Goal: Task Accomplishment & Management: Use online tool/utility

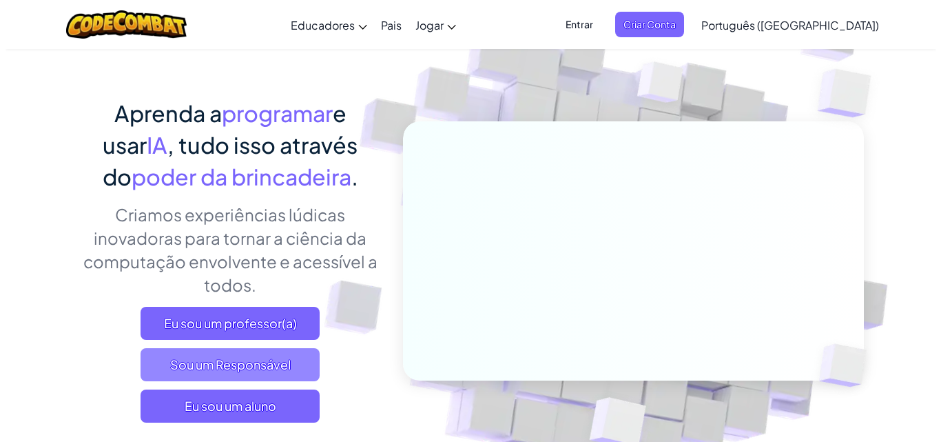
scroll to position [69, 0]
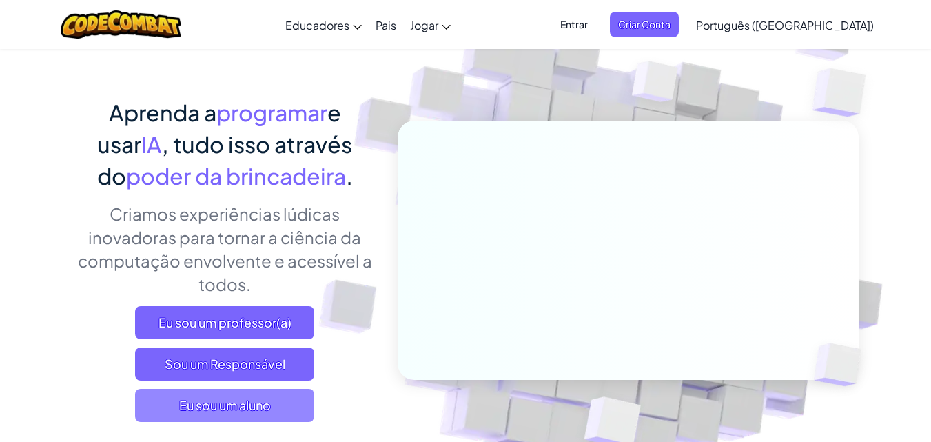
click at [240, 407] on font "Eu sou um aluno" at bounding box center [225, 405] width 92 height 16
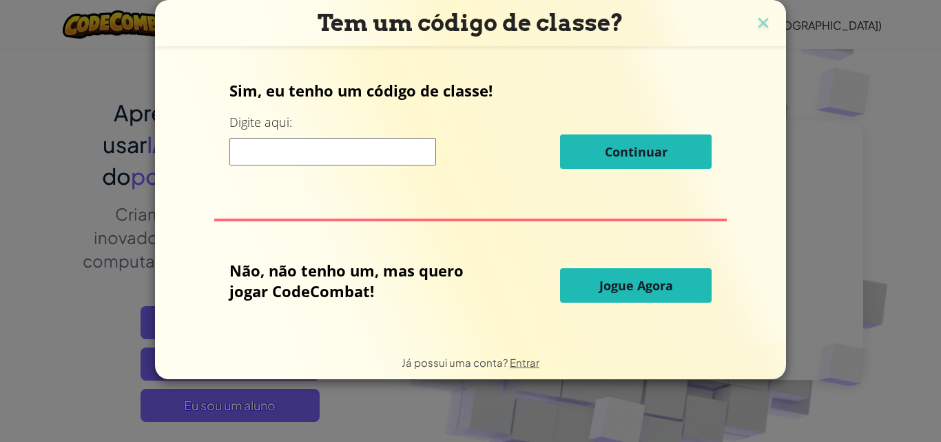
drag, startPoint x: 510, startPoint y: 164, endPoint x: 506, endPoint y: 179, distance: 15.5
click at [511, 163] on div "Continuar" at bounding box center [470, 151] width 483 height 34
click at [394, 151] on input at bounding box center [332, 152] width 207 height 28
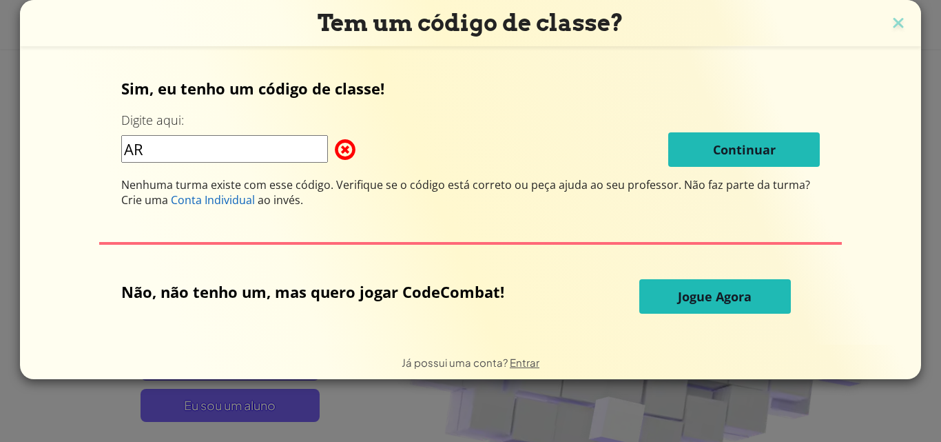
click at [335, 145] on span at bounding box center [335, 150] width 0 height 28
click at [335, 152] on span at bounding box center [335, 150] width 0 height 28
click at [157, 160] on input "AR" at bounding box center [224, 149] width 207 height 28
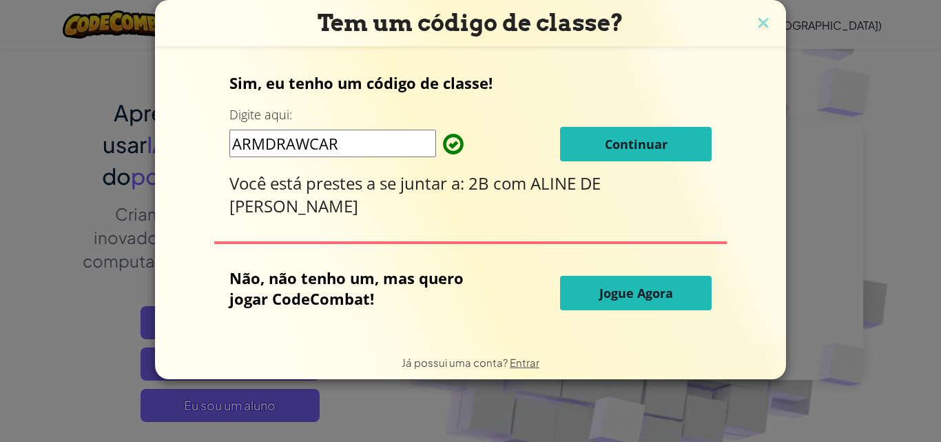
type input "ARMDRAWCAR"
click at [653, 158] on button "Continuar" at bounding box center [636, 144] width 152 height 34
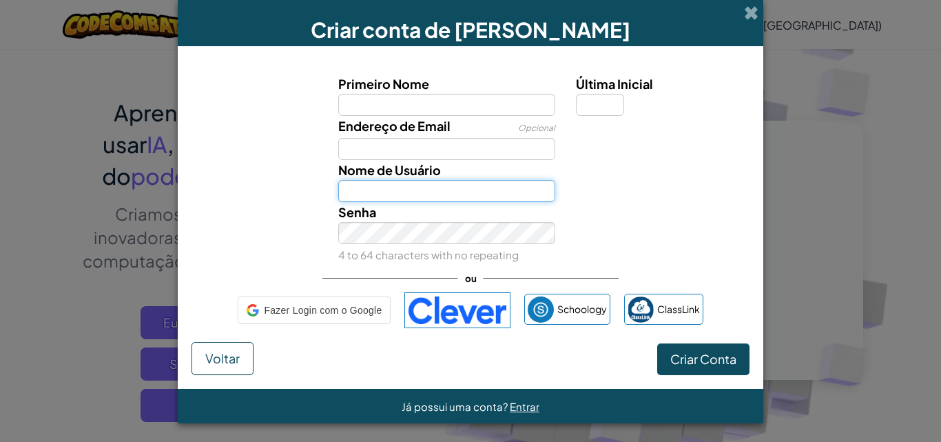
type input "ruanzinho67936053"
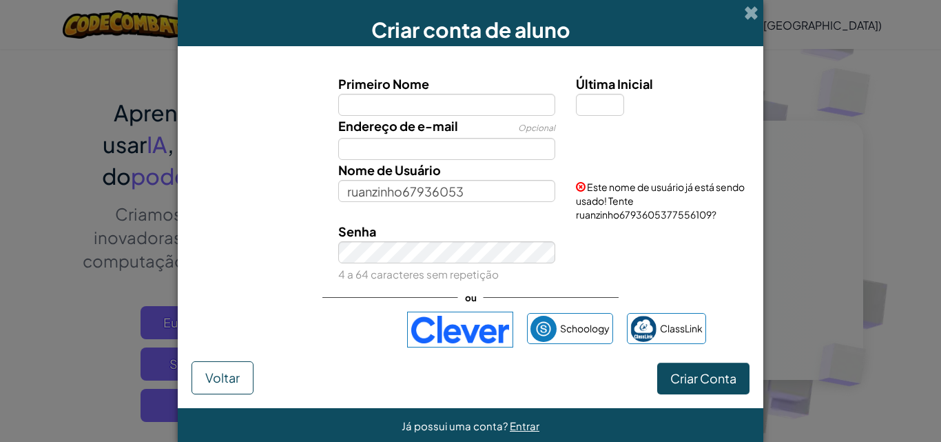
click at [405, 114] on input "Primeiro Nome" at bounding box center [447, 105] width 218 height 22
type input "[PERSON_NAME]"
click at [590, 102] on input "Última Inicial" at bounding box center [600, 105] width 48 height 22
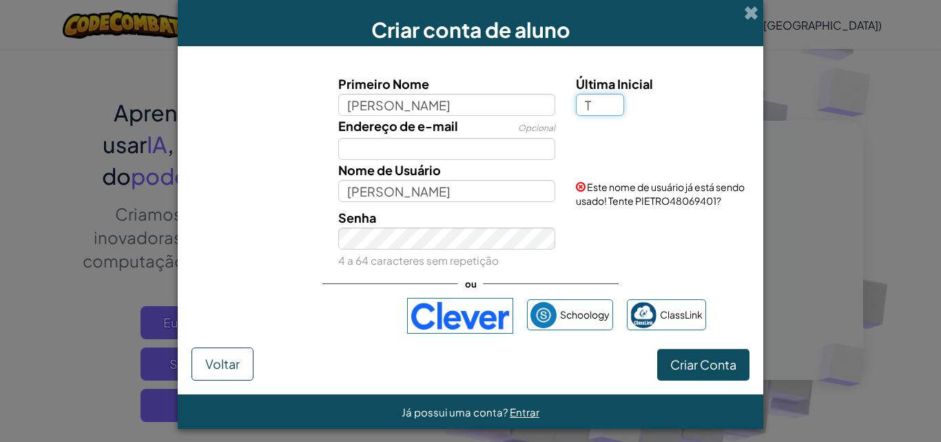
click at [595, 103] on input "T" at bounding box center [600, 105] width 48 height 22
type input "T"
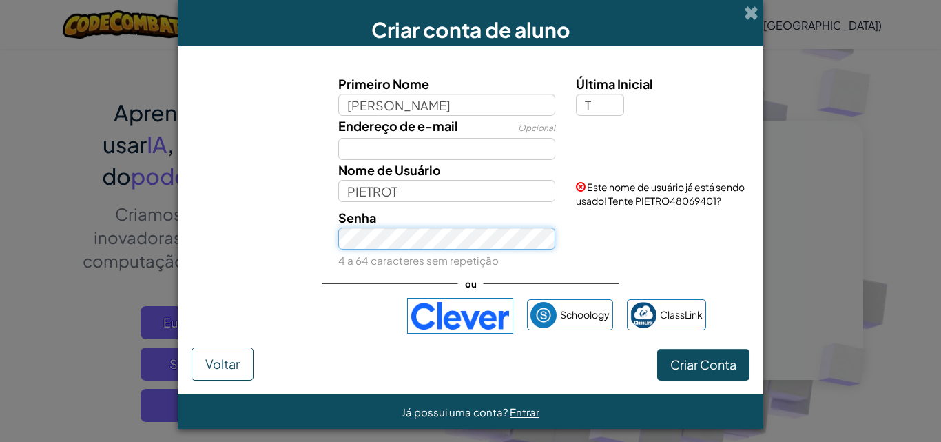
click at [445, 258] on div "Senha 4 a 64 caracteres sem repetição" at bounding box center [447, 238] width 238 height 63
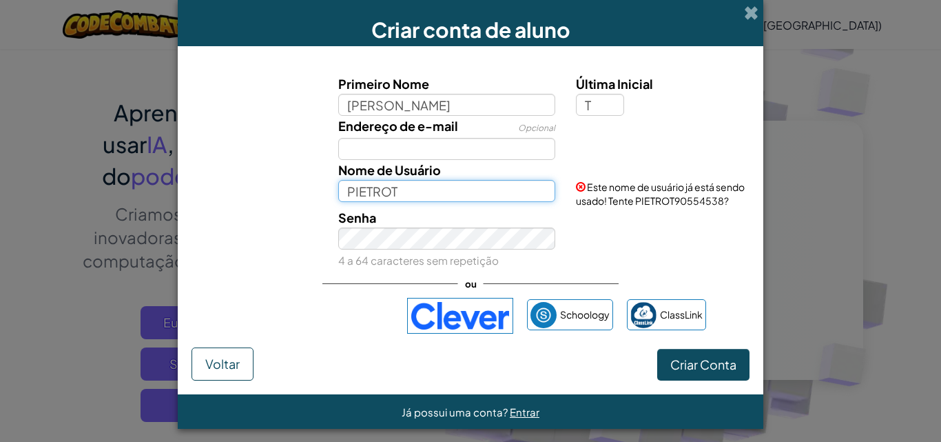
click at [415, 194] on input "PIETROT" at bounding box center [447, 191] width 218 height 22
type input "PIETROT123"
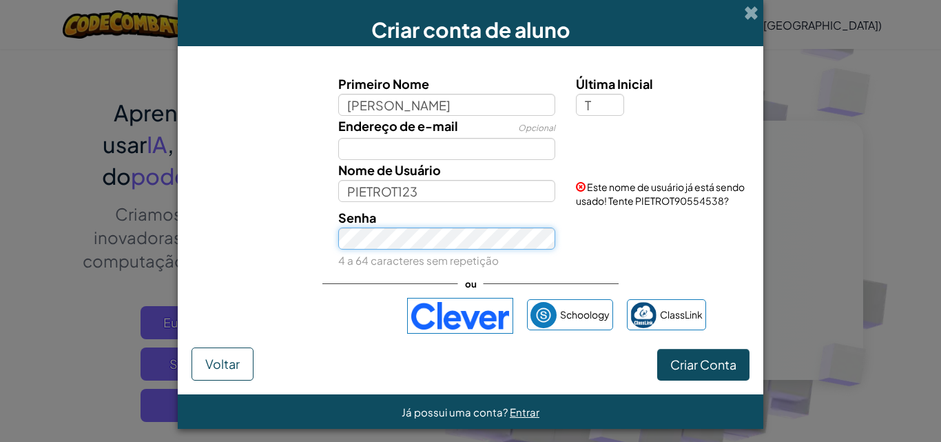
click at [418, 249] on div "Senha 4 a 64 caracteres sem repetição" at bounding box center [447, 238] width 238 height 63
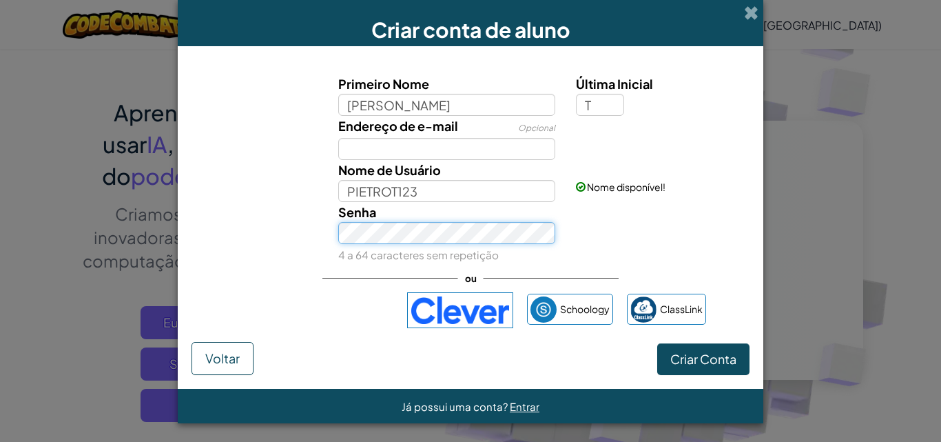
click at [292, 232] on div "Senha 4 a 64 caracteres sem repetição" at bounding box center [471, 233] width 572 height 63
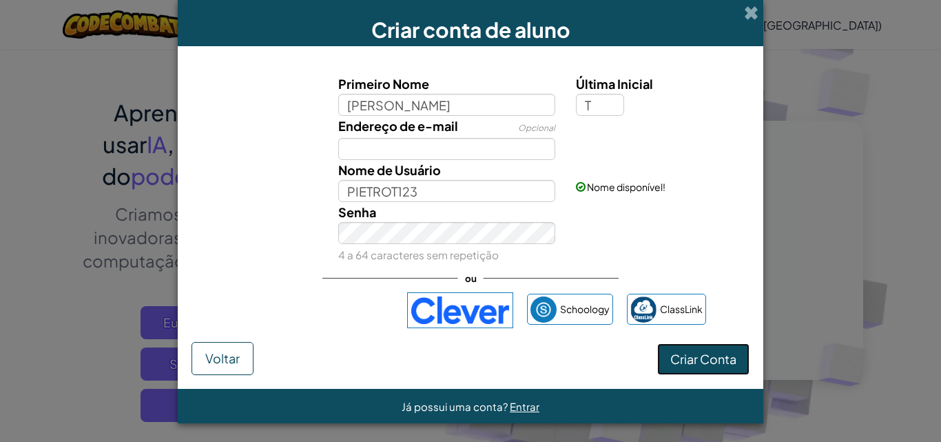
drag, startPoint x: 706, startPoint y: 368, endPoint x: 692, endPoint y: 373, distance: 14.6
click at [701, 369] on button "Criar Conta" at bounding box center [703, 359] width 92 height 32
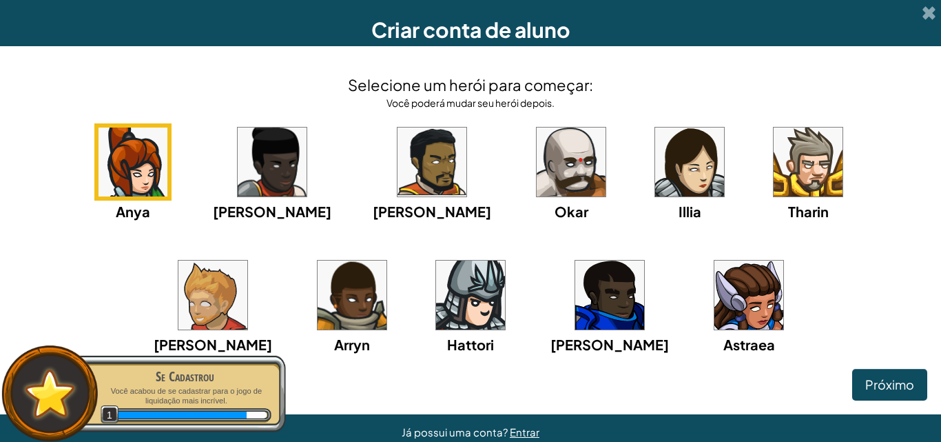
click at [774, 172] on img at bounding box center [808, 161] width 69 height 69
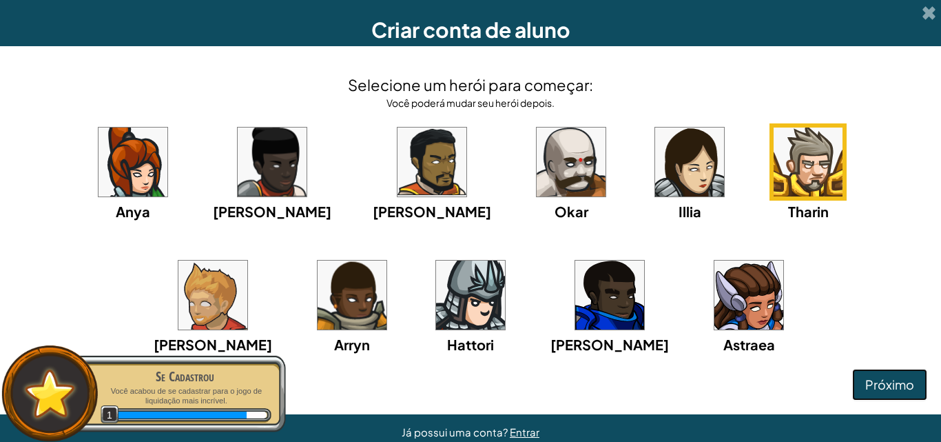
click at [865, 378] on font "Próximo" at bounding box center [889, 384] width 49 height 16
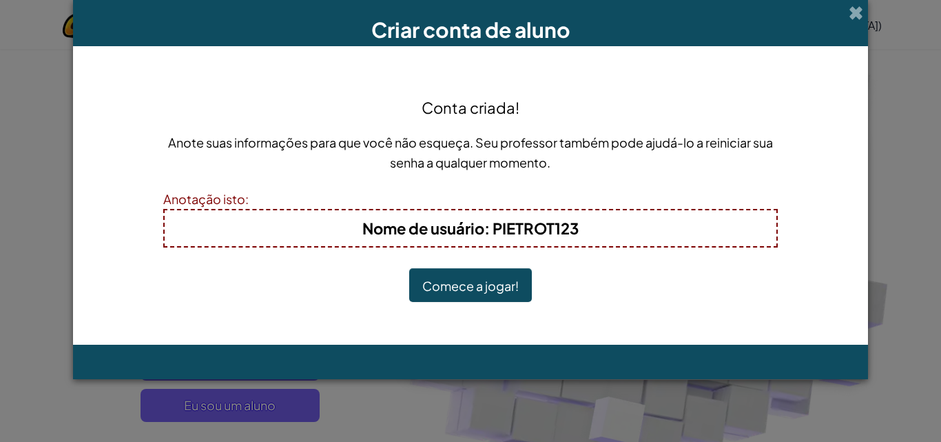
click at [493, 276] on button "Comece a jogar!" at bounding box center [470, 285] width 123 height 34
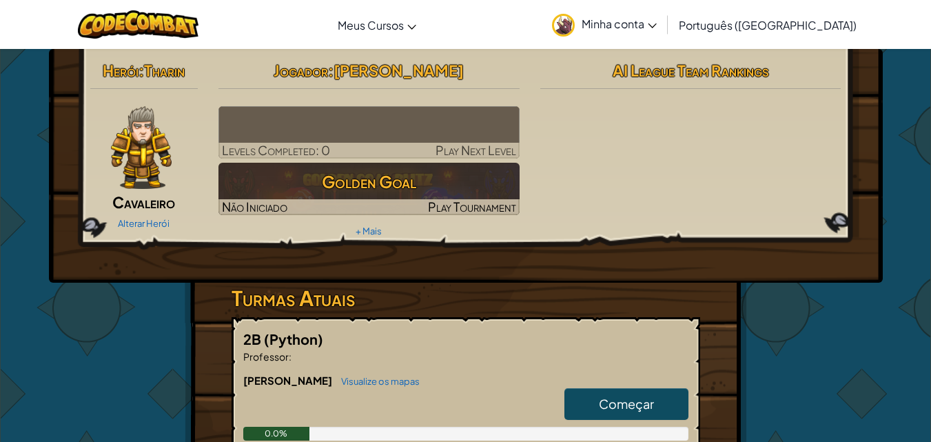
scroll to position [69, 0]
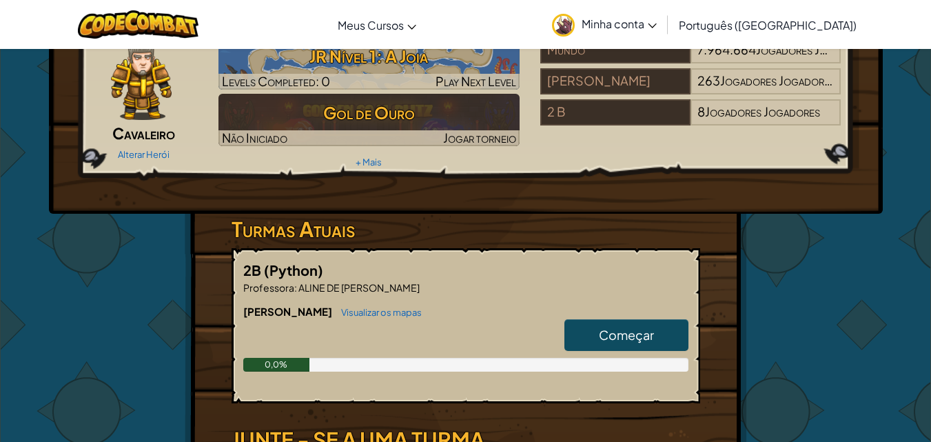
click at [613, 331] on font "Começar" at bounding box center [626, 335] width 55 height 16
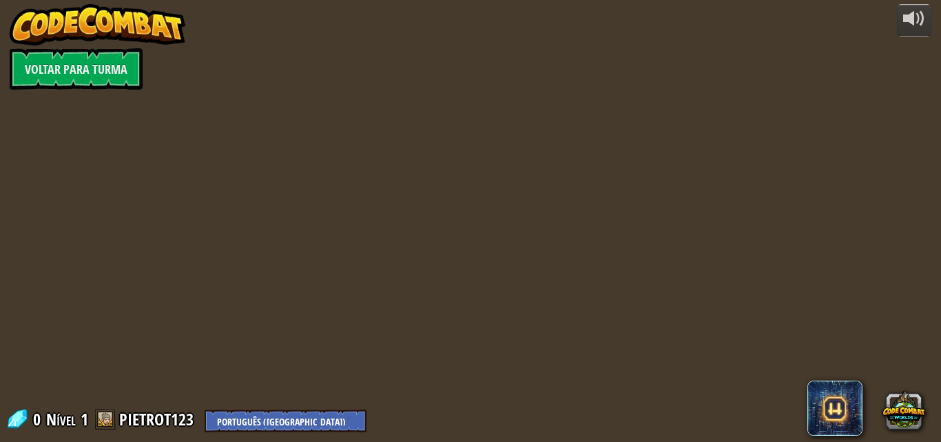
select select "pt-BR"
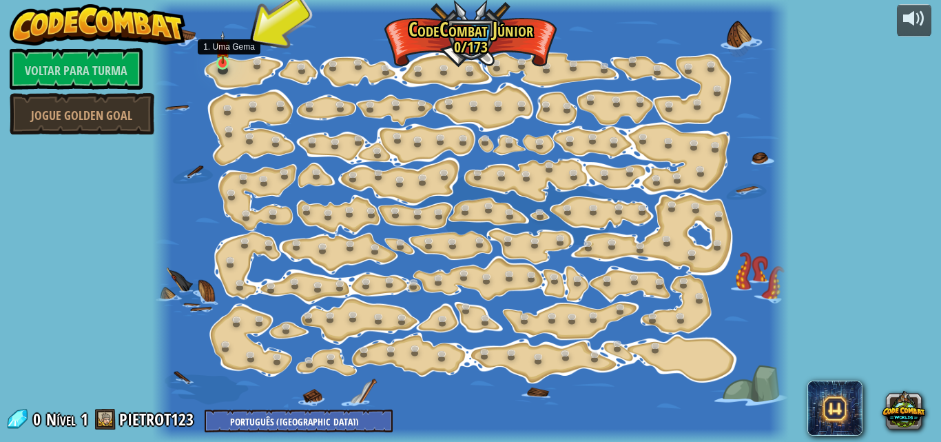
click at [227, 54] on img at bounding box center [223, 48] width 14 height 34
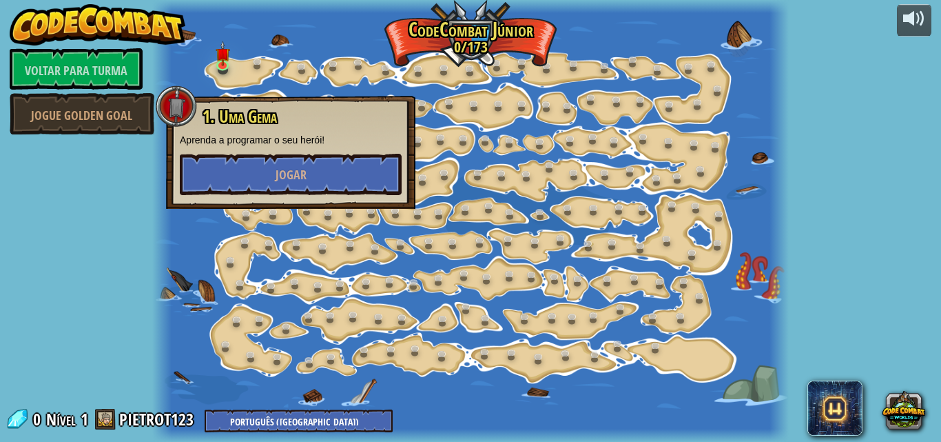
drag, startPoint x: 268, startPoint y: 116, endPoint x: 268, endPoint y: 145, distance: 28.2
click at [268, 136] on div "1. Uma Gema Aprenda a programar o seu herói! [GEOGRAPHIC_DATA]" at bounding box center [291, 151] width 222 height 88
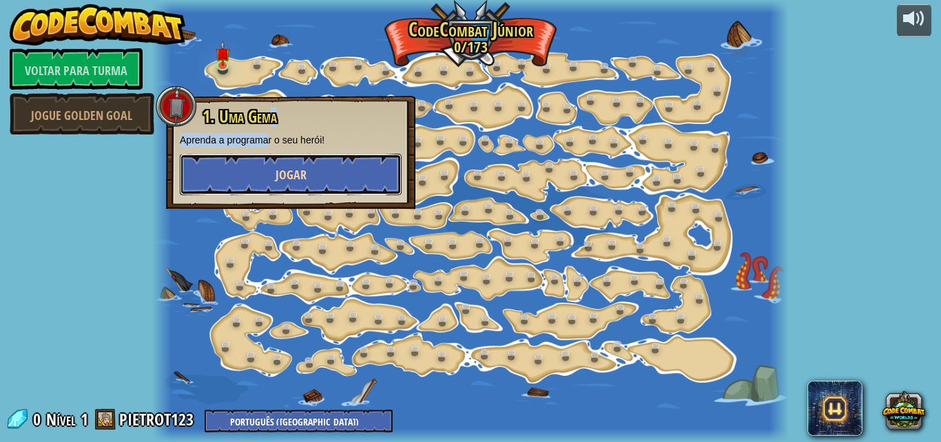
click at [269, 167] on button "Jogar" at bounding box center [291, 174] width 222 height 41
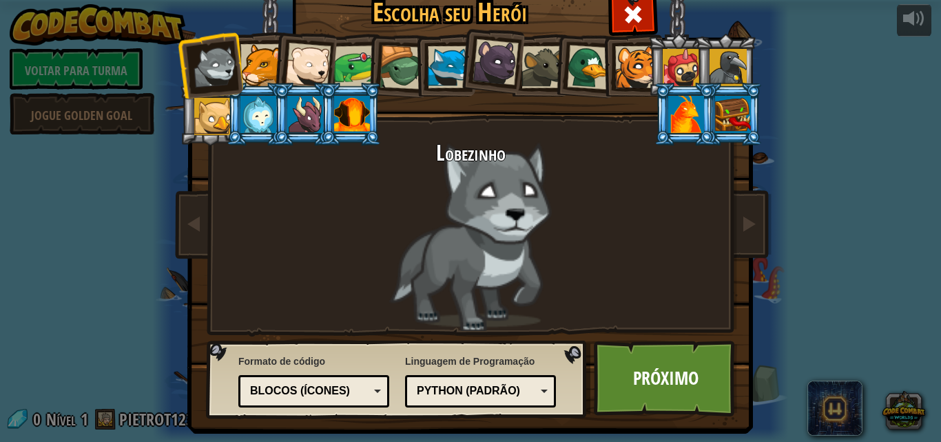
click at [350, 120] on div at bounding box center [352, 114] width 36 height 37
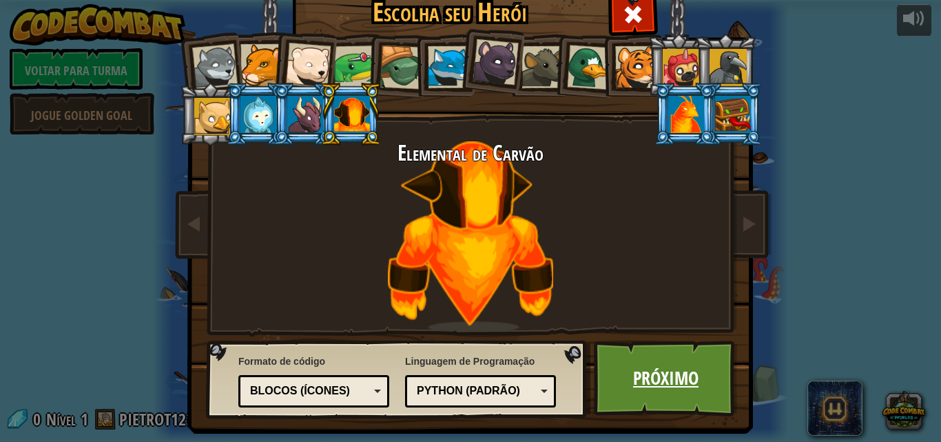
click at [600, 372] on link "Próximo" at bounding box center [666, 378] width 144 height 76
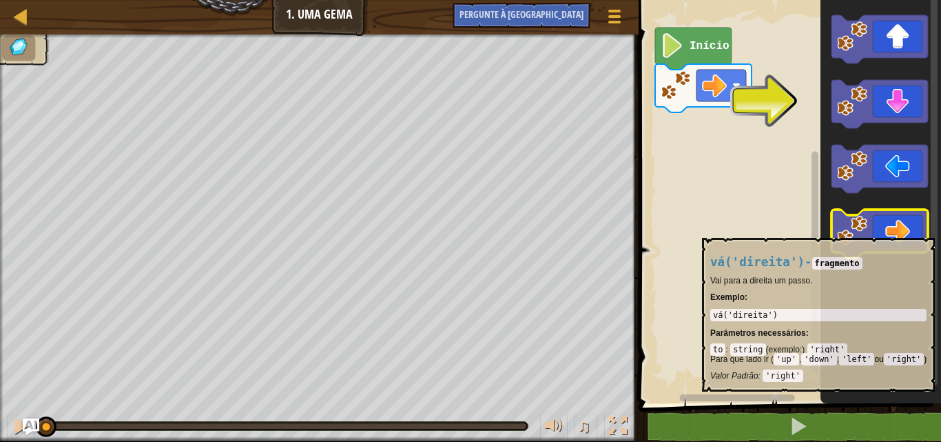
click at [896, 231] on icon "Espaço de trabalho do Blockly" at bounding box center [880, 233] width 96 height 48
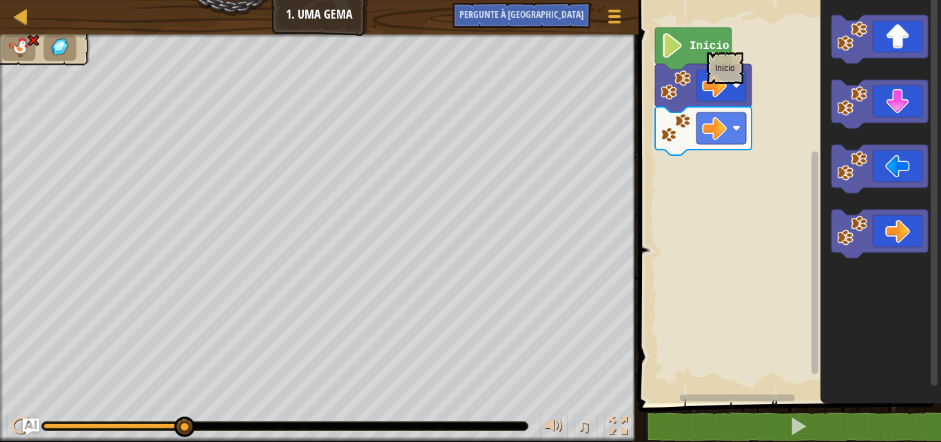
click at [707, 45] on text "Início" at bounding box center [710, 46] width 40 height 12
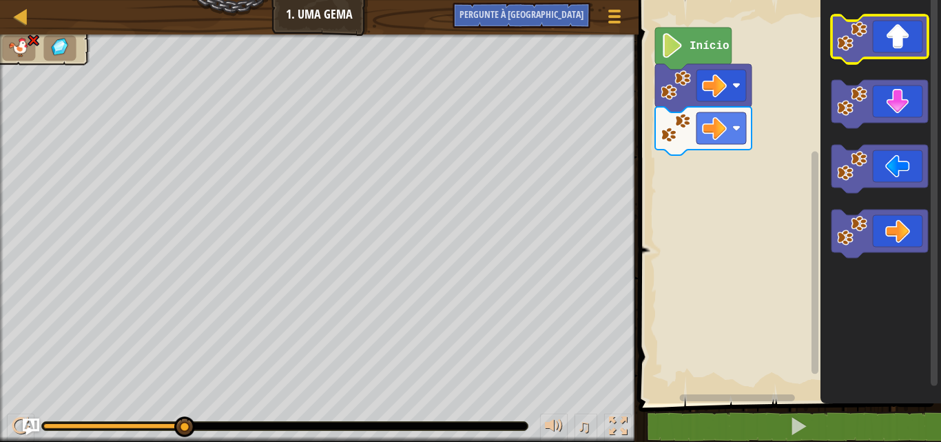
click at [876, 40] on icon "Espaço de trabalho do Blockly" at bounding box center [880, 39] width 96 height 48
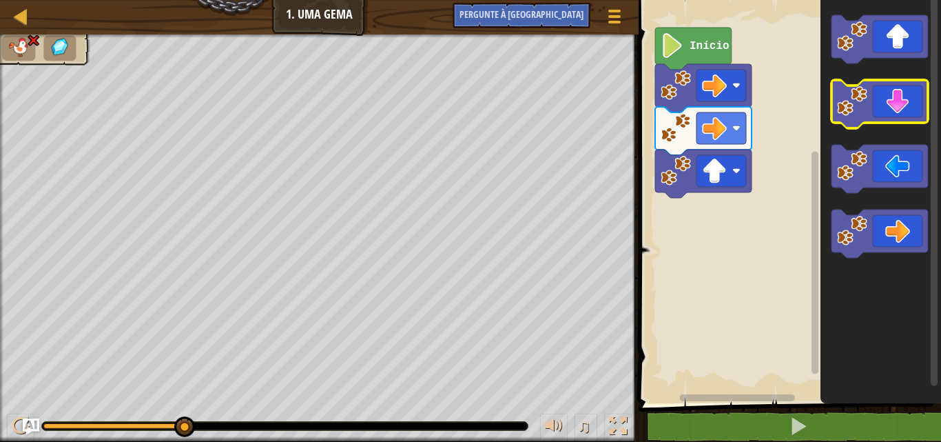
click at [843, 113] on image "Espaço de trabalho do Blockly" at bounding box center [852, 101] width 30 height 30
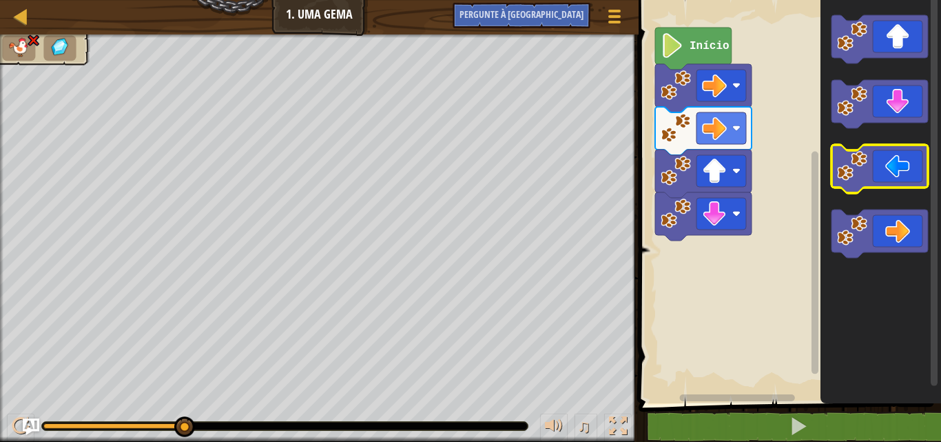
click at [863, 156] on image "Espaço de trabalho do Blockly" at bounding box center [852, 166] width 30 height 30
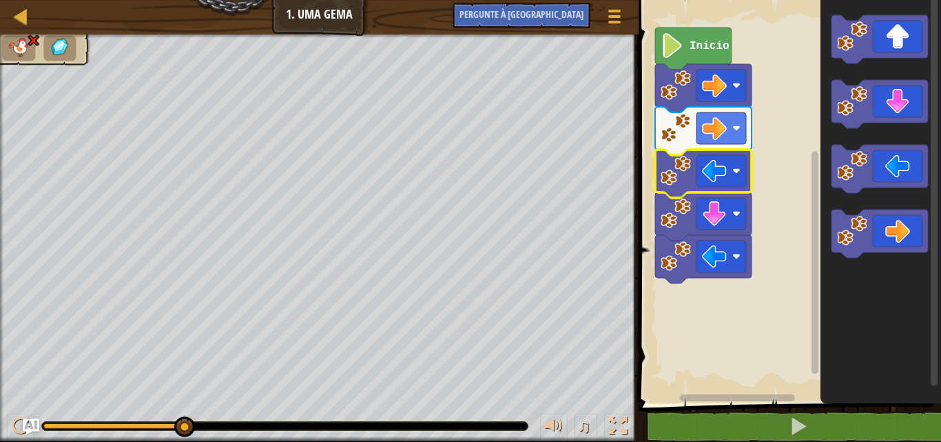
click at [694, 48] on text "Início" at bounding box center [710, 46] width 40 height 12
click at [707, 125] on image "Espaço de trabalho do Blockly" at bounding box center [714, 128] width 25 height 25
click at [722, 133] on image "Espaço de trabalho do Blockly" at bounding box center [714, 128] width 25 height 25
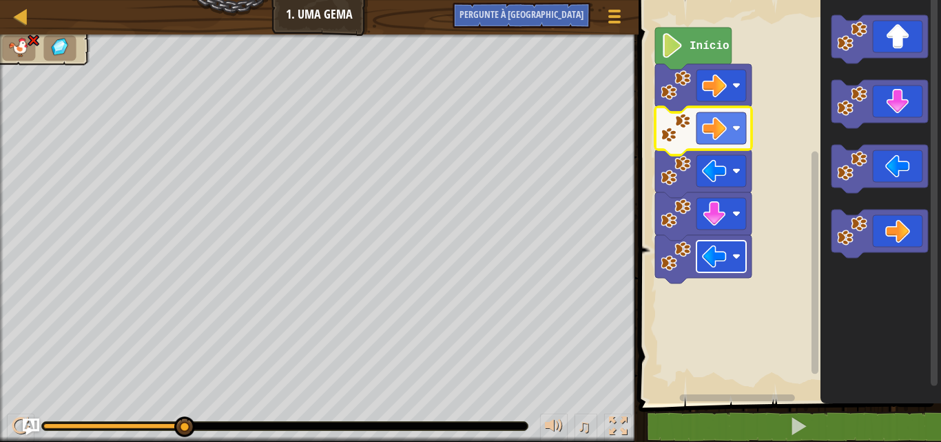
click at [737, 259] on image "Espaço de trabalho do Blockly" at bounding box center [736, 256] width 8 height 8
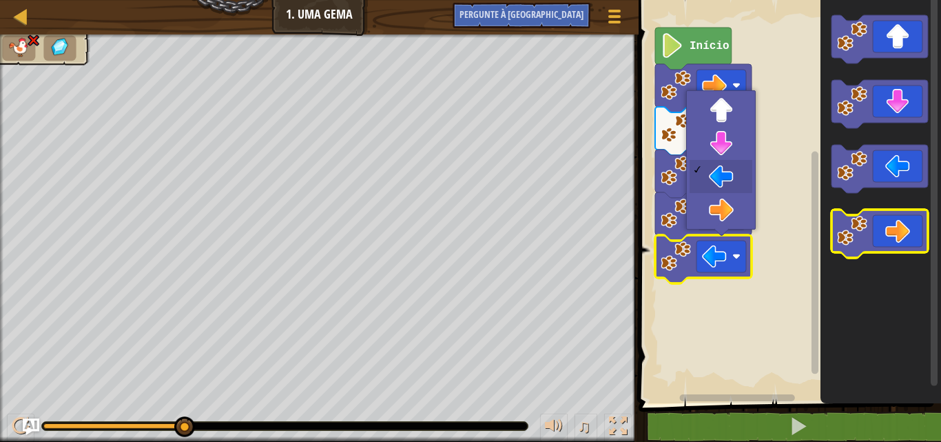
click at [862, 233] on image "Espaço de trabalho do Blockly" at bounding box center [852, 231] width 30 height 30
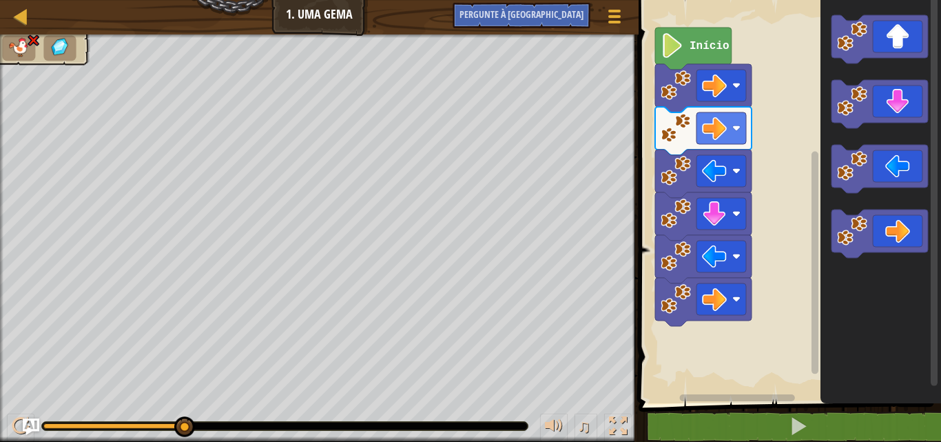
click at [715, 48] on text "Início" at bounding box center [710, 46] width 40 height 12
click at [701, 53] on icon "Espaço de trabalho do Blockly" at bounding box center [693, 49] width 76 height 42
click at [695, 98] on icon "Espaço de trabalho do Blockly" at bounding box center [703, 88] width 96 height 48
click at [710, 121] on image "Espaço de trabalho do Blockly" at bounding box center [714, 128] width 25 height 25
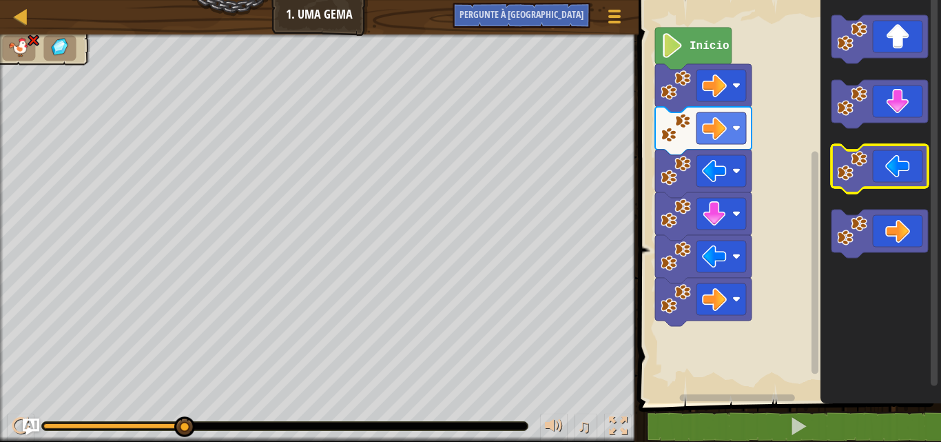
click at [874, 171] on icon "Espaço de trabalho do Blockly" at bounding box center [880, 169] width 96 height 48
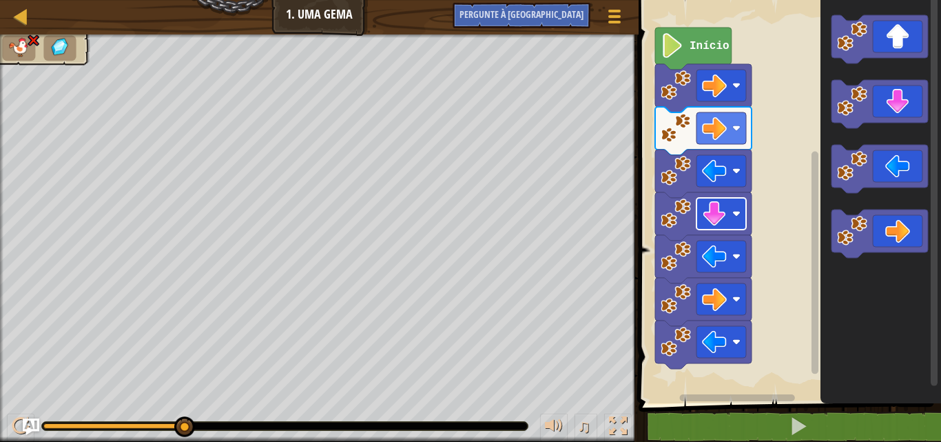
click at [728, 215] on rect "Espaço de trabalho do Blockly" at bounding box center [722, 214] width 50 height 32
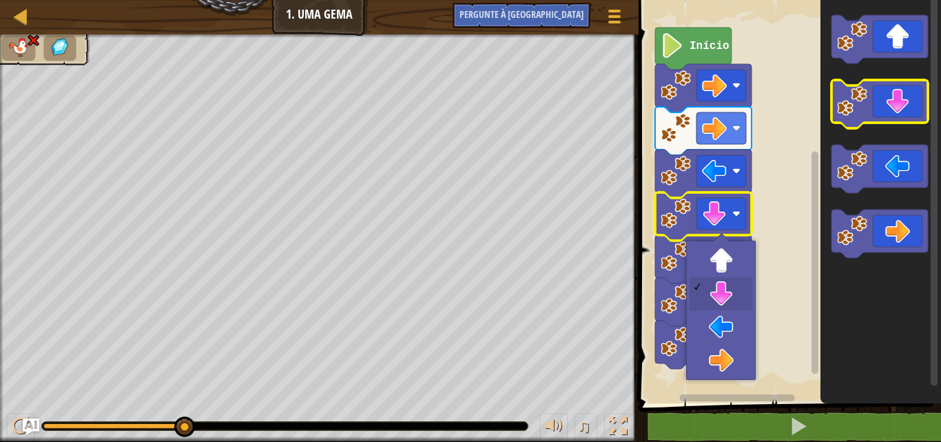
click at [859, 93] on image "Espaço de trabalho do Blockly" at bounding box center [852, 101] width 30 height 30
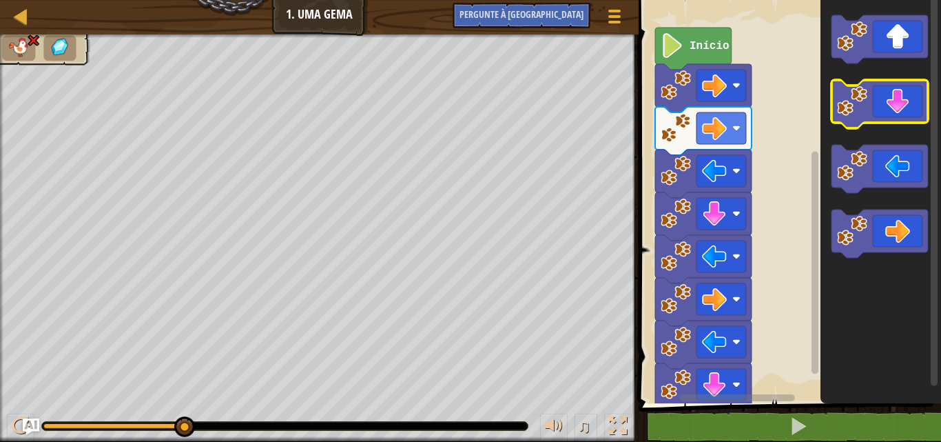
click at [889, 90] on icon "Espaço de trabalho do Blockly" at bounding box center [880, 104] width 96 height 48
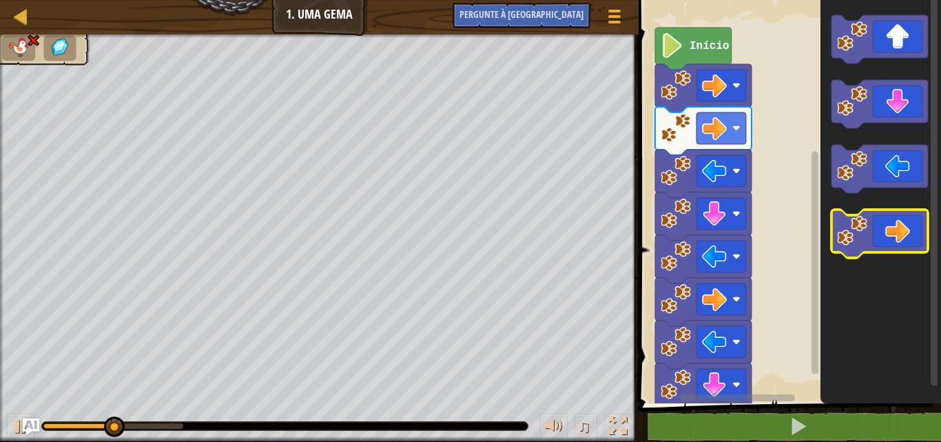
click at [894, 244] on icon "Espaço de trabalho do Blockly" at bounding box center [880, 233] width 96 height 48
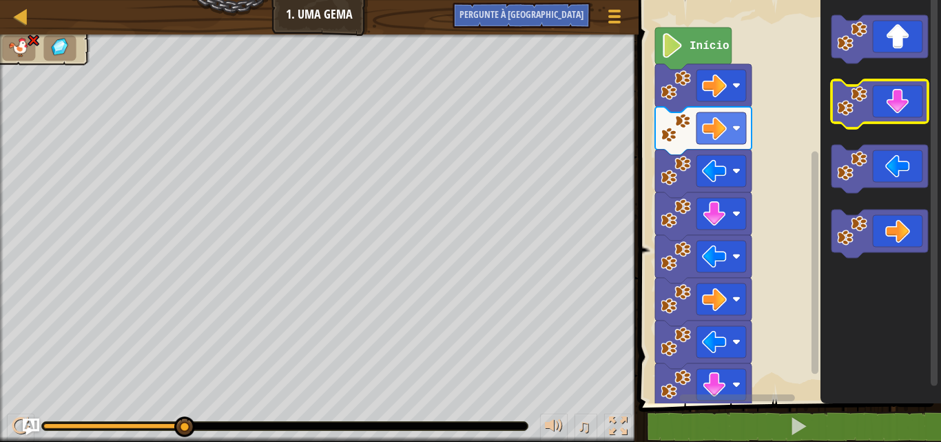
click at [890, 110] on icon "Espaço de trabalho do Blockly" at bounding box center [880, 104] width 96 height 48
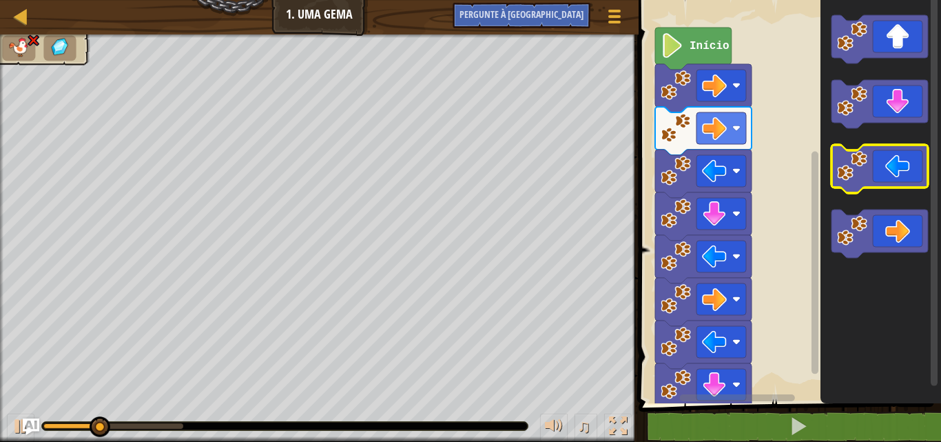
click at [905, 169] on icon "Espaço de trabalho do Blockly" at bounding box center [880, 169] width 96 height 48
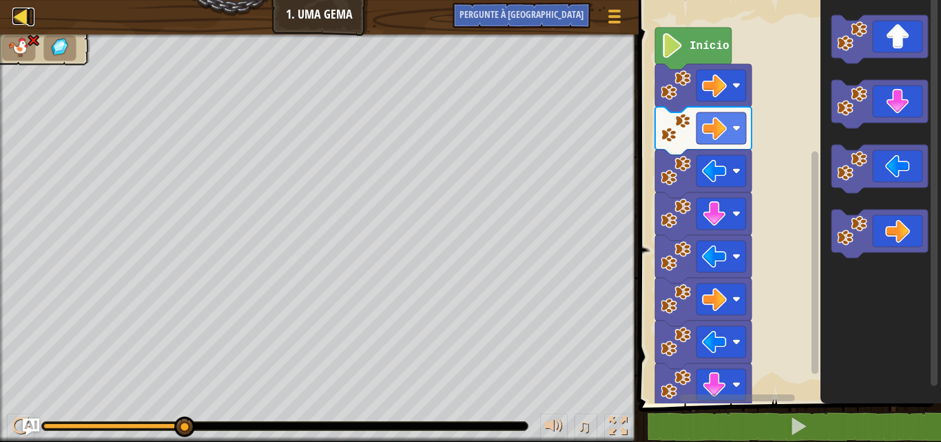
click at [25, 8] on div at bounding box center [20, 16] width 17 height 17
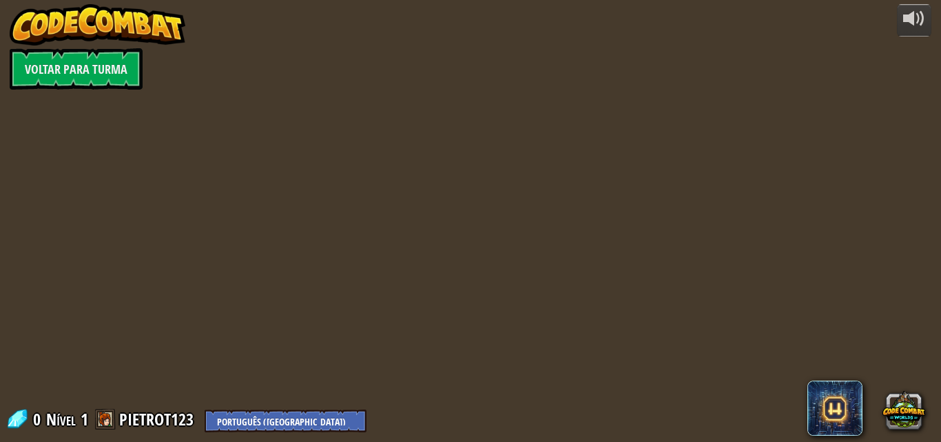
select select "pt-BR"
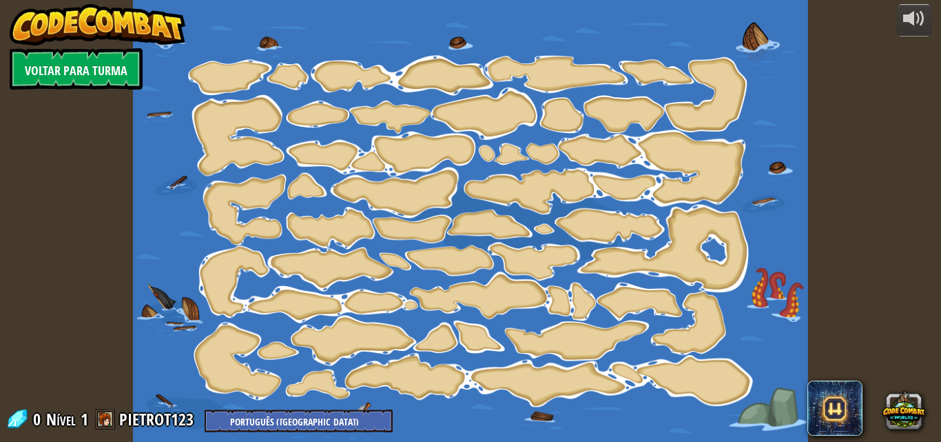
select select "pt-BR"
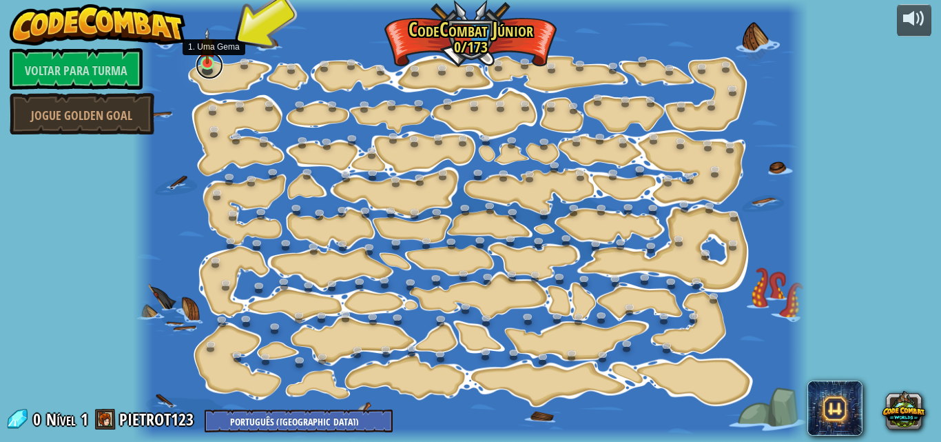
click at [213, 74] on link at bounding box center [210, 66] width 28 height 28
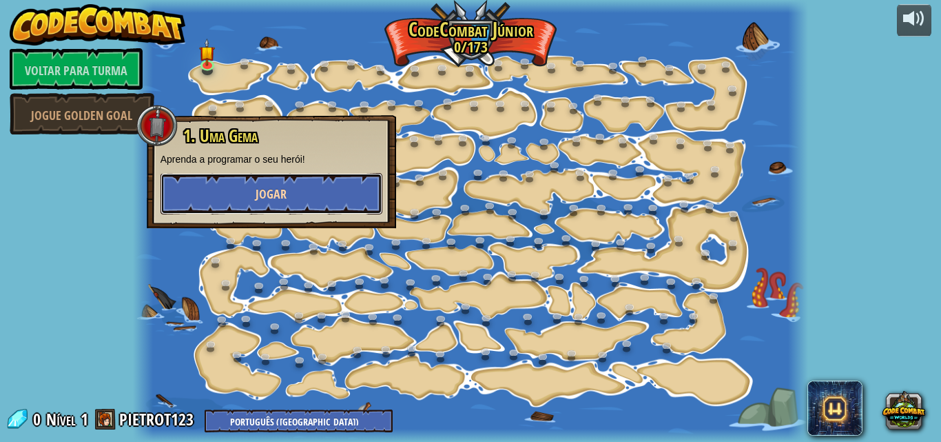
click at [266, 183] on button "Jogar" at bounding box center [272, 193] width 222 height 41
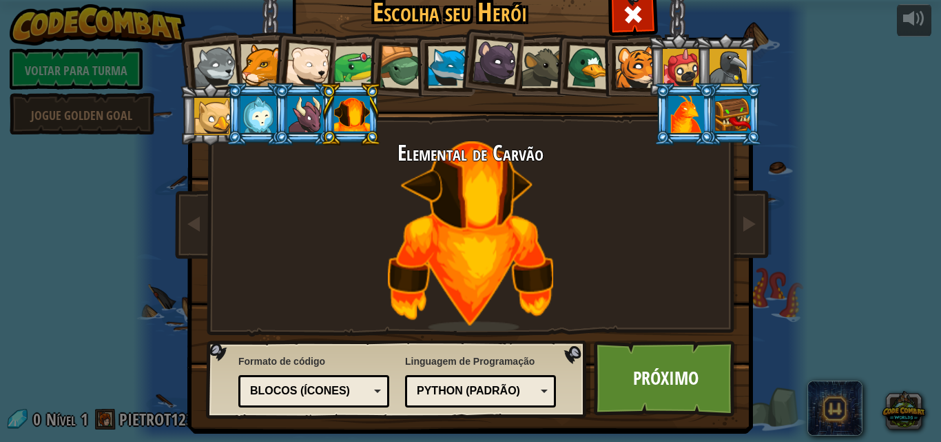
click at [298, 115] on div at bounding box center [305, 114] width 36 height 37
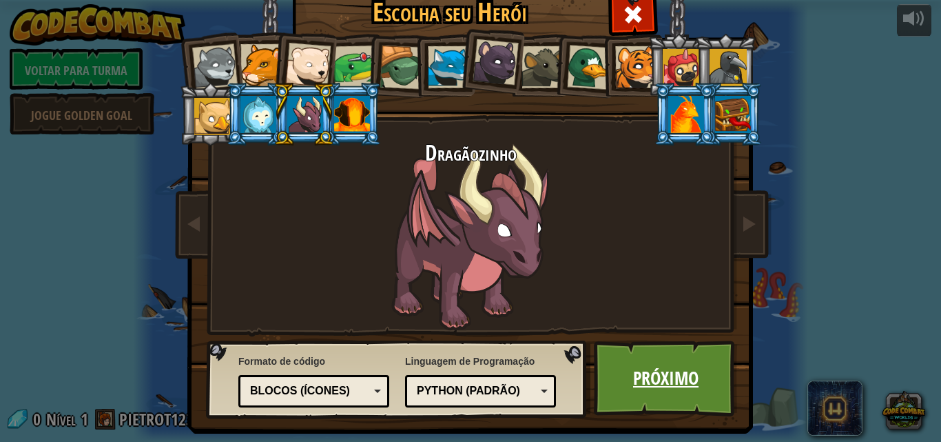
click at [645, 374] on font "Próximo" at bounding box center [665, 377] width 65 height 25
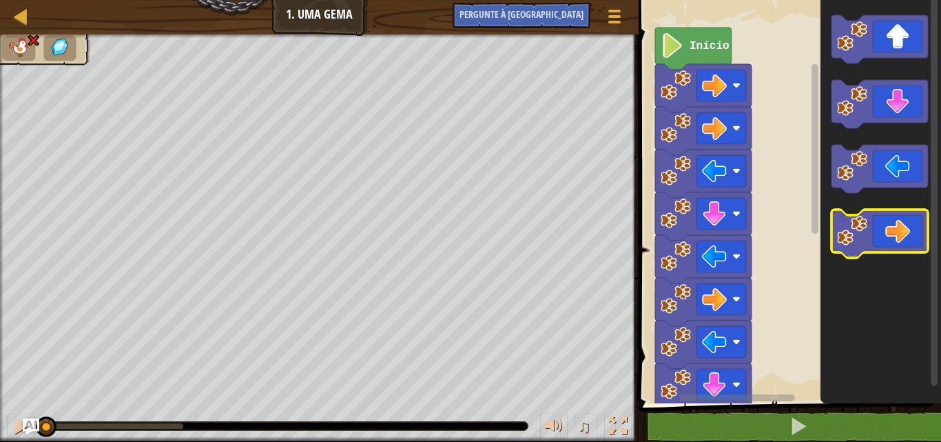
click at [872, 224] on icon "Espaço de trabalho do Blockly" at bounding box center [880, 233] width 96 height 48
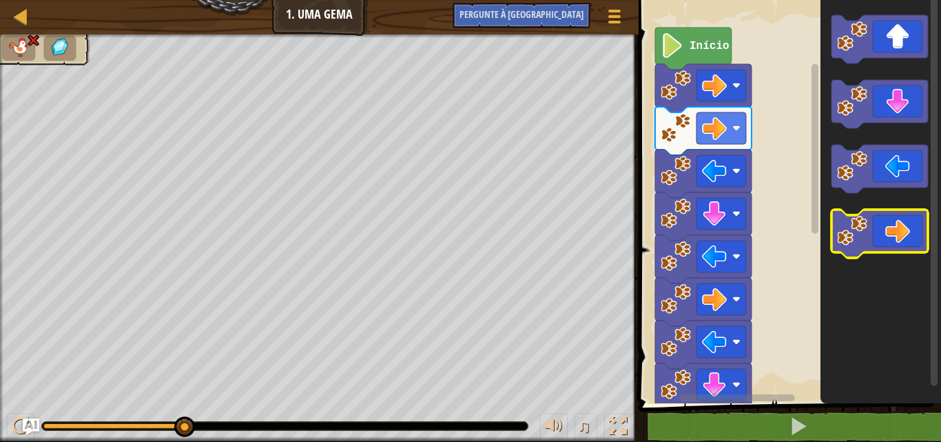
click at [903, 233] on icon "Espaço de trabalho do Blockly" at bounding box center [880, 233] width 96 height 48
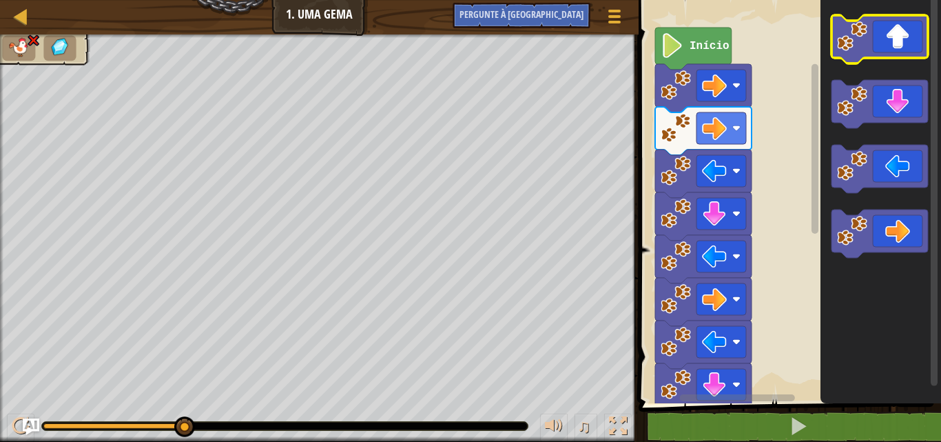
click at [858, 48] on image "Espaço de trabalho do Blockly" at bounding box center [852, 36] width 30 height 30
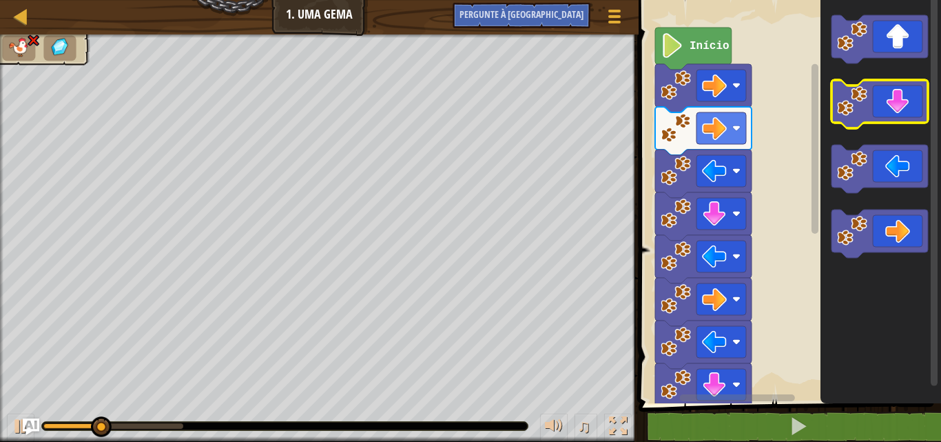
click at [870, 95] on icon "Espaço de trabalho do Blockly" at bounding box center [880, 104] width 96 height 48
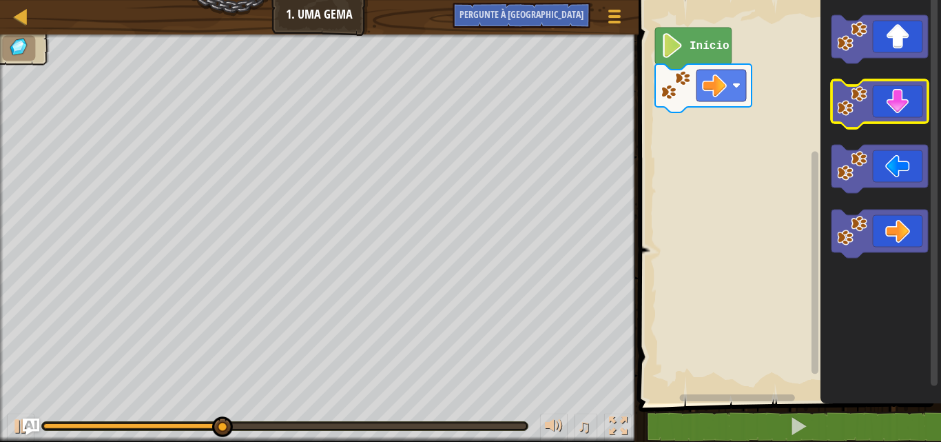
click at [884, 100] on icon "Espaço de trabalho do Blockly" at bounding box center [880, 104] width 96 height 48
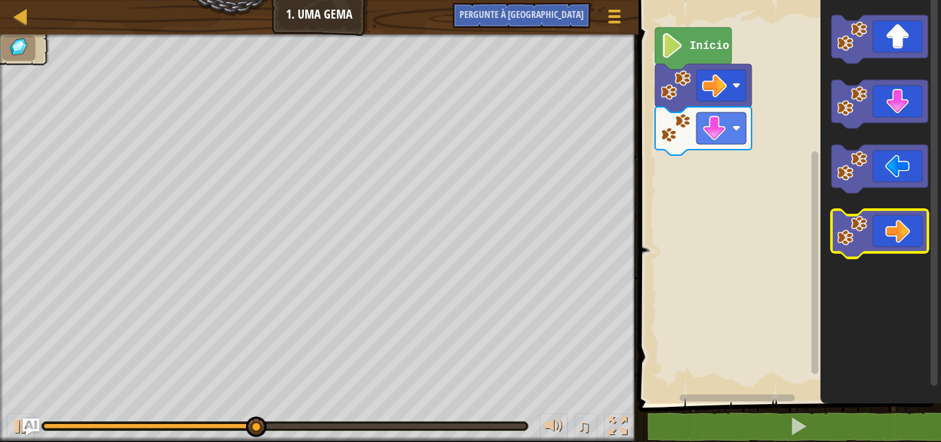
click at [877, 221] on icon "Espaço de trabalho do Blockly" at bounding box center [880, 233] width 96 height 48
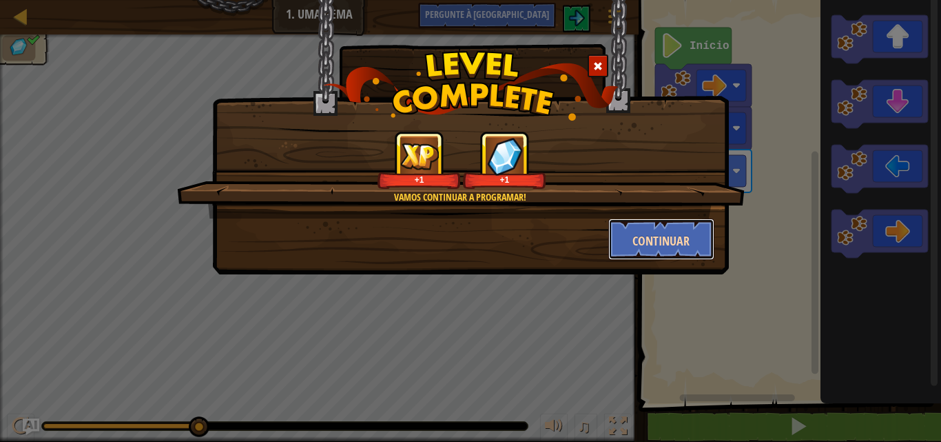
click at [683, 227] on button "Continuar" at bounding box center [661, 238] width 107 height 41
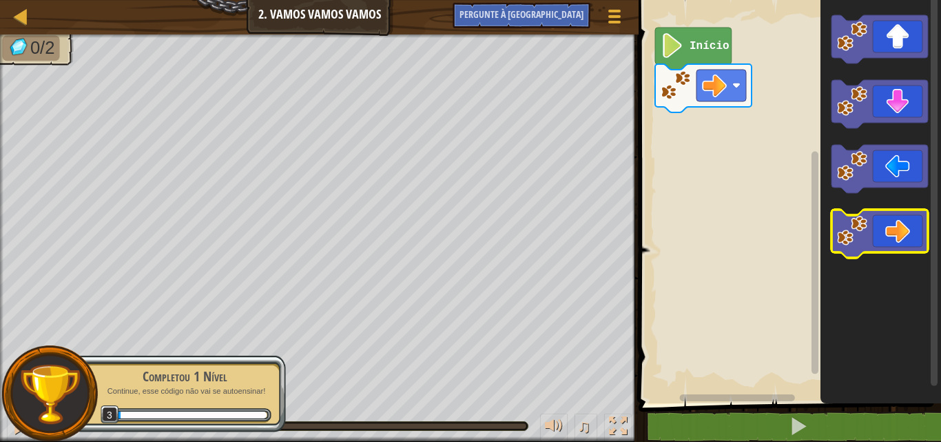
click at [841, 229] on image "Espaço de trabalho do Blockly" at bounding box center [852, 231] width 30 height 30
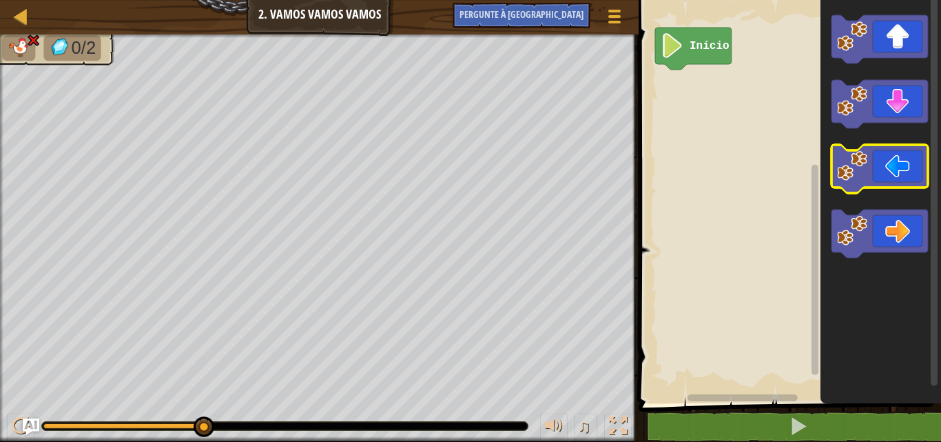
click at [867, 165] on image "Espaço de trabalho do Blockly" at bounding box center [852, 166] width 30 height 30
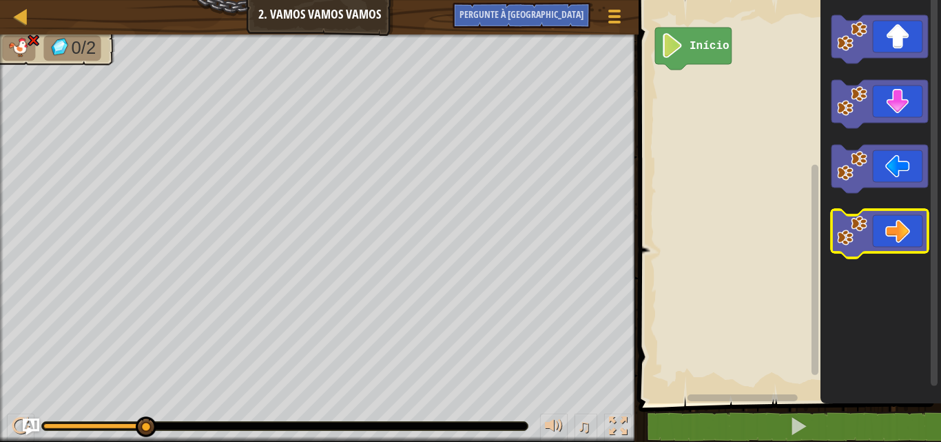
click at [848, 226] on image "Espaço de trabalho do Blockly" at bounding box center [852, 231] width 30 height 30
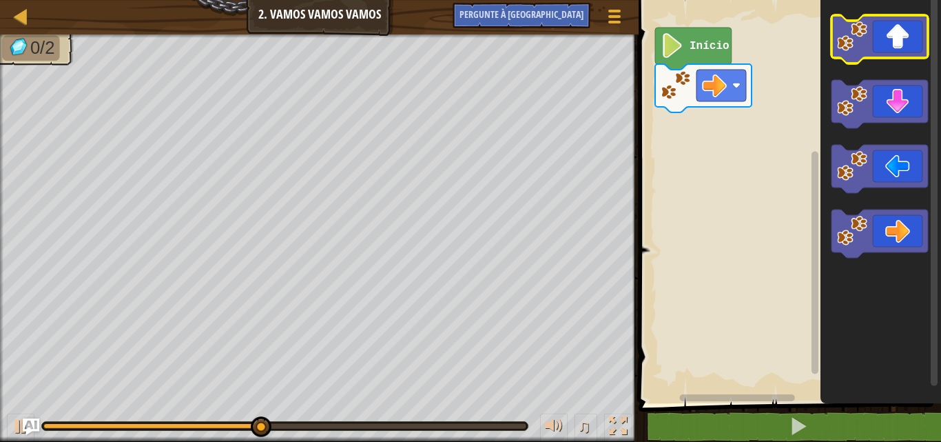
click at [887, 42] on icon "Espaço de trabalho do Blockly" at bounding box center [880, 39] width 96 height 48
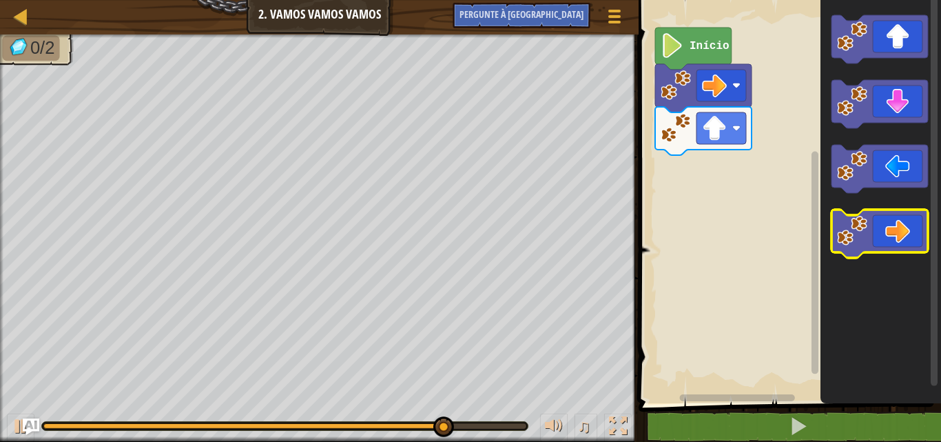
click at [867, 220] on image "Espaço de trabalho do Blockly" at bounding box center [852, 231] width 30 height 30
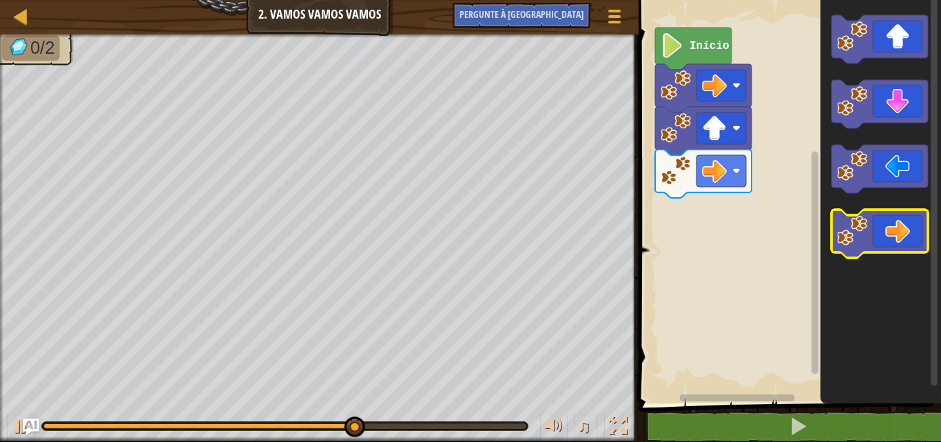
click at [896, 238] on icon "Espaço de trabalho do Blockly" at bounding box center [880, 233] width 96 height 48
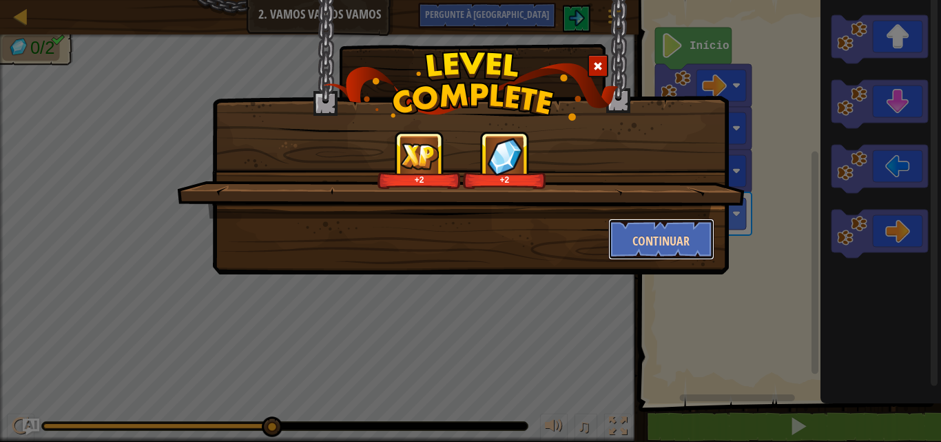
click at [693, 234] on button "Continuar" at bounding box center [661, 238] width 107 height 41
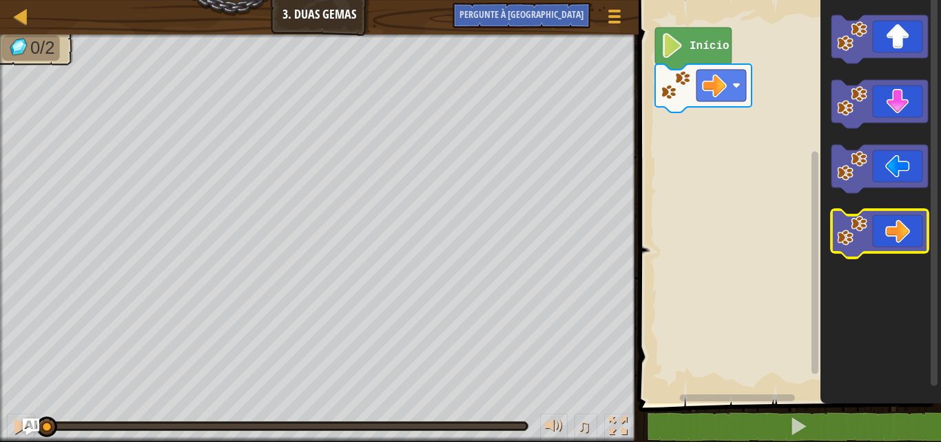
click at [856, 226] on image "Espaço de trabalho do Blockly" at bounding box center [852, 231] width 30 height 30
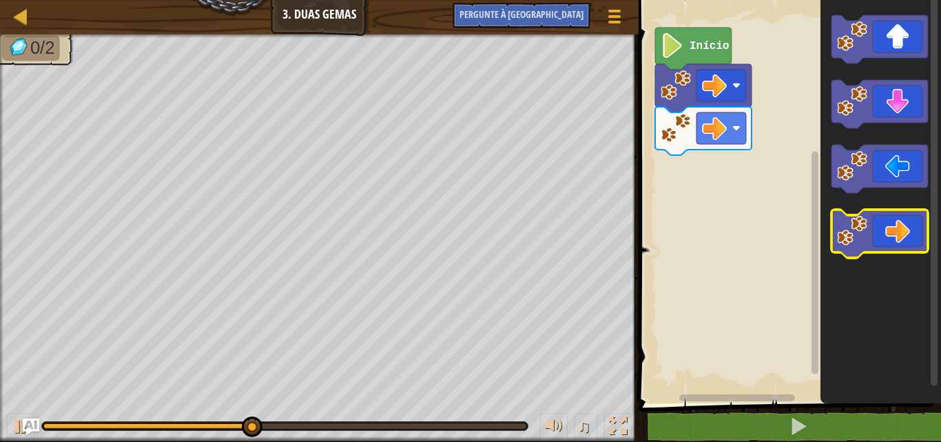
click at [852, 238] on image "Espaço de trabalho do Blockly" at bounding box center [852, 231] width 30 height 30
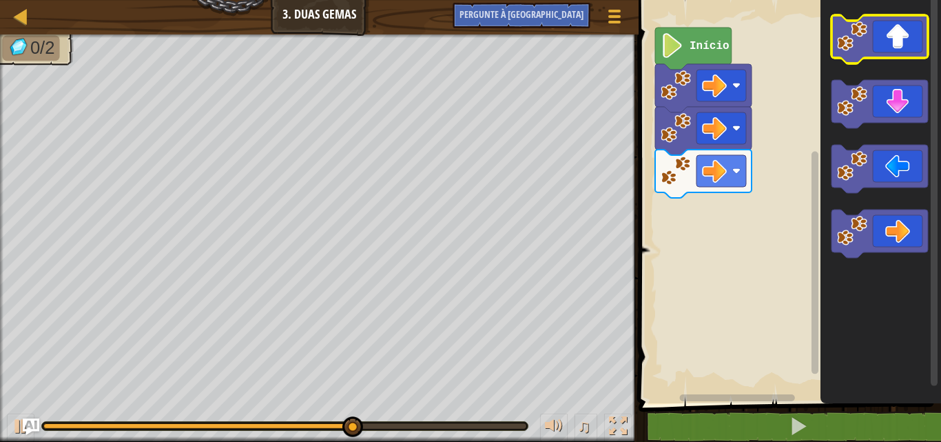
click at [916, 37] on icon "Espaço de trabalho do Blockly" at bounding box center [880, 39] width 96 height 48
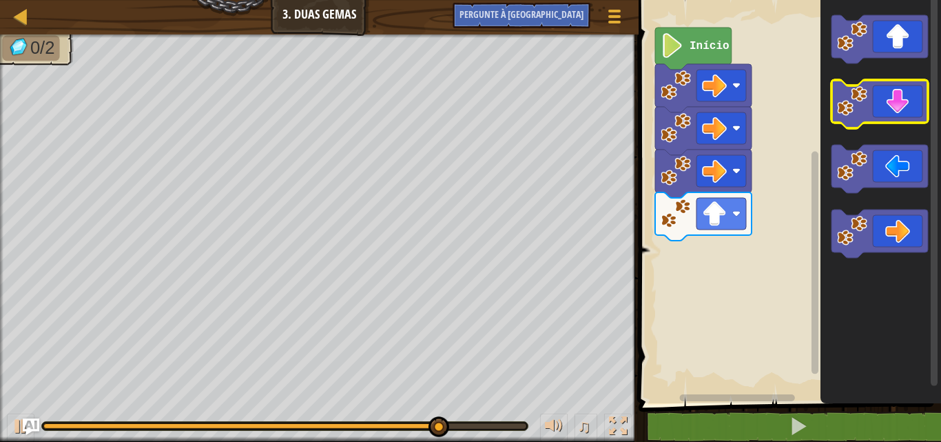
click at [903, 115] on icon "Espaço de trabalho do Blockly" at bounding box center [880, 104] width 96 height 48
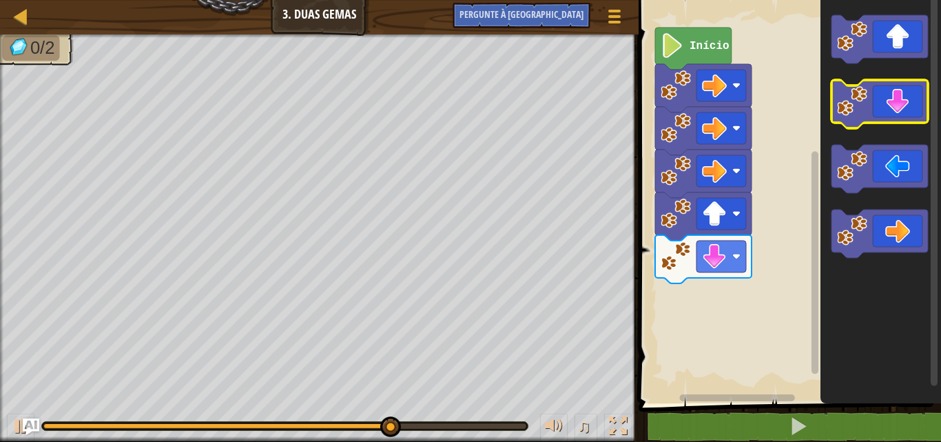
click at [903, 115] on icon "Espaço de trabalho do Blockly" at bounding box center [880, 104] width 96 height 48
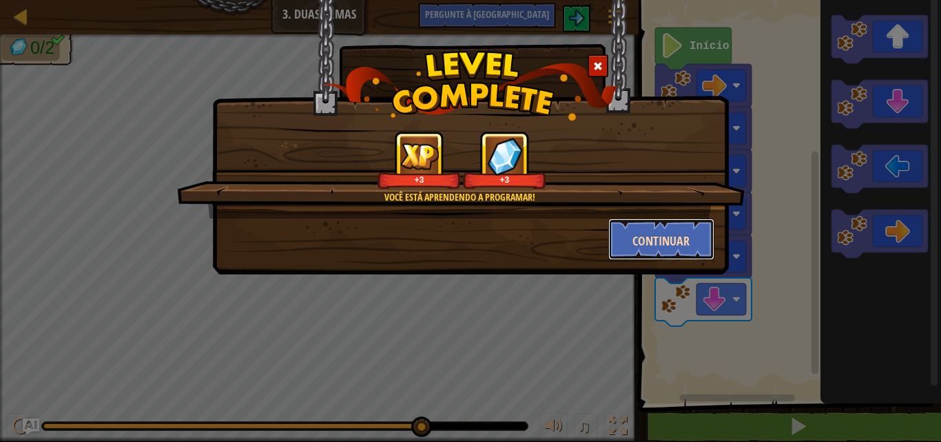
click at [672, 236] on font "Continuar" at bounding box center [661, 240] width 57 height 17
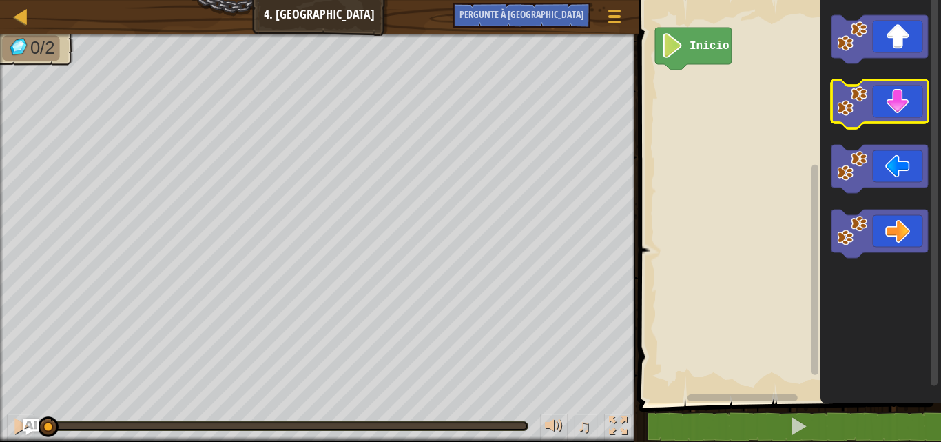
click at [856, 114] on image "Espaço de trabalho do Blockly" at bounding box center [852, 101] width 30 height 30
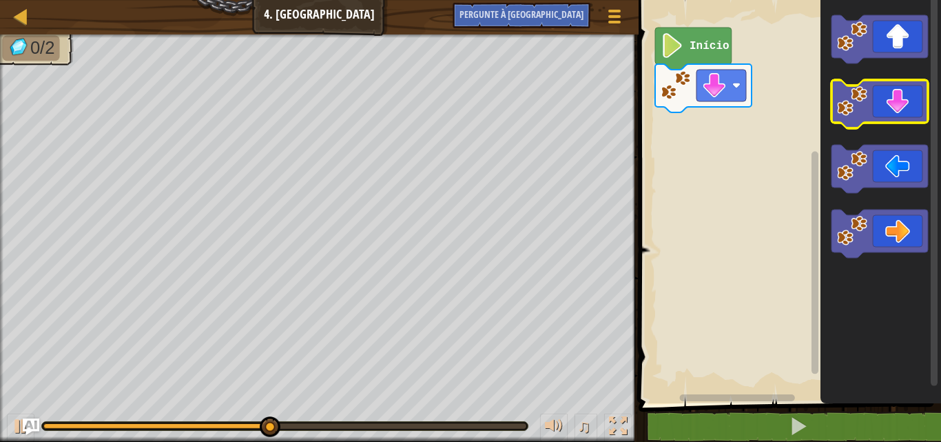
click at [867, 116] on image "Espaço de trabalho do Blockly" at bounding box center [852, 101] width 30 height 30
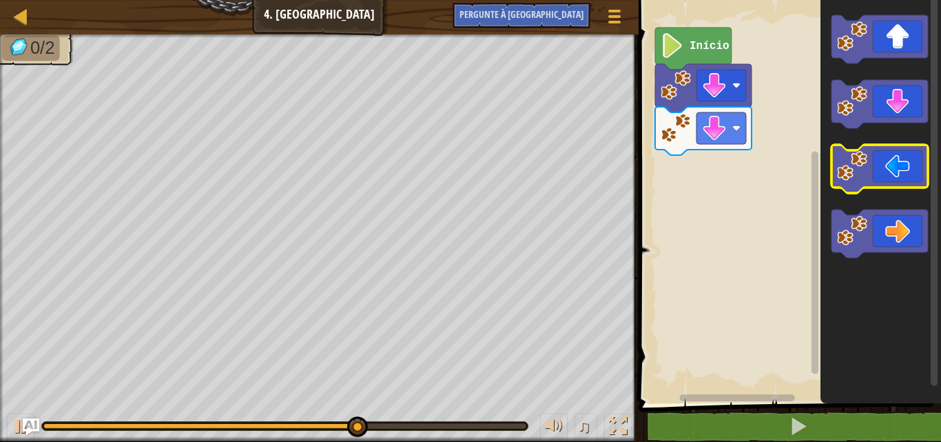
click at [863, 146] on icon "Espaço de trabalho do Blockly" at bounding box center [880, 169] width 96 height 48
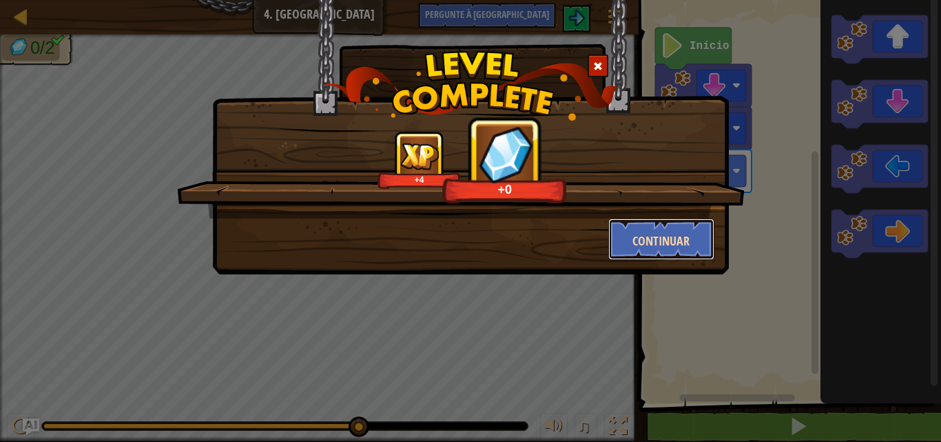
click at [675, 228] on button "Continuar" at bounding box center [661, 238] width 107 height 41
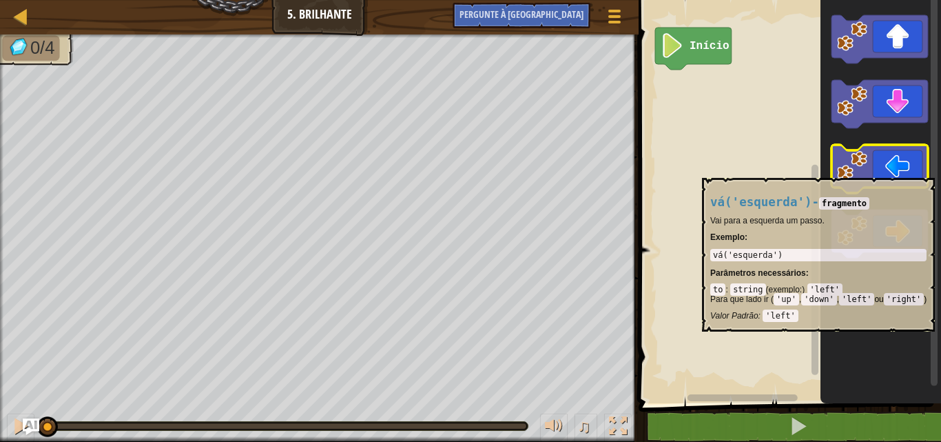
click at [876, 171] on icon "Espaço de trabalho do Blockly" at bounding box center [880, 169] width 96 height 48
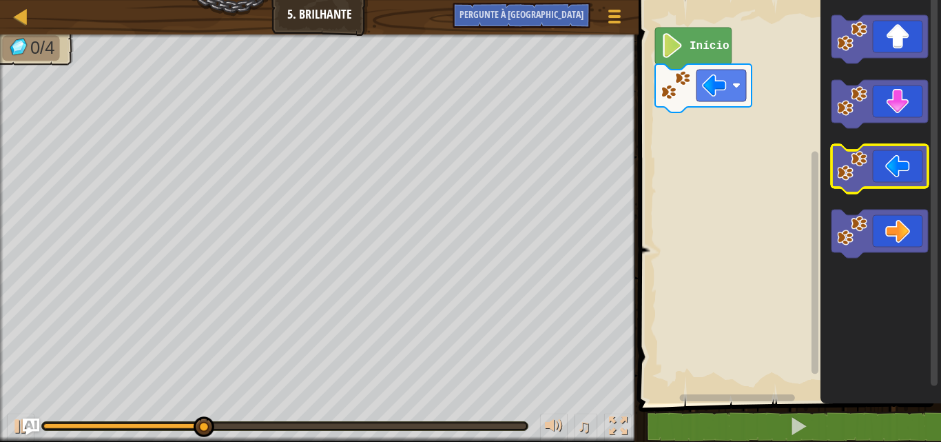
click at [876, 171] on icon "Espaço de trabalho do Blockly" at bounding box center [880, 169] width 96 height 48
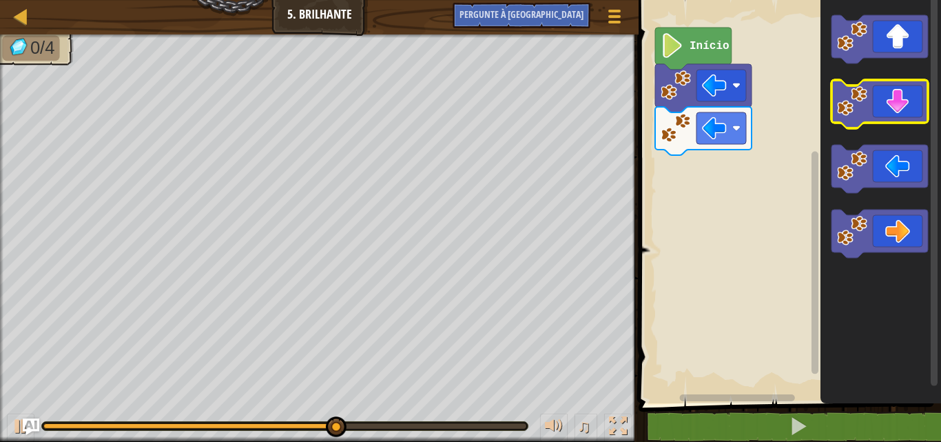
click at [920, 99] on icon "Espaço de trabalho do Blockly" at bounding box center [880, 104] width 96 height 48
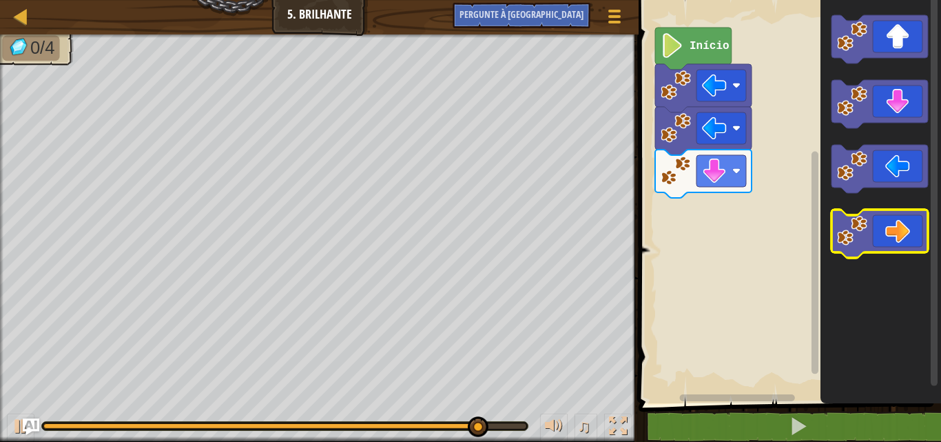
click at [861, 222] on image "Espaço de trabalho do Blockly" at bounding box center [852, 231] width 30 height 30
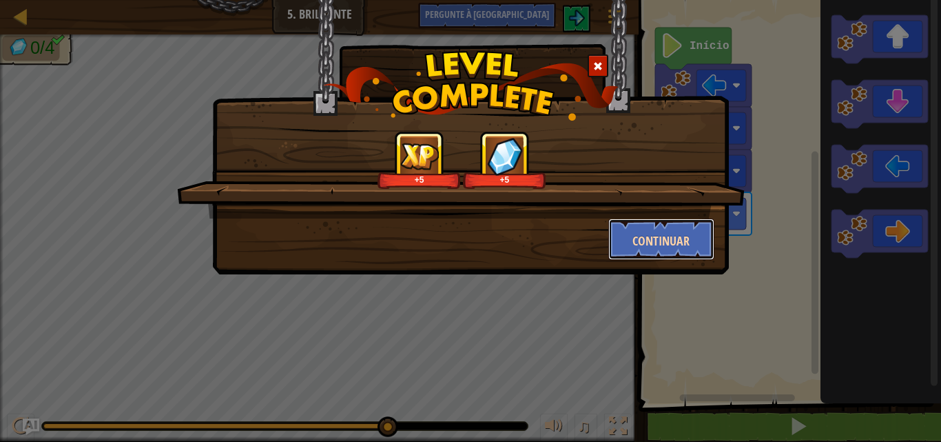
click at [628, 224] on button "Continuar" at bounding box center [661, 238] width 107 height 41
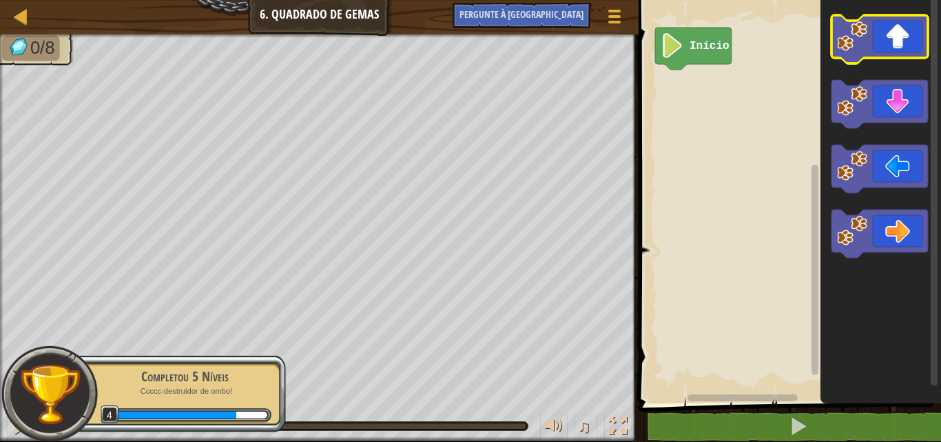
click at [841, 58] on icon "Espaço de trabalho do Blockly" at bounding box center [880, 39] width 96 height 48
click at [922, 48] on icon "Espaço de trabalho do Blockly" at bounding box center [880, 39] width 96 height 48
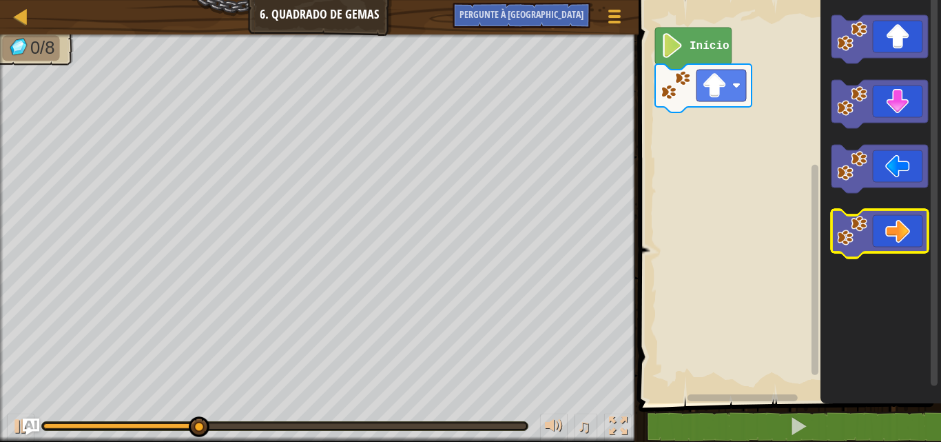
click at [854, 227] on image "Espaço de trabalho do Blockly" at bounding box center [852, 231] width 30 height 30
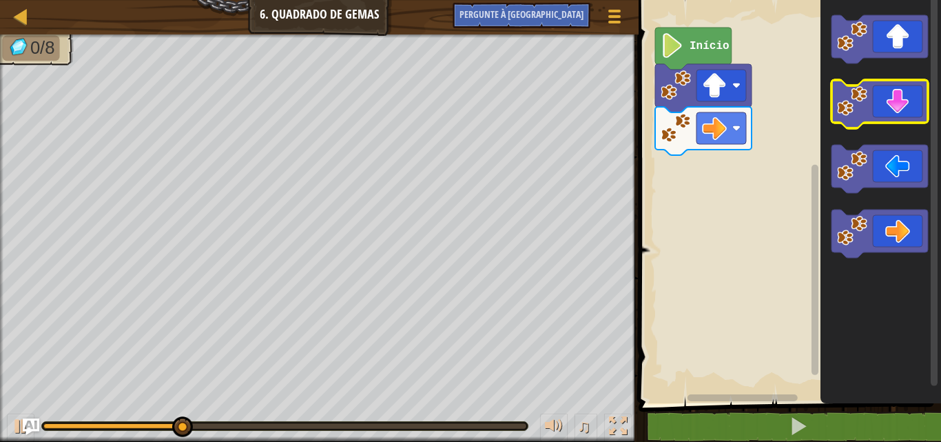
click at [909, 104] on icon "Espaço de trabalho do Blockly" at bounding box center [880, 104] width 96 height 48
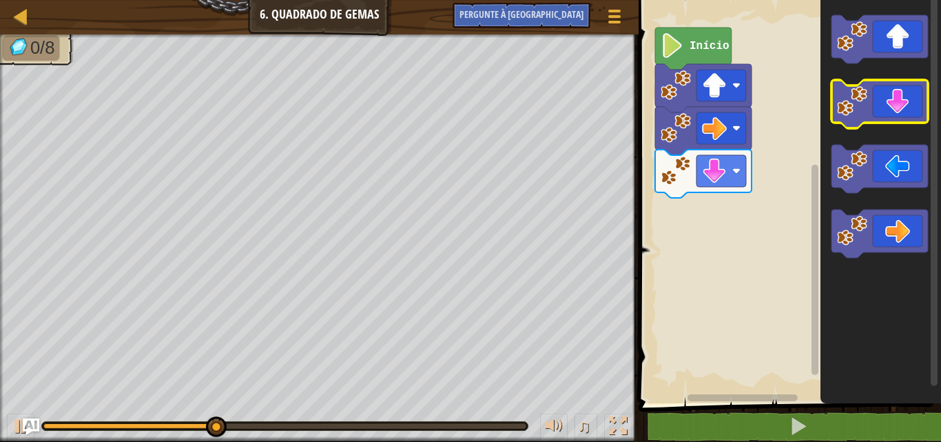
click at [883, 119] on icon "Espaço de trabalho do Blockly" at bounding box center [880, 104] width 96 height 48
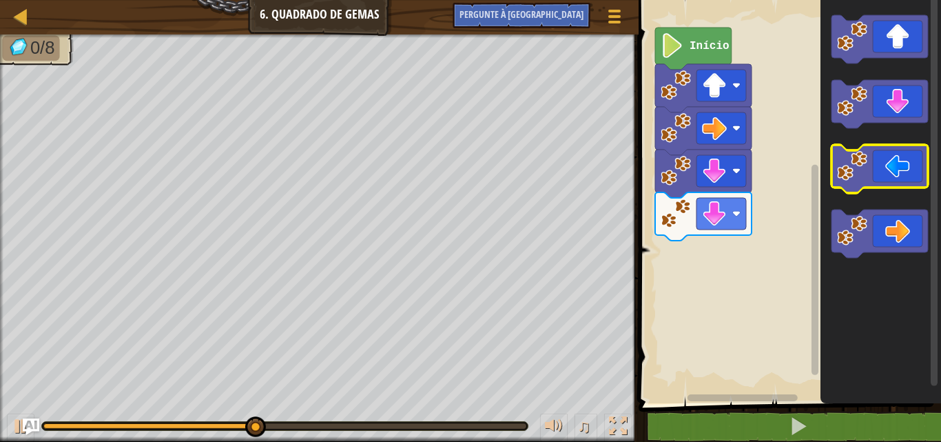
click at [850, 165] on image "Espaço de trabalho do Blockly" at bounding box center [852, 166] width 30 height 30
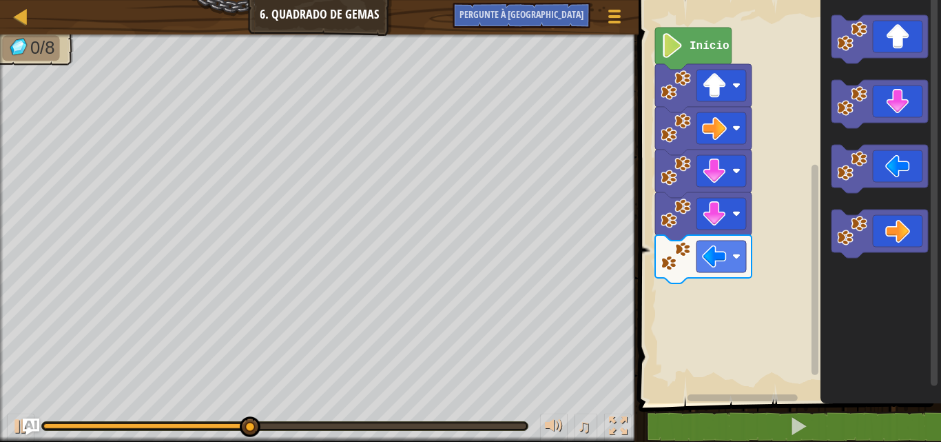
click at [850, 173] on image "Espaço de trabalho do Blockly" at bounding box center [852, 166] width 30 height 30
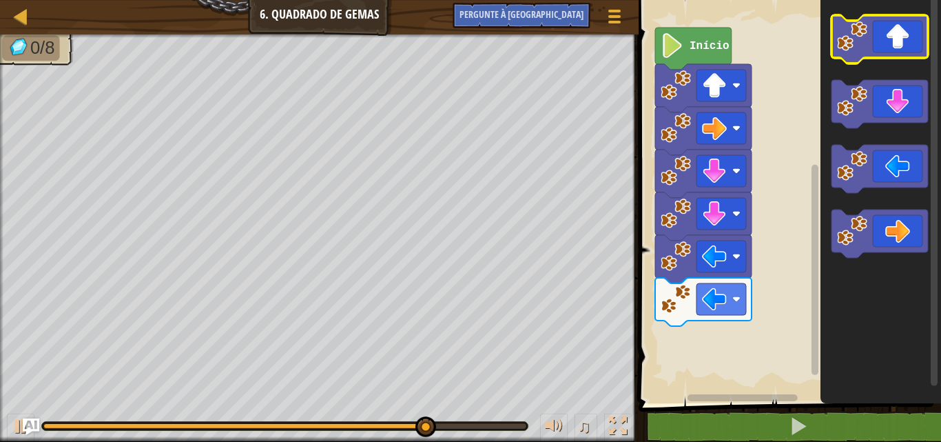
click at [920, 43] on icon "Espaço de trabalho do Blockly" at bounding box center [880, 39] width 96 height 48
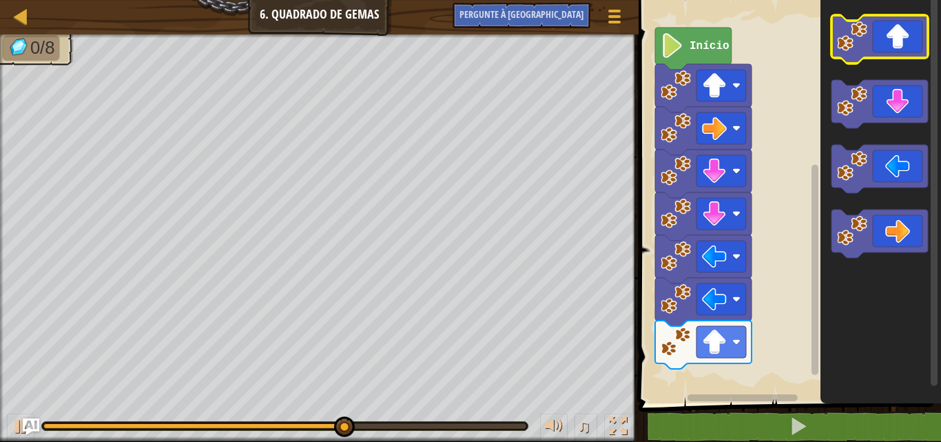
click at [920, 43] on icon "Espaço de trabalho do Blockly" at bounding box center [880, 39] width 96 height 48
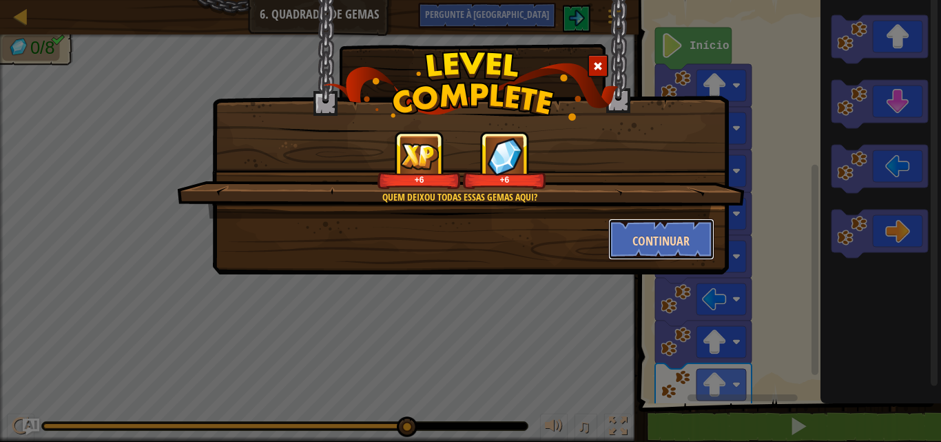
click at [663, 238] on font "Continuar" at bounding box center [661, 240] width 57 height 17
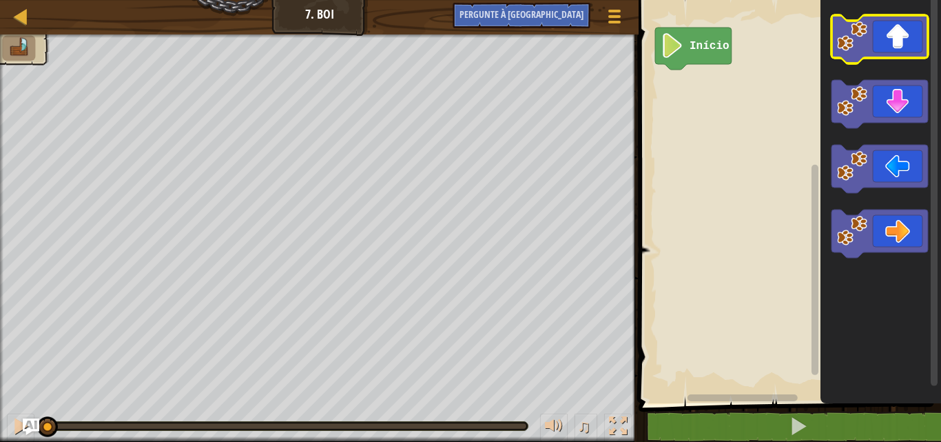
click at [903, 43] on icon "Espaço de trabalho do Blockly" at bounding box center [880, 39] width 96 height 48
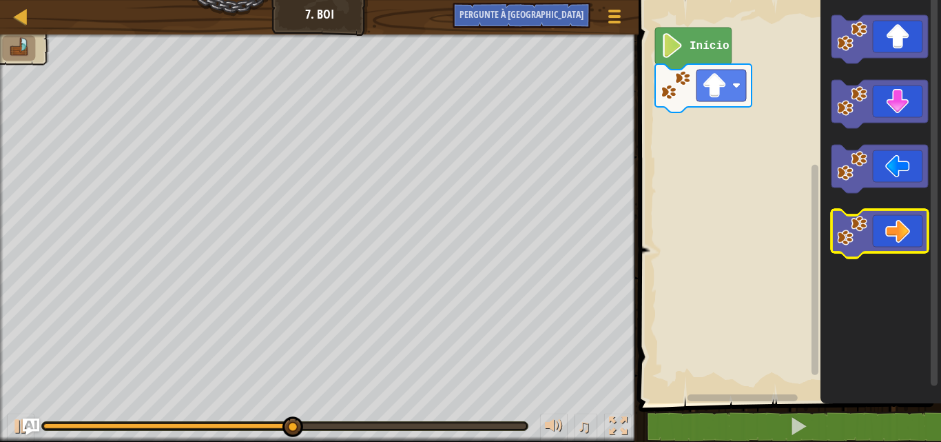
click at [855, 214] on rect "Espaço de trabalho do Blockly" at bounding box center [880, 233] width 96 height 48
click at [852, 219] on image "Espaço de trabalho do Blockly" at bounding box center [852, 231] width 30 height 30
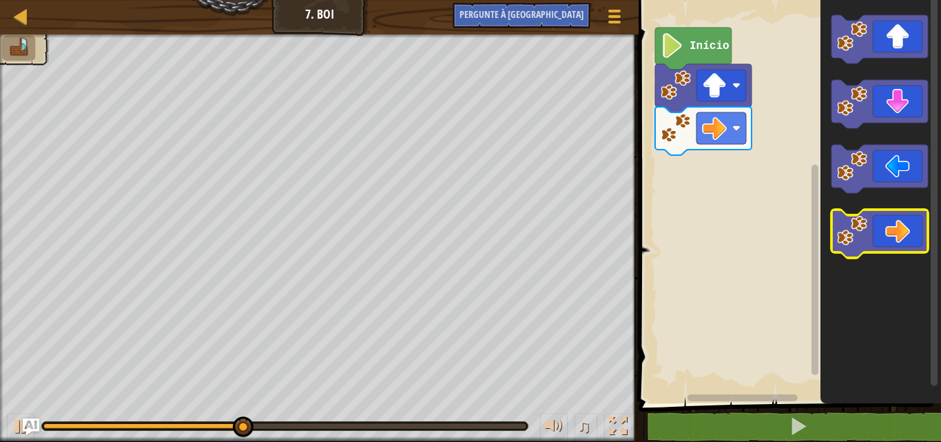
click at [852, 219] on image "Espaço de trabalho do Blockly" at bounding box center [852, 231] width 30 height 30
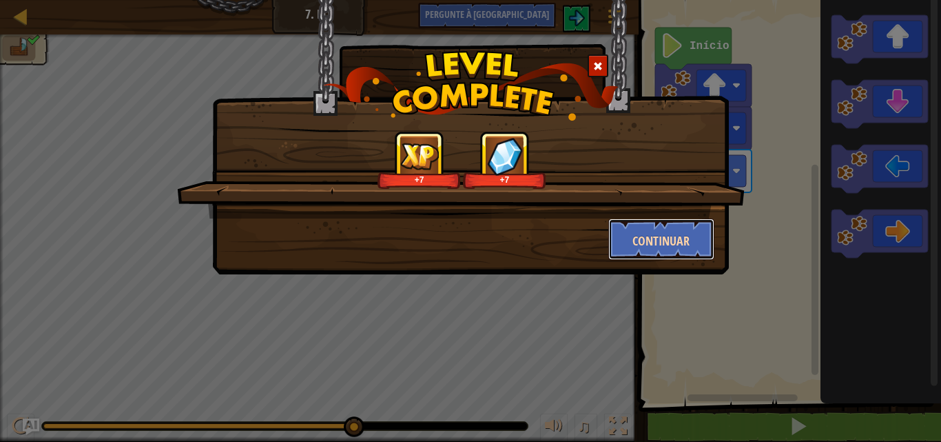
click at [650, 228] on button "Continuar" at bounding box center [661, 238] width 107 height 41
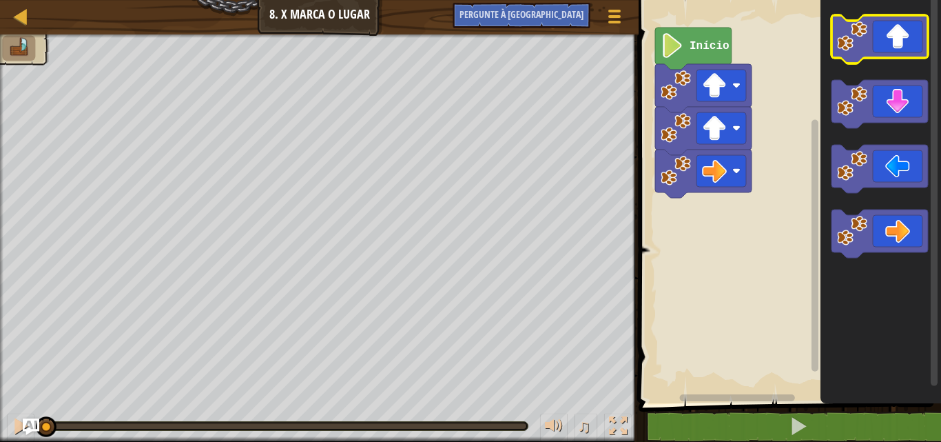
click at [894, 34] on icon "Espaço de trabalho do Blockly" at bounding box center [880, 39] width 96 height 48
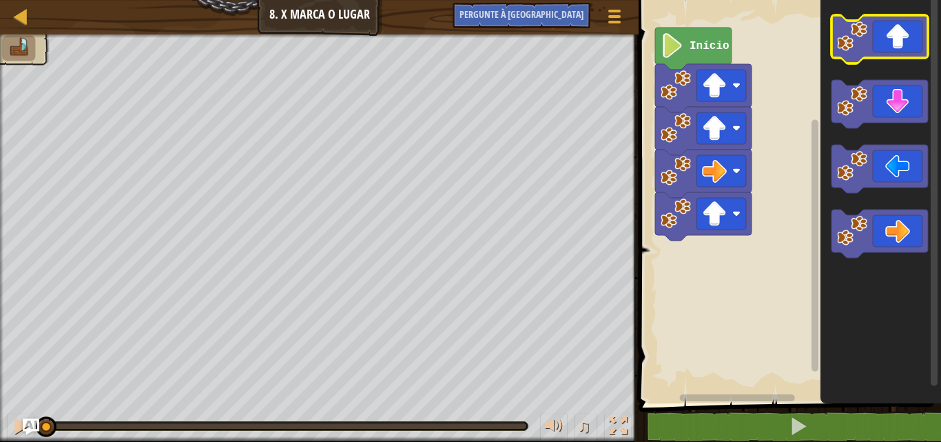
click at [894, 34] on icon "Espaço de trabalho do Blockly" at bounding box center [880, 39] width 96 height 48
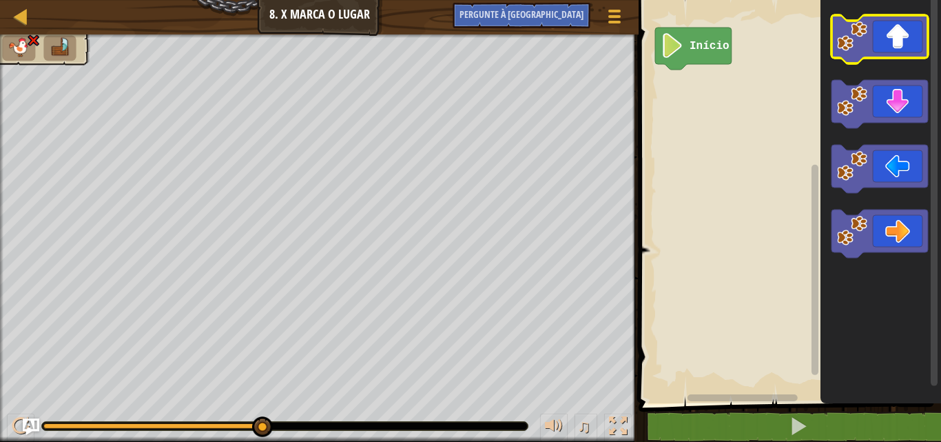
click at [876, 31] on icon "Espaço de trabalho do Blockly" at bounding box center [880, 39] width 96 height 48
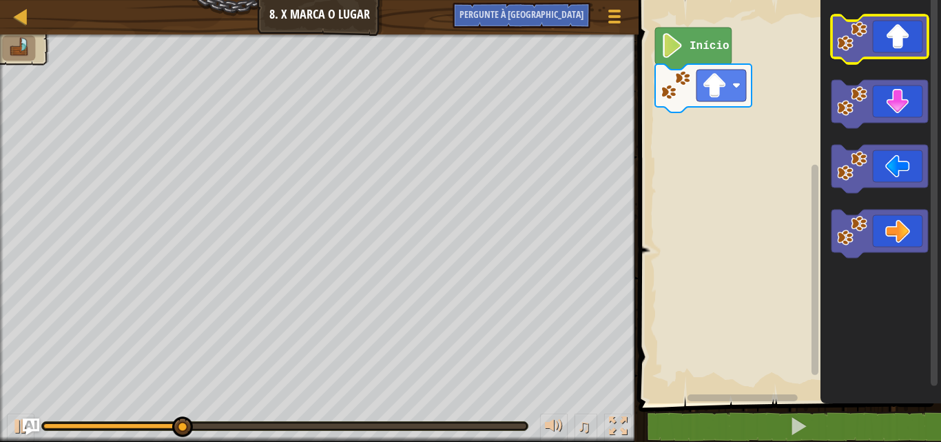
click at [883, 34] on icon "Espaço de trabalho do Blockly" at bounding box center [880, 39] width 96 height 48
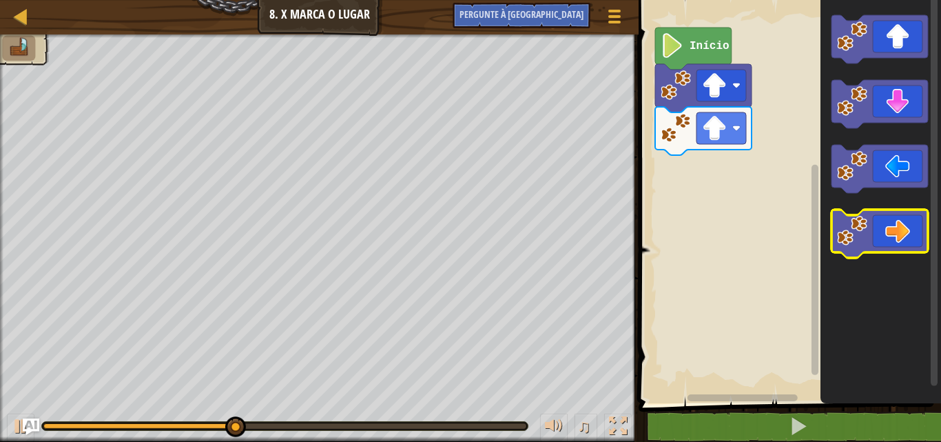
click at [852, 220] on image "Espaço de trabalho do Blockly" at bounding box center [852, 231] width 30 height 30
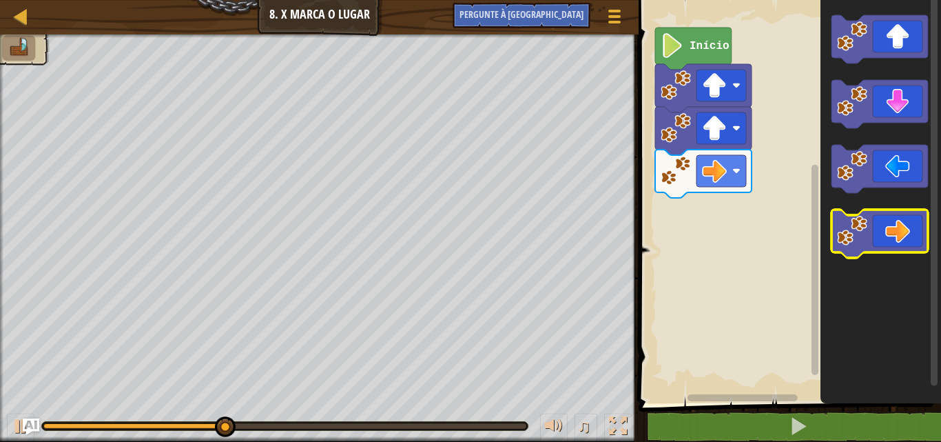
click at [847, 219] on image "Espaço de trabalho do Blockly" at bounding box center [852, 231] width 30 height 30
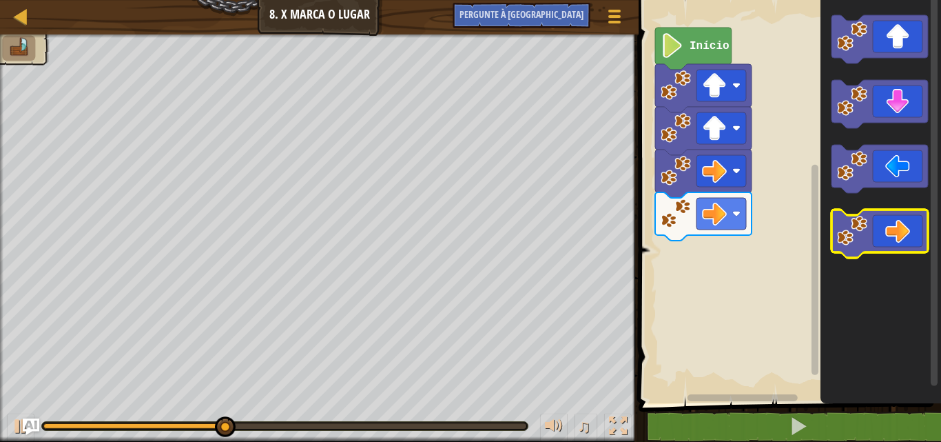
click at [847, 219] on image "Espaço de trabalho do Blockly" at bounding box center [852, 231] width 30 height 30
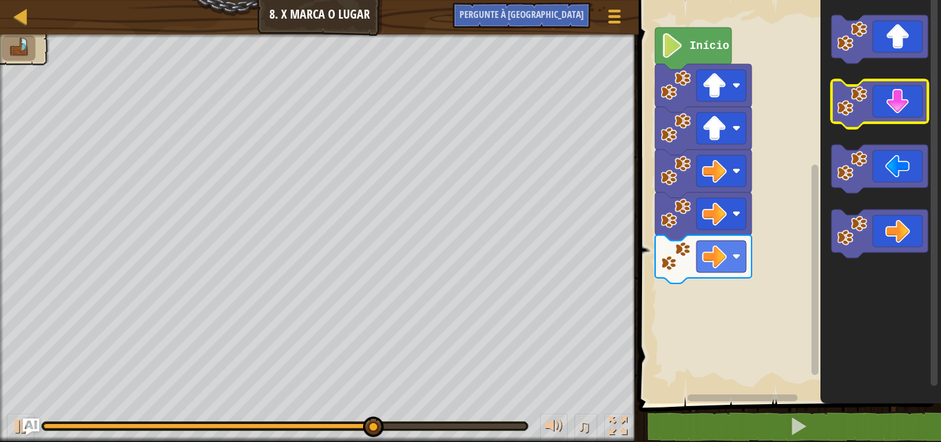
click at [909, 121] on icon "Espaço de trabalho do Blockly" at bounding box center [880, 104] width 96 height 48
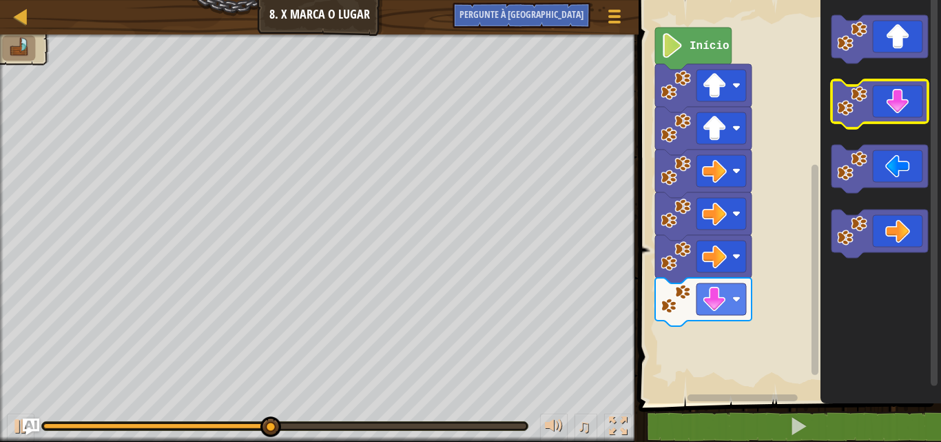
click at [903, 117] on icon "Espaço de trabalho do Blockly" at bounding box center [880, 104] width 96 height 48
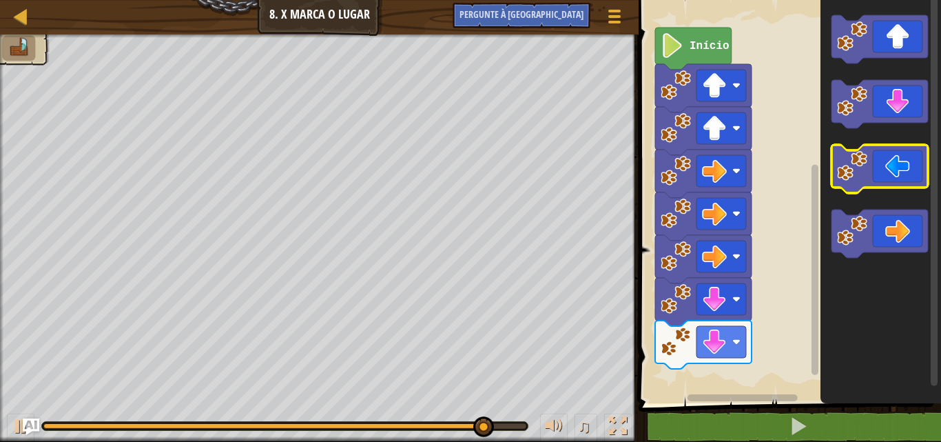
click at [846, 154] on image "Espaço de trabalho do Blockly" at bounding box center [852, 166] width 30 height 30
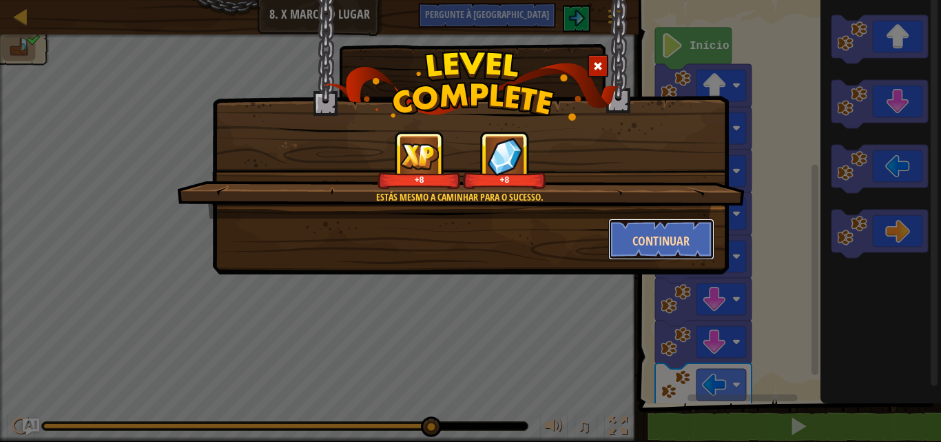
click at [659, 240] on font "Continuar" at bounding box center [661, 240] width 57 height 17
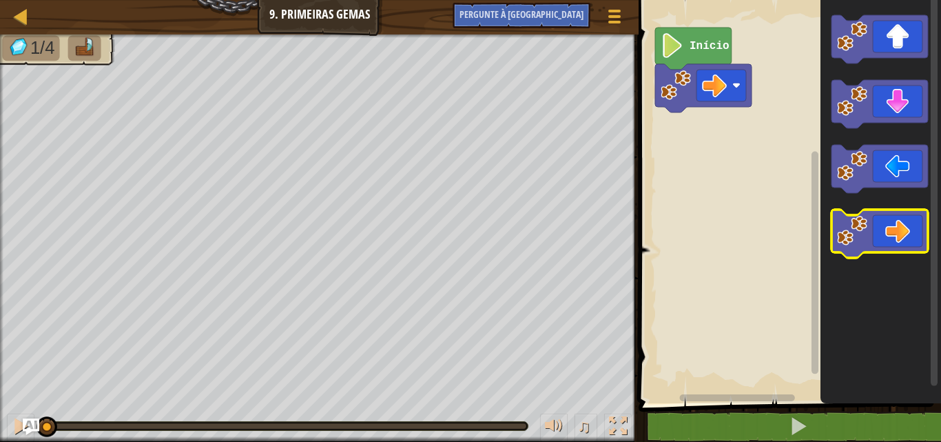
click at [861, 218] on image "Espaço de trabalho do Blockly" at bounding box center [852, 231] width 30 height 30
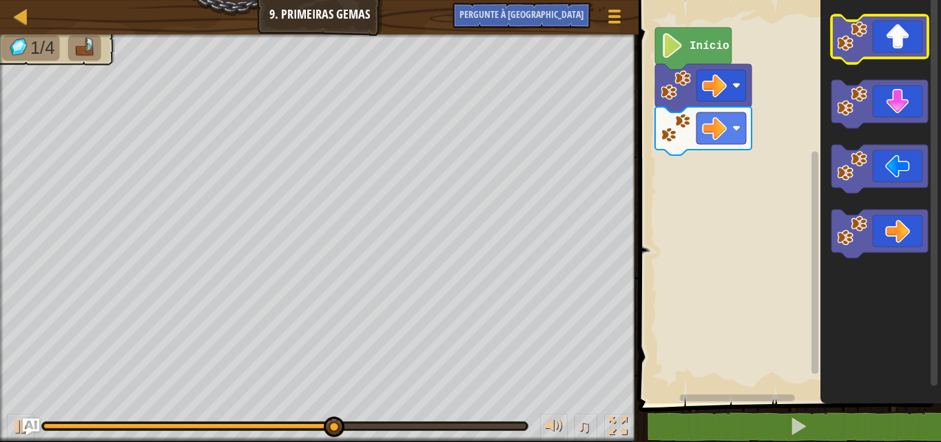
click at [918, 40] on icon "Espaço de trabalho do Blockly" at bounding box center [880, 39] width 96 height 48
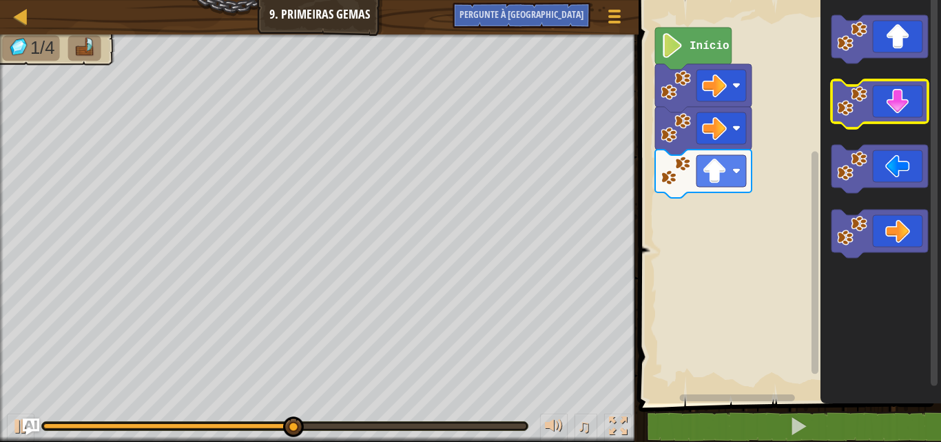
click at [879, 118] on icon "Espaço de trabalho do Blockly" at bounding box center [880, 104] width 96 height 48
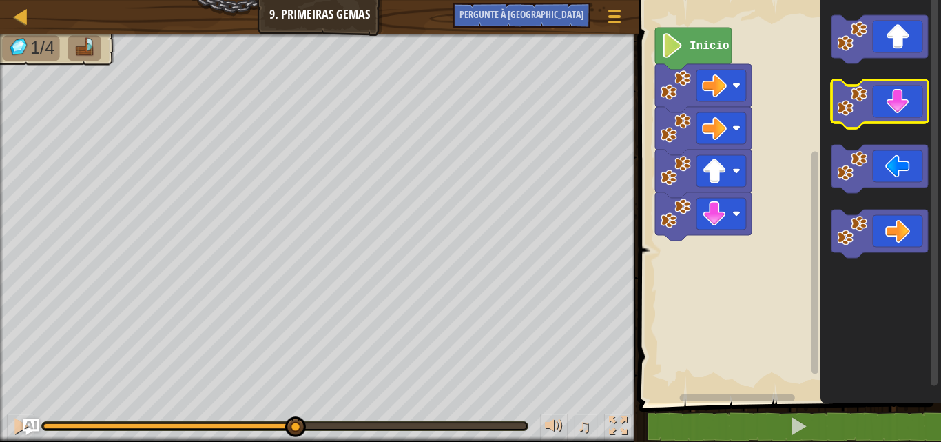
click at [879, 118] on icon "Espaço de trabalho do Blockly" at bounding box center [880, 104] width 96 height 48
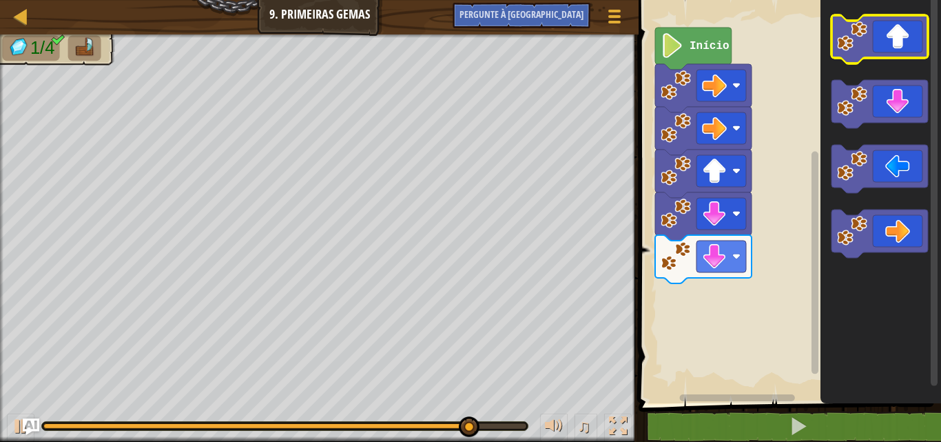
click at [903, 48] on icon "Espaço de trabalho do Blockly" at bounding box center [880, 39] width 96 height 48
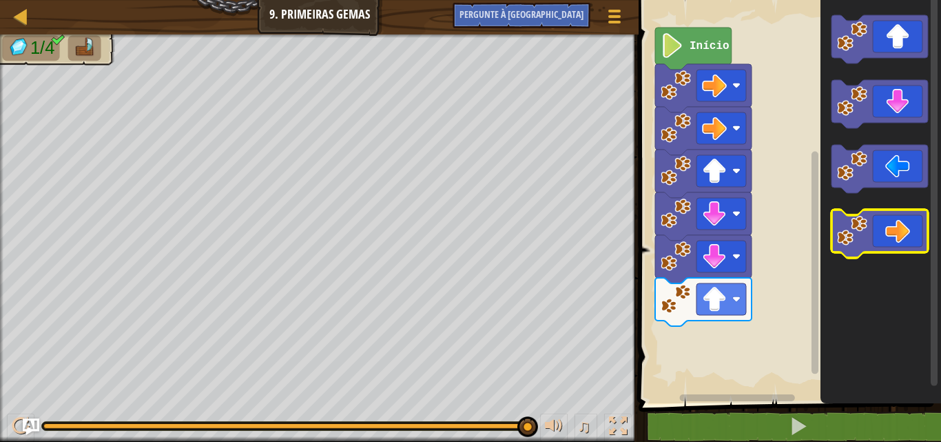
click at [839, 217] on image "Espaço de trabalho do Blockly" at bounding box center [852, 231] width 30 height 30
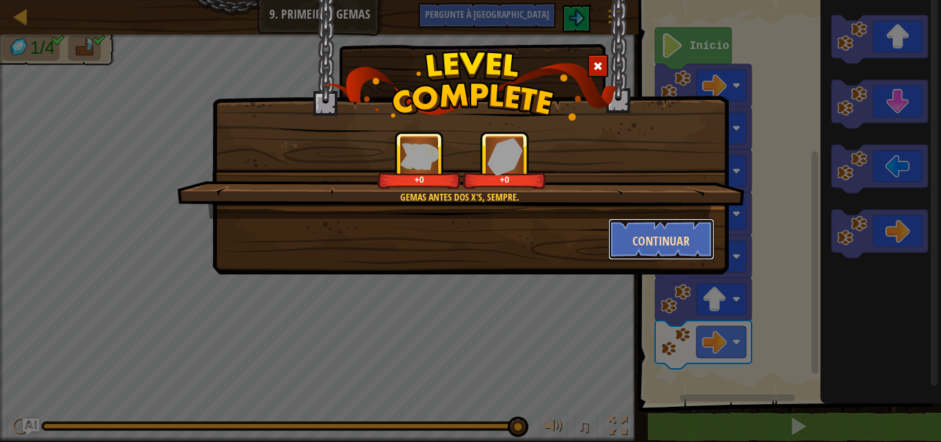
click at [663, 225] on button "Continuar" at bounding box center [661, 238] width 107 height 41
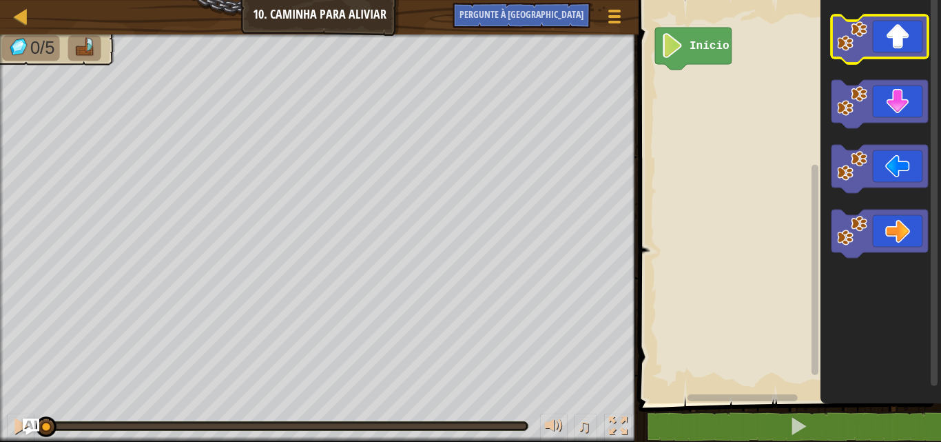
click at [866, 43] on image "Espaço de trabalho do Blockly" at bounding box center [852, 36] width 30 height 30
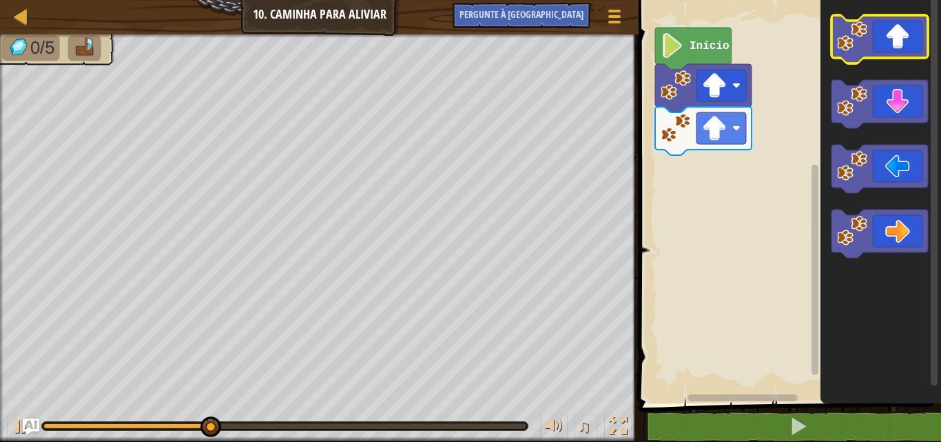
click at [866, 43] on image "Espaço de trabalho do Blockly" at bounding box center [852, 36] width 30 height 30
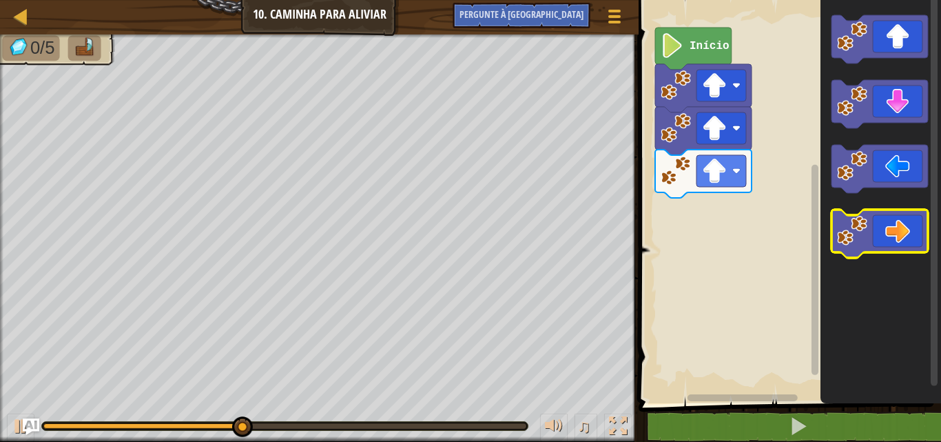
click at [897, 225] on icon "Espaço de trabalho do Blockly" at bounding box center [880, 233] width 96 height 48
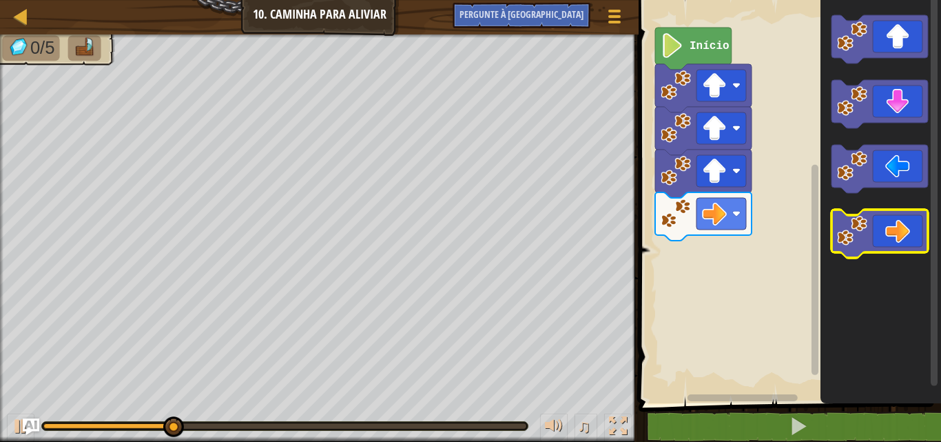
click at [897, 225] on icon "Espaço de trabalho do Blockly" at bounding box center [880, 233] width 96 height 48
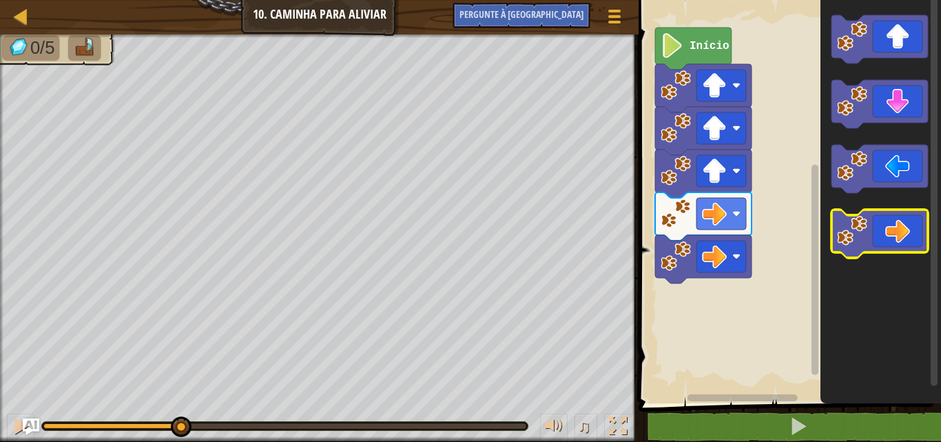
click at [897, 225] on icon "Espaço de trabalho do Blockly" at bounding box center [880, 233] width 96 height 48
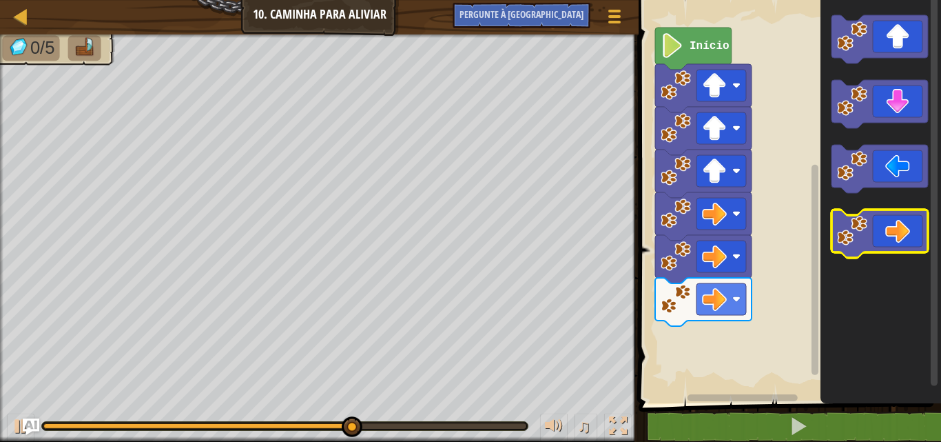
click at [897, 225] on icon "Espaço de trabalho do Blockly" at bounding box center [880, 233] width 96 height 48
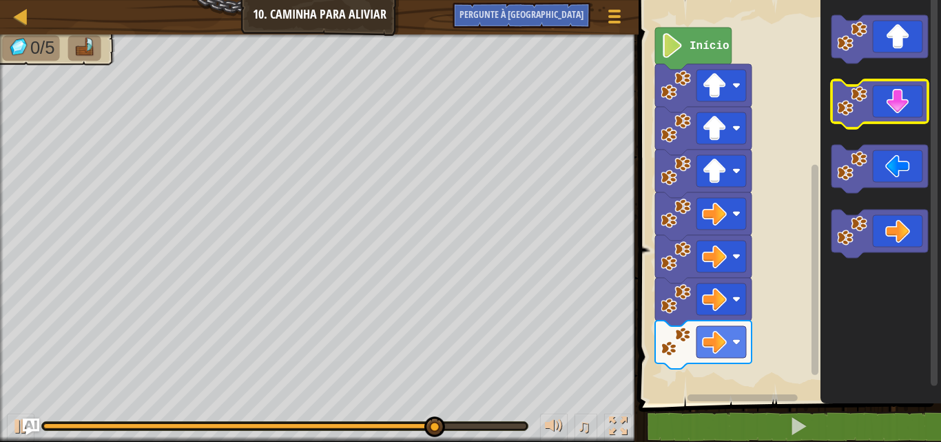
click at [889, 122] on icon "Espaço de trabalho do Blockly" at bounding box center [880, 104] width 96 height 48
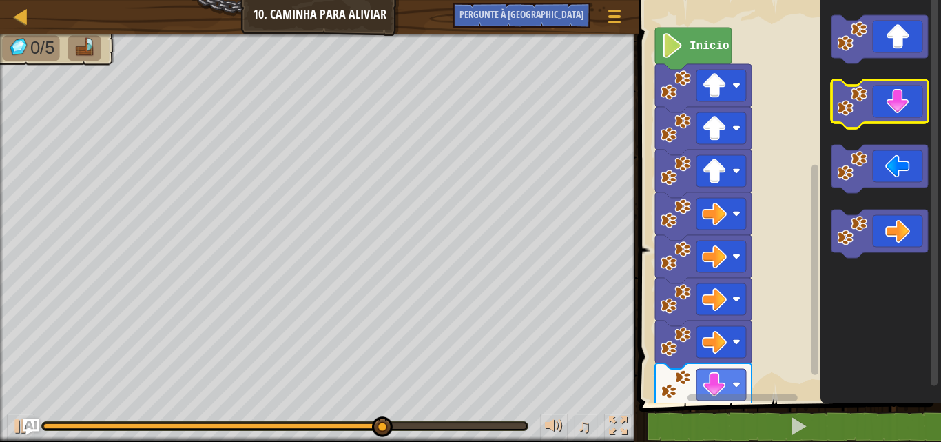
click at [889, 122] on icon "Espaço de trabalho do Blockly" at bounding box center [880, 104] width 96 height 48
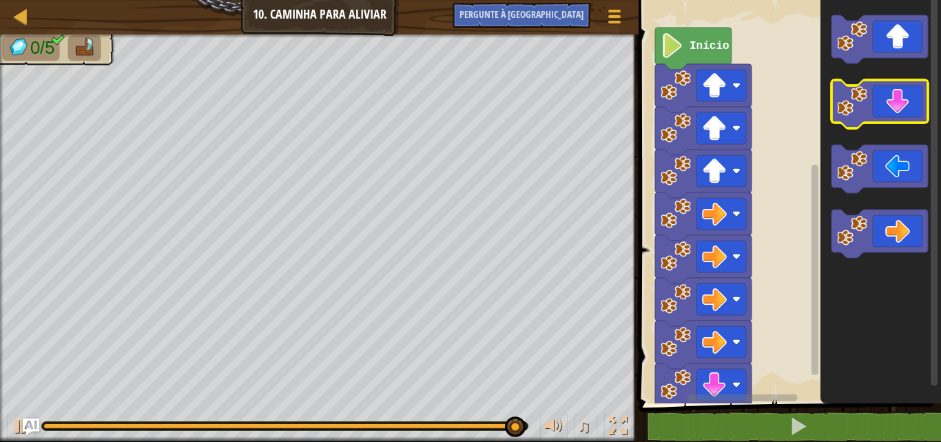
click at [889, 122] on icon "Espaço de trabalho do Blockly" at bounding box center [880, 104] width 96 height 48
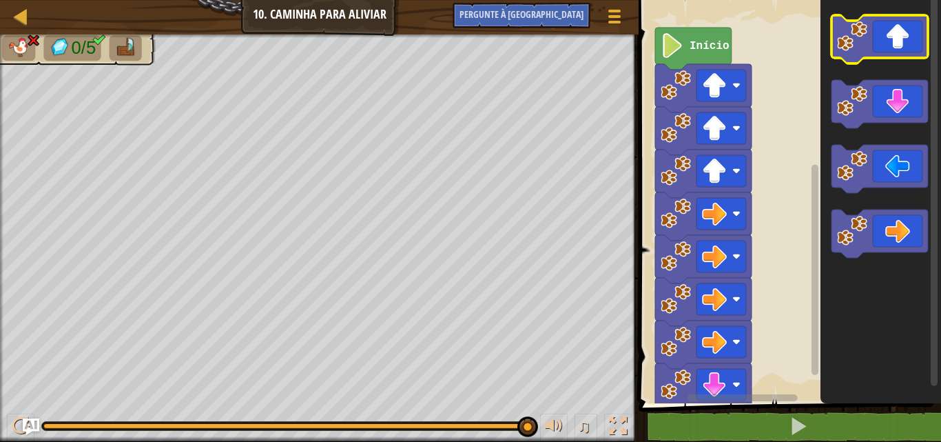
click at [858, 22] on image "Espaço de trabalho do Blockly" at bounding box center [852, 36] width 30 height 30
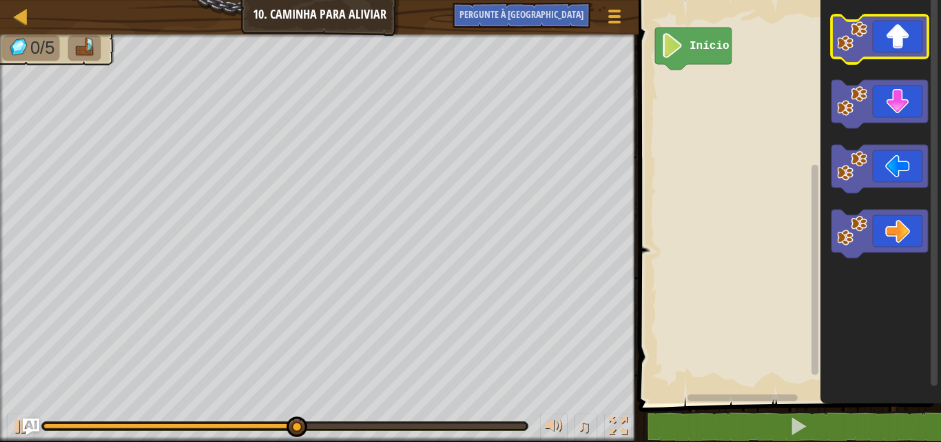
click at [865, 19] on icon "Espaço de trabalho do Blockly" at bounding box center [880, 39] width 96 height 48
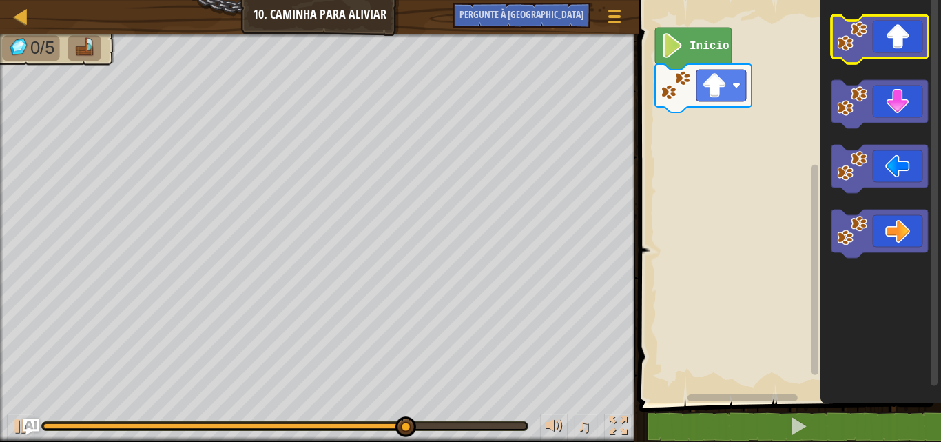
click at [852, 41] on image "Espaço de trabalho do Blockly" at bounding box center [852, 36] width 30 height 30
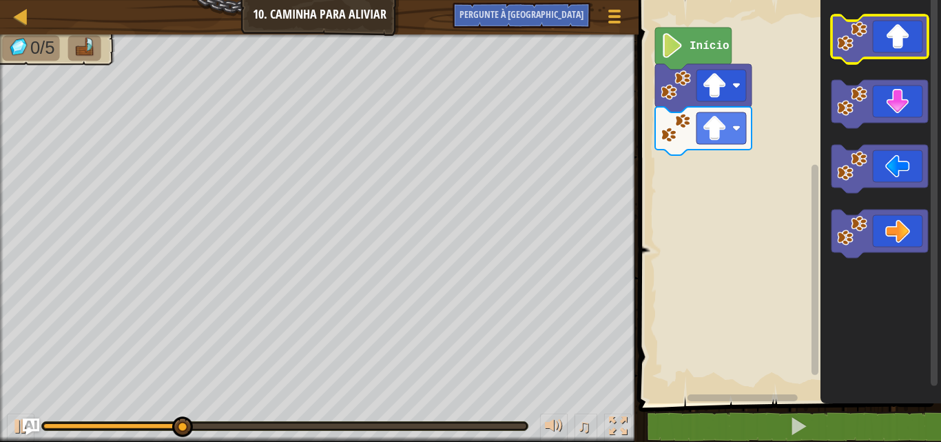
click at [852, 41] on image "Espaço de trabalho do Blockly" at bounding box center [852, 36] width 30 height 30
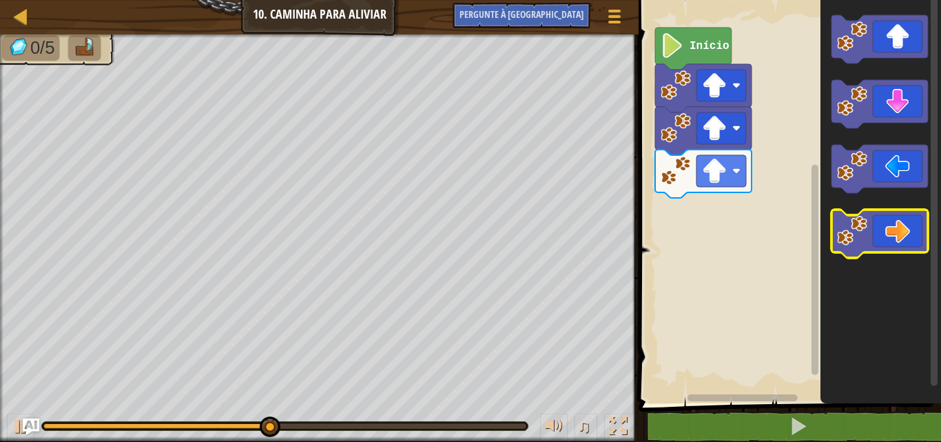
click at [890, 234] on icon "Espaço de trabalho do Blockly" at bounding box center [880, 233] width 96 height 48
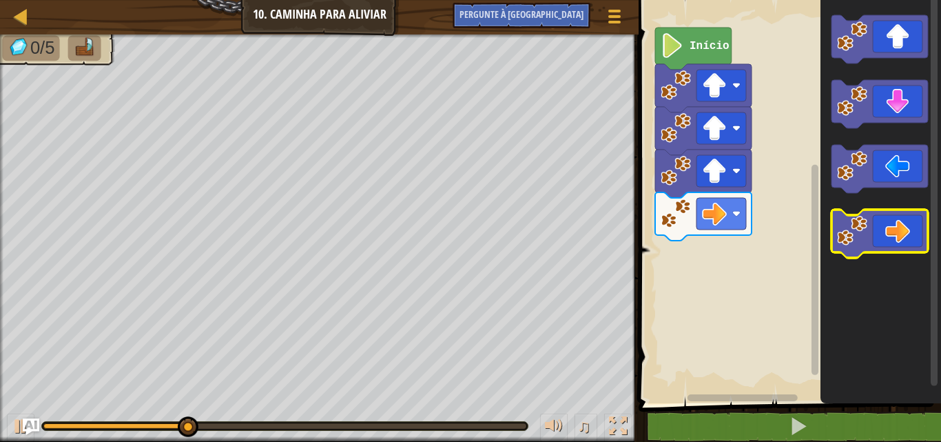
click at [890, 234] on icon "Espaço de trabalho do Blockly" at bounding box center [880, 233] width 96 height 48
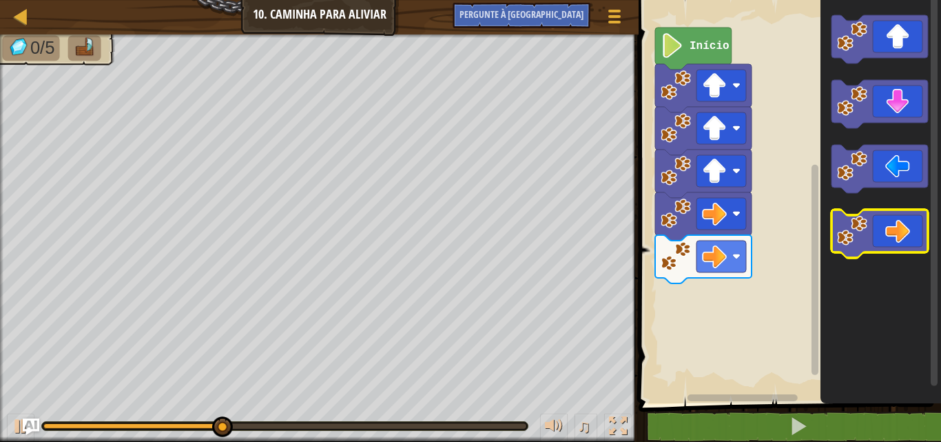
click at [890, 234] on icon "Espaço de trabalho do Blockly" at bounding box center [880, 233] width 96 height 48
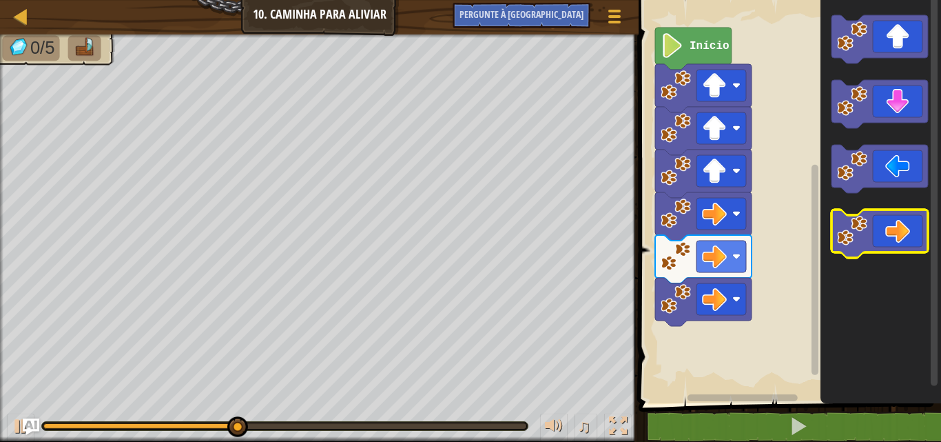
click at [890, 234] on icon "Espaço de trabalho do Blockly" at bounding box center [880, 233] width 96 height 48
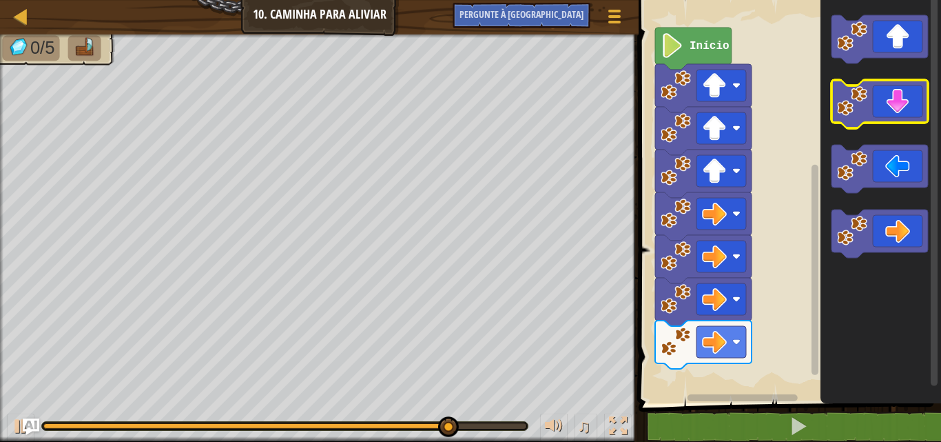
click at [873, 90] on icon "Espaço de trabalho do Blockly" at bounding box center [880, 104] width 96 height 48
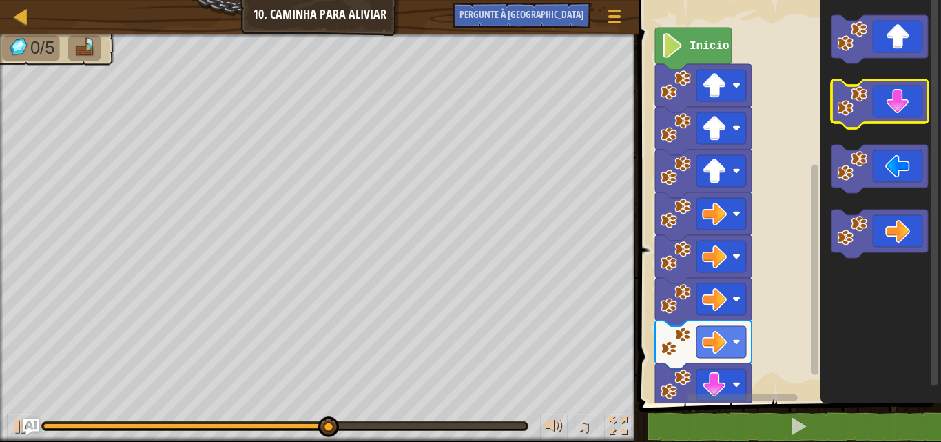
click at [873, 90] on icon "Espaço de trabalho do Blockly" at bounding box center [880, 104] width 96 height 48
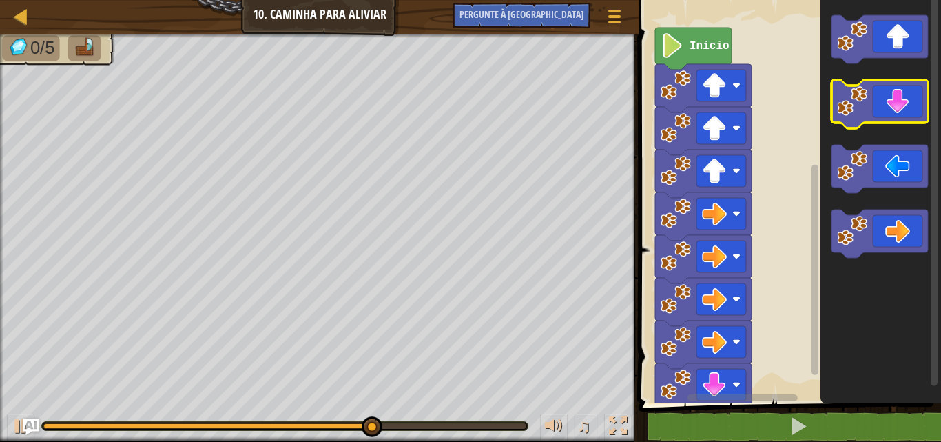
click at [873, 90] on icon "Espaço de trabalho do Blockly" at bounding box center [880, 104] width 96 height 48
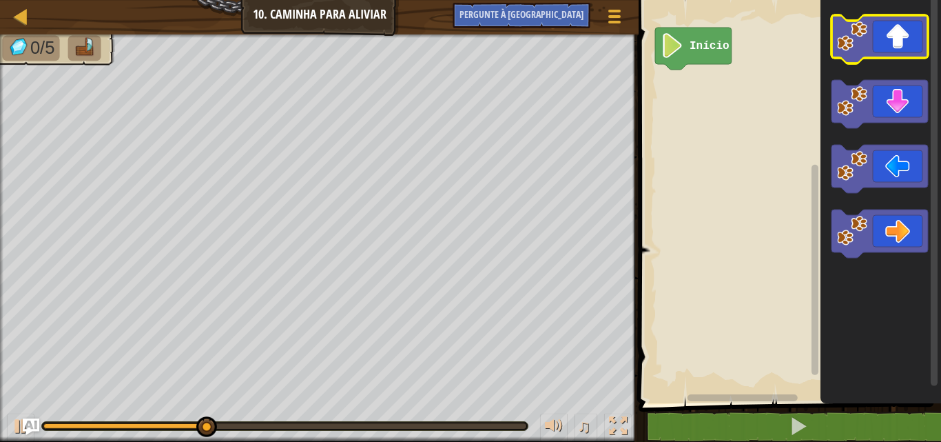
click at [871, 49] on icon "Espaço de trabalho do Blockly" at bounding box center [880, 39] width 96 height 48
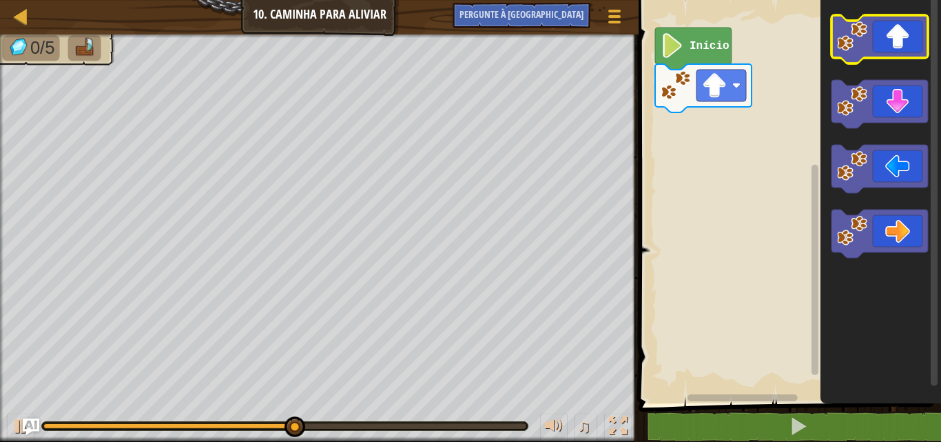
click at [871, 49] on icon "Espaço de trabalho do Blockly" at bounding box center [880, 39] width 96 height 48
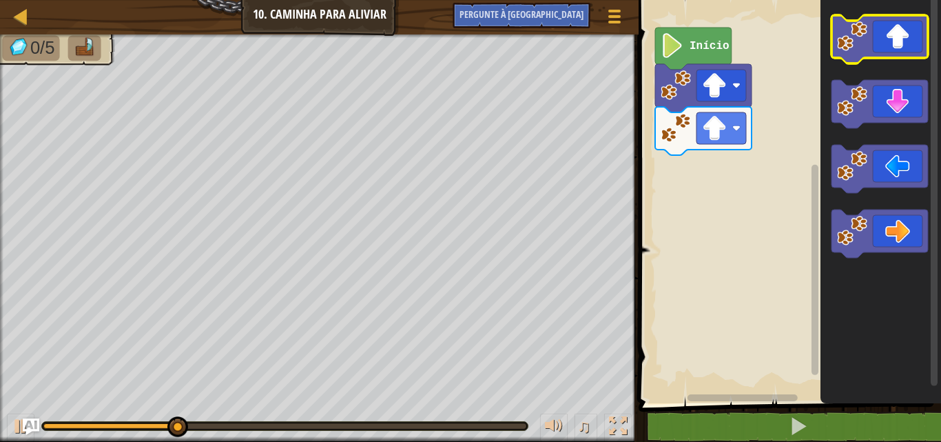
click at [871, 49] on icon "Espaço de trabalho do Blockly" at bounding box center [880, 39] width 96 height 48
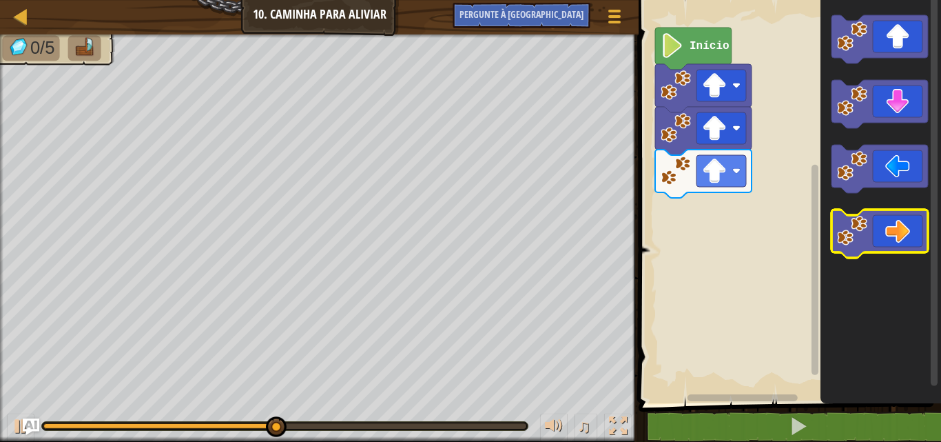
click at [873, 237] on icon "Espaço de trabalho do Blockly" at bounding box center [880, 233] width 96 height 48
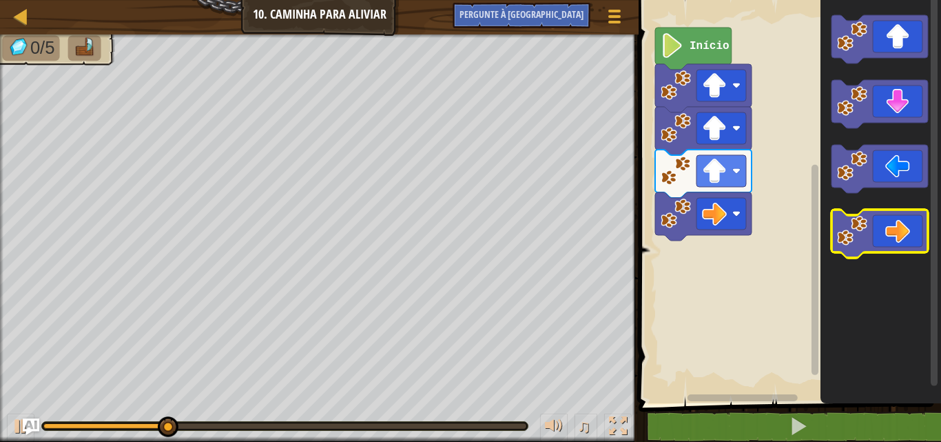
click at [873, 237] on icon "Espaço de trabalho do Blockly" at bounding box center [880, 233] width 96 height 48
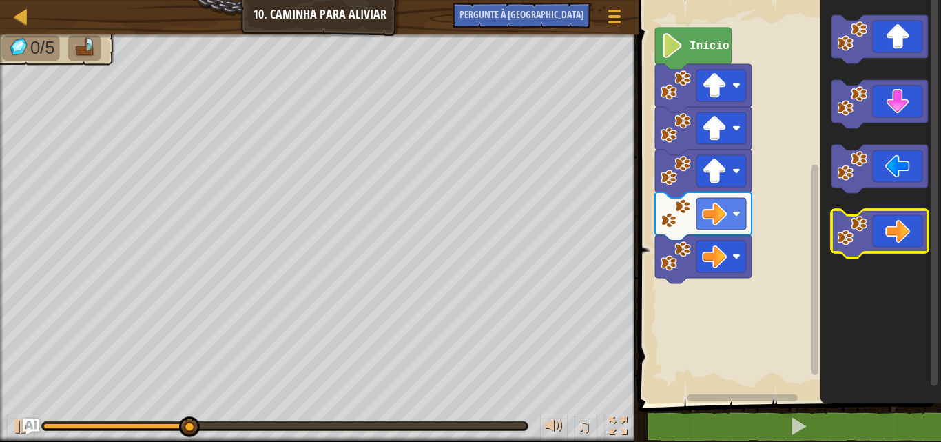
click at [873, 237] on icon "Espaço de trabalho do Blockly" at bounding box center [880, 233] width 96 height 48
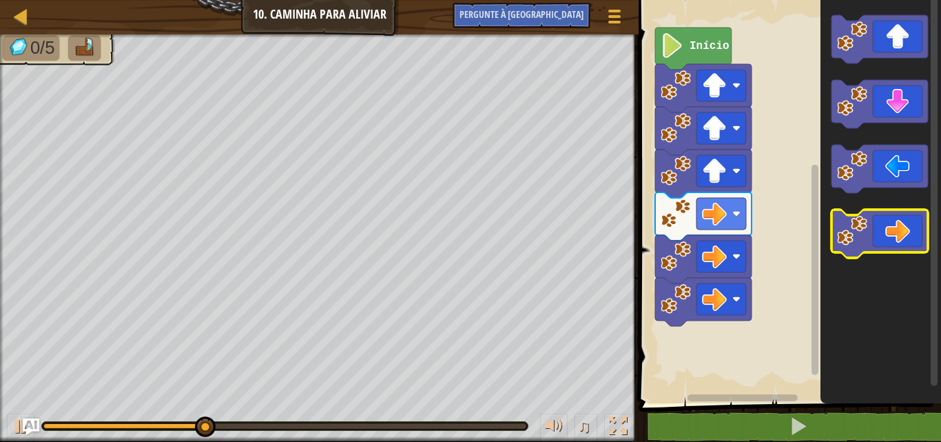
click at [873, 237] on icon "Espaço de trabalho do Blockly" at bounding box center [880, 233] width 96 height 48
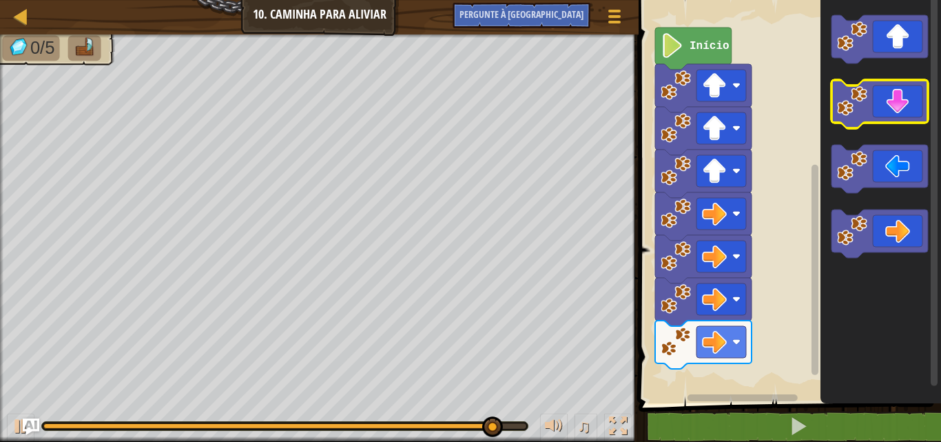
click at [885, 99] on icon "Espaço de trabalho do Blockly" at bounding box center [880, 104] width 96 height 48
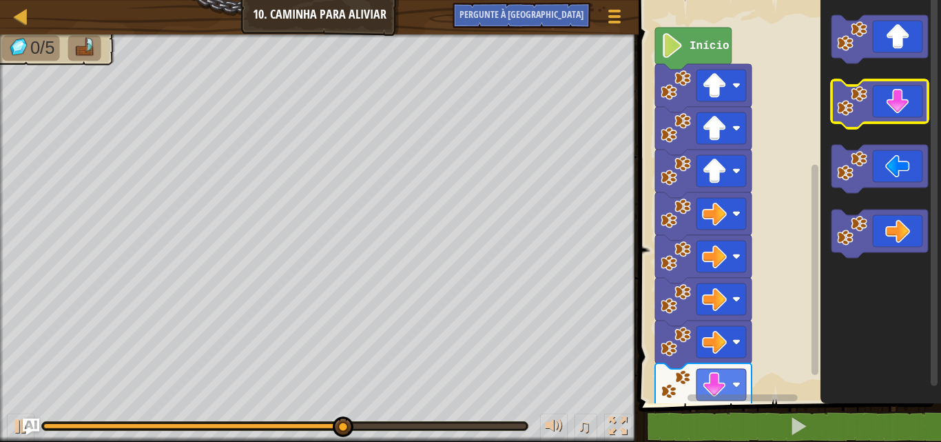
click at [885, 99] on icon "Espaço de trabalho do Blockly" at bounding box center [880, 104] width 96 height 48
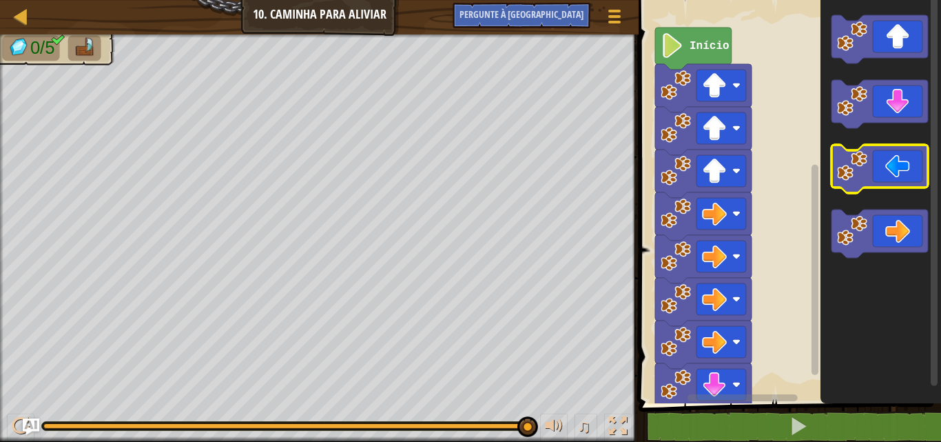
click at [880, 159] on icon "Espaço de trabalho do Blockly" at bounding box center [880, 169] width 96 height 48
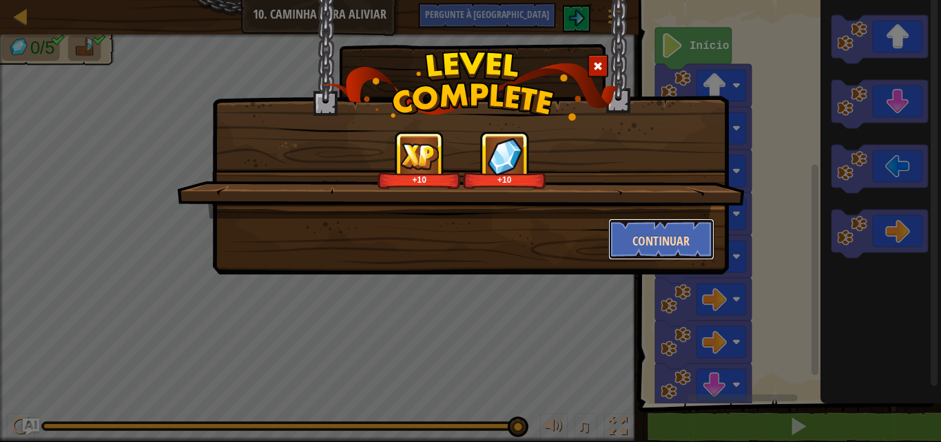
click at [692, 243] on button "Continuar" at bounding box center [661, 238] width 107 height 41
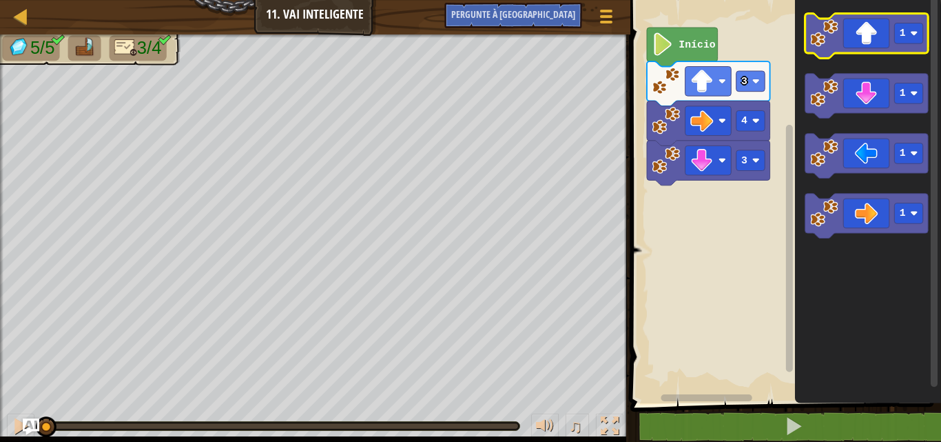
click at [872, 32] on icon "Espaço de trabalho do Blockly" at bounding box center [866, 36] width 123 height 45
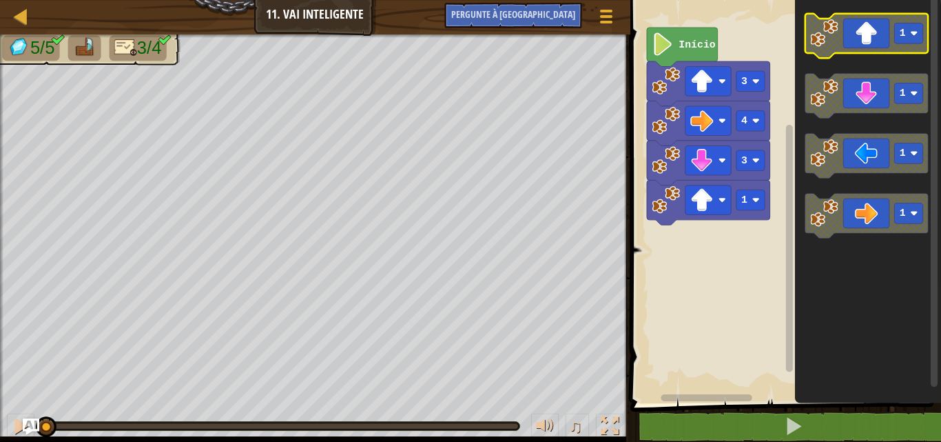
click at [867, 25] on icon "Espaço de trabalho do Blockly" at bounding box center [866, 36] width 123 height 45
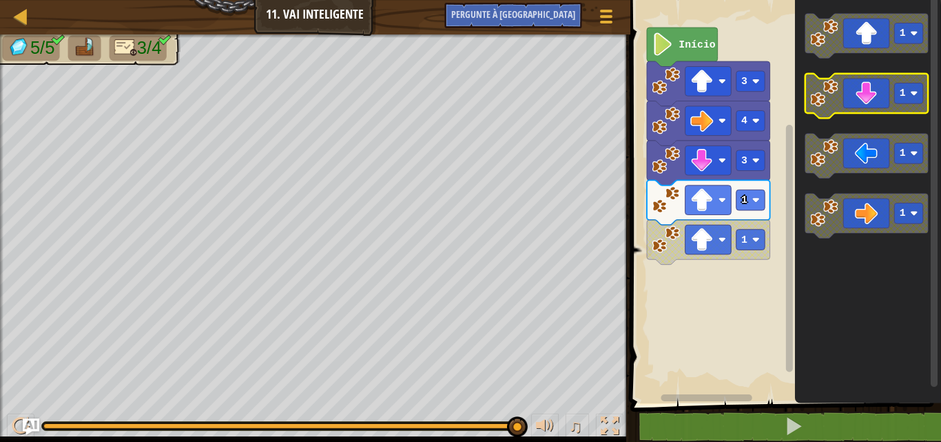
click at [850, 96] on icon "Espaço de trabalho do Blockly" at bounding box center [866, 96] width 123 height 45
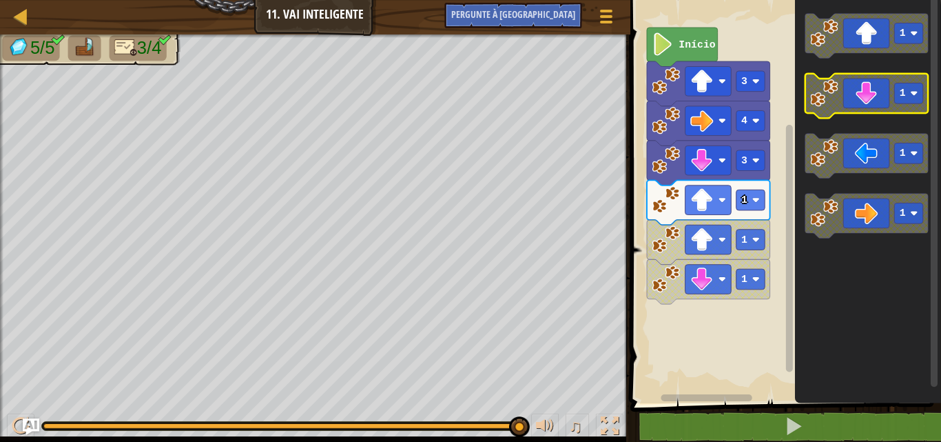
click at [850, 96] on icon "Espaço de trabalho do Blockly" at bounding box center [866, 96] width 123 height 45
click at [860, 103] on icon "Espaço de trabalho do Blockly" at bounding box center [866, 96] width 123 height 45
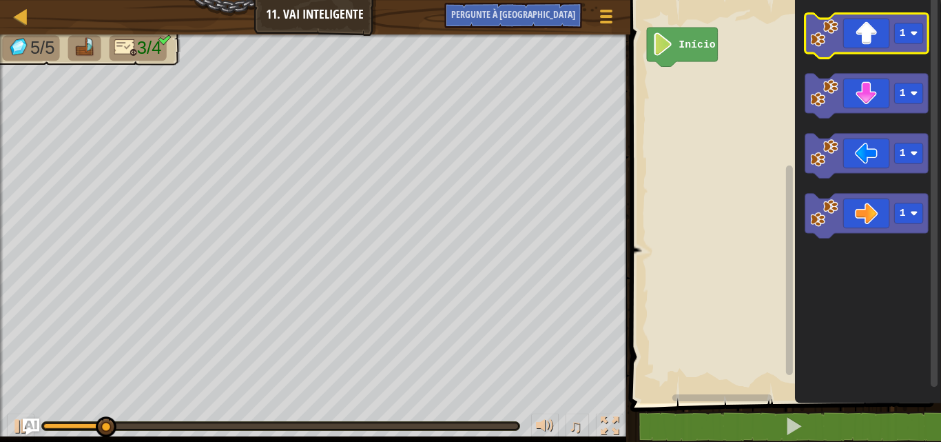
click at [925, 48] on icon "Espaço de trabalho do Blockly" at bounding box center [866, 36] width 123 height 45
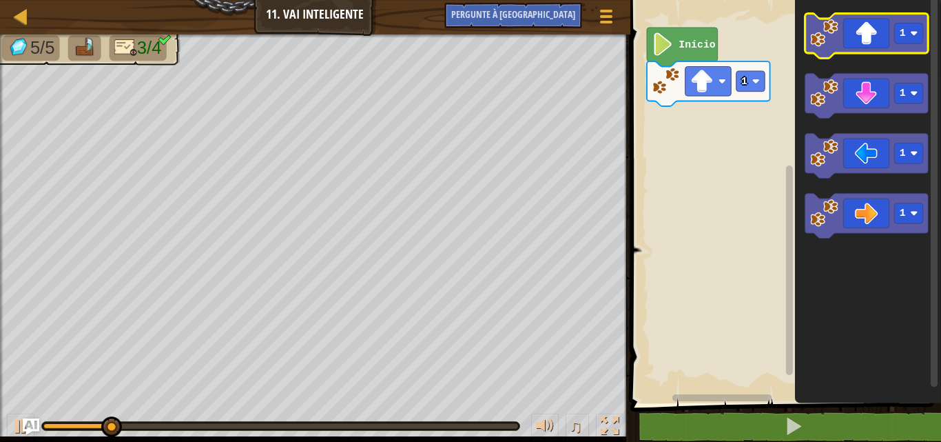
click at [925, 48] on icon "Espaço de trabalho do Blockly" at bounding box center [866, 36] width 123 height 45
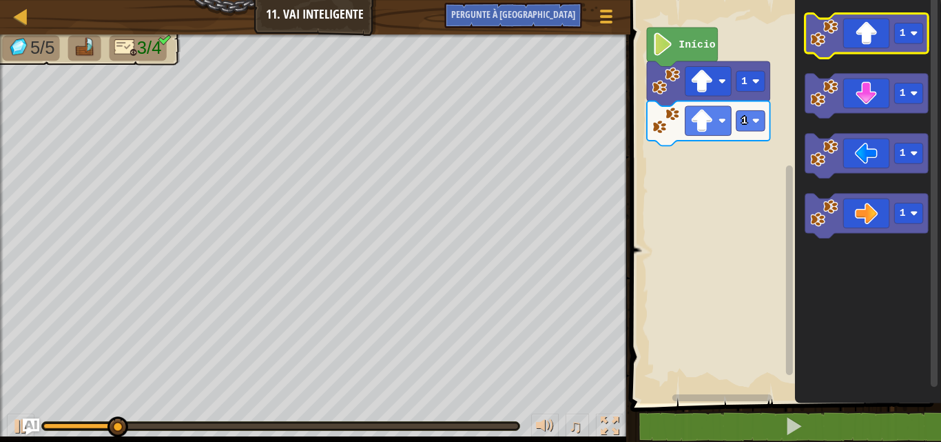
click at [925, 48] on icon "Espaço de trabalho do Blockly" at bounding box center [866, 36] width 123 height 45
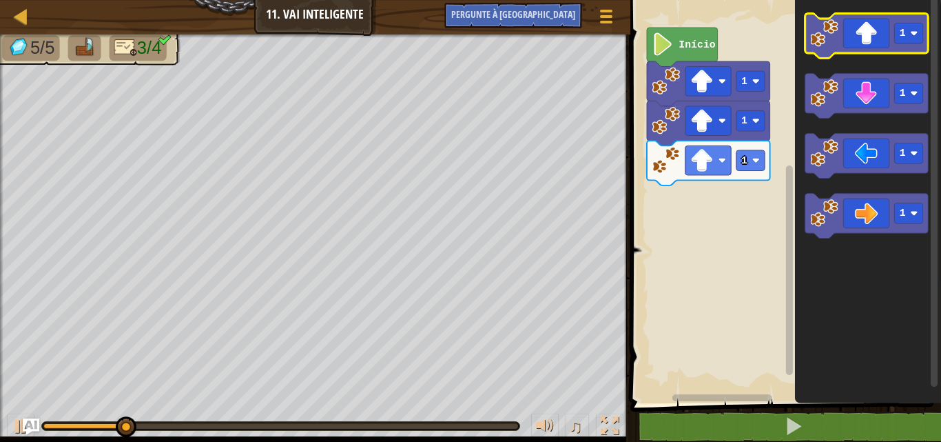
click at [925, 48] on icon "Espaço de trabalho do Blockly" at bounding box center [866, 36] width 123 height 45
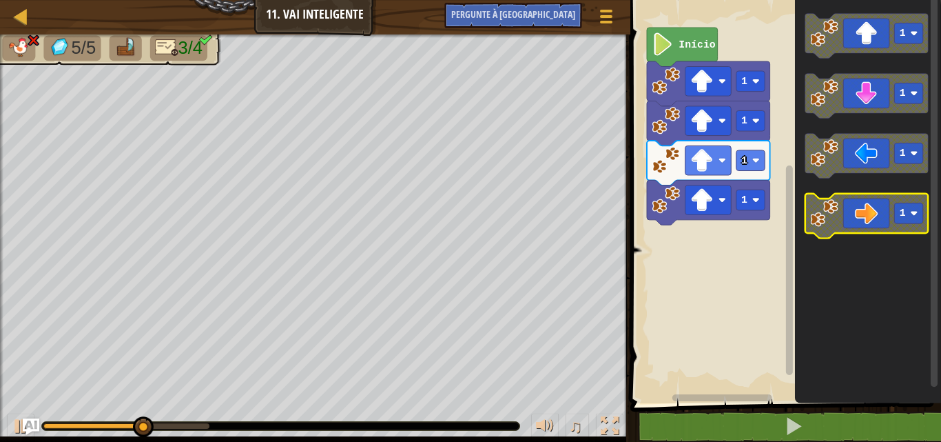
click at [913, 202] on icon "Espaço de trabalho do Blockly" at bounding box center [866, 216] width 123 height 45
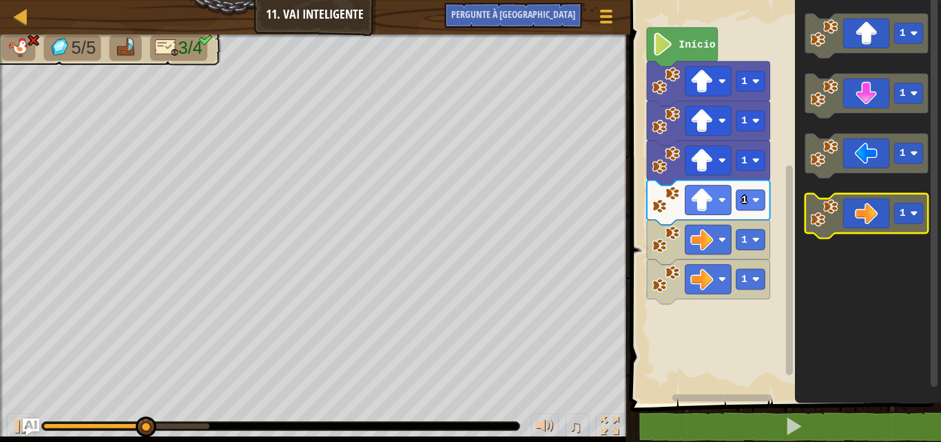
click at [913, 202] on icon "Espaço de trabalho do Blockly" at bounding box center [866, 216] width 123 height 45
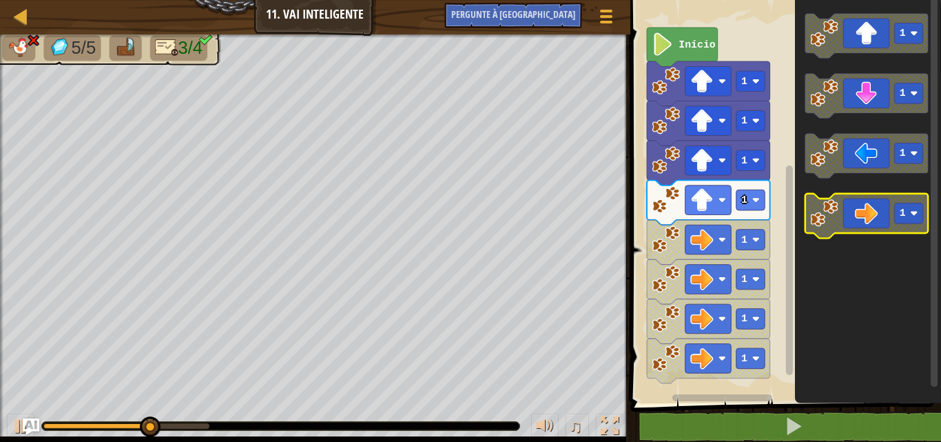
click at [913, 202] on icon "Espaço de trabalho do Blockly" at bounding box center [866, 216] width 123 height 45
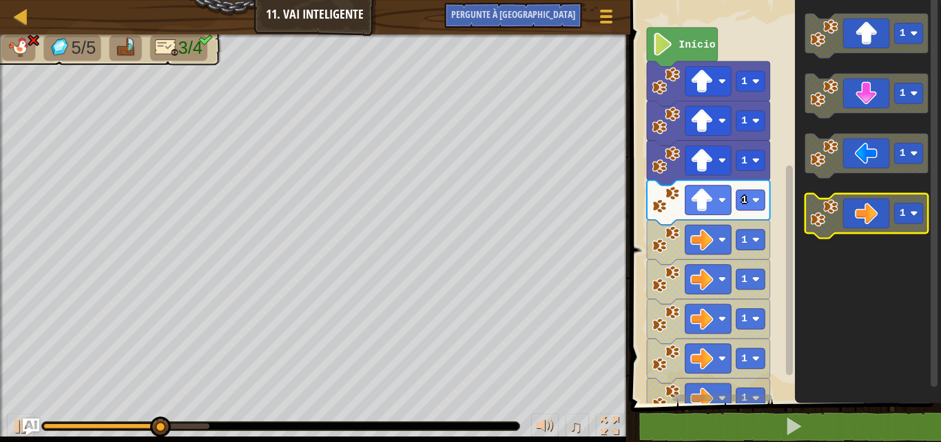
click at [913, 202] on icon "Espaço de trabalho do Blockly" at bounding box center [866, 216] width 123 height 45
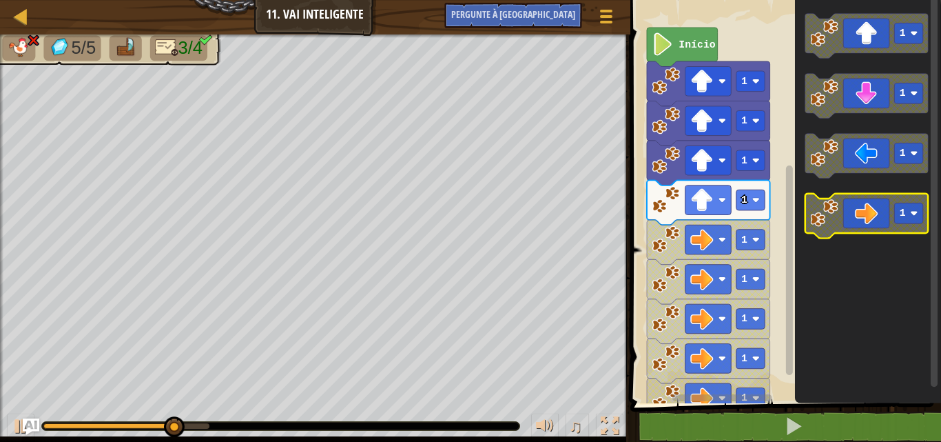
click at [913, 202] on icon "Espaço de trabalho do Blockly" at bounding box center [866, 216] width 123 height 45
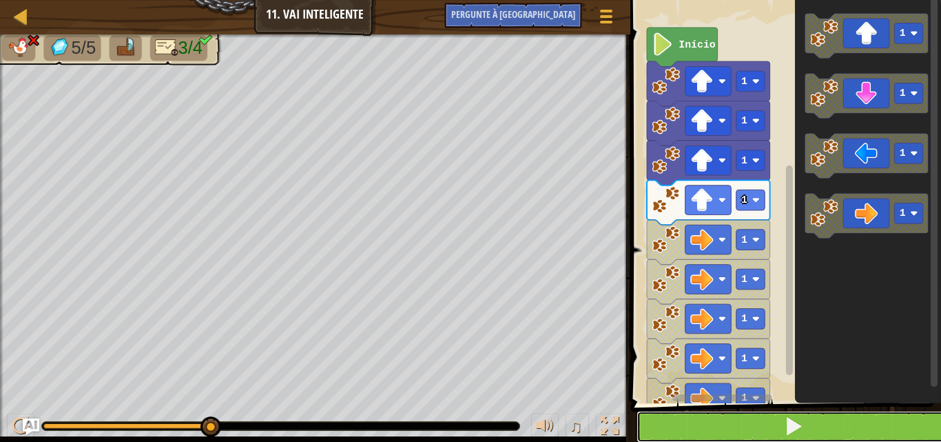
click at [750, 423] on button at bounding box center [794, 427] width 315 height 32
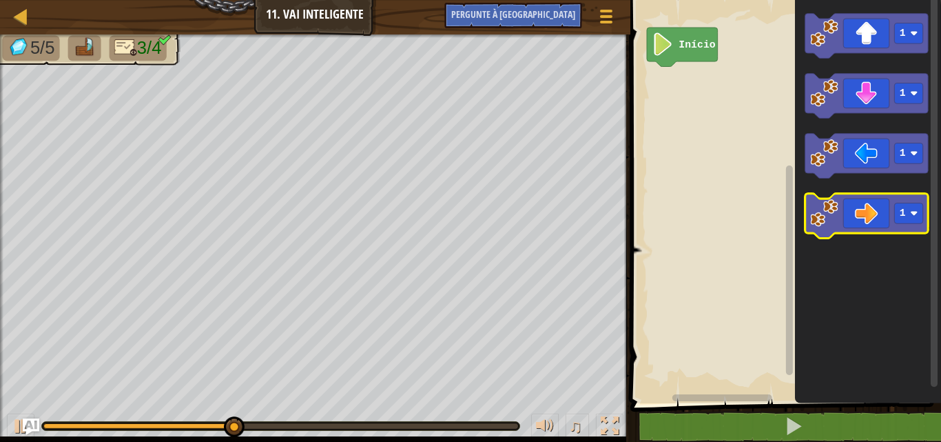
click at [854, 225] on icon "Espaço de trabalho do Blockly" at bounding box center [866, 216] width 123 height 45
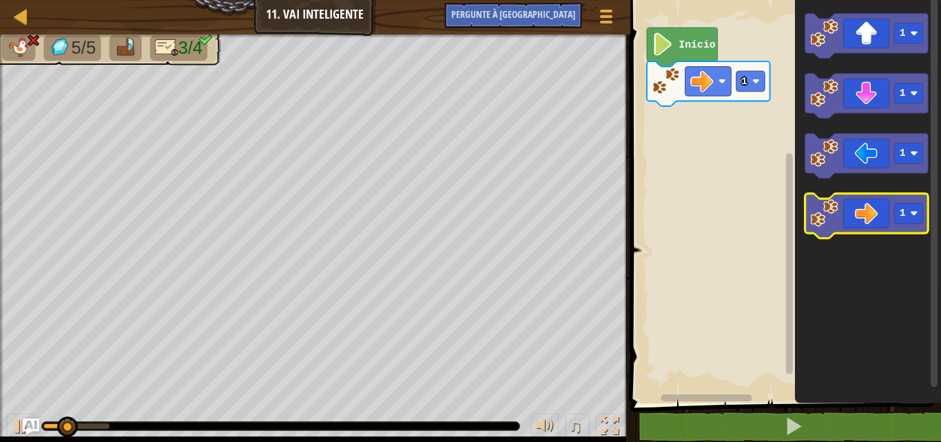
click at [854, 225] on icon "Espaço de trabalho do Blockly" at bounding box center [866, 216] width 123 height 45
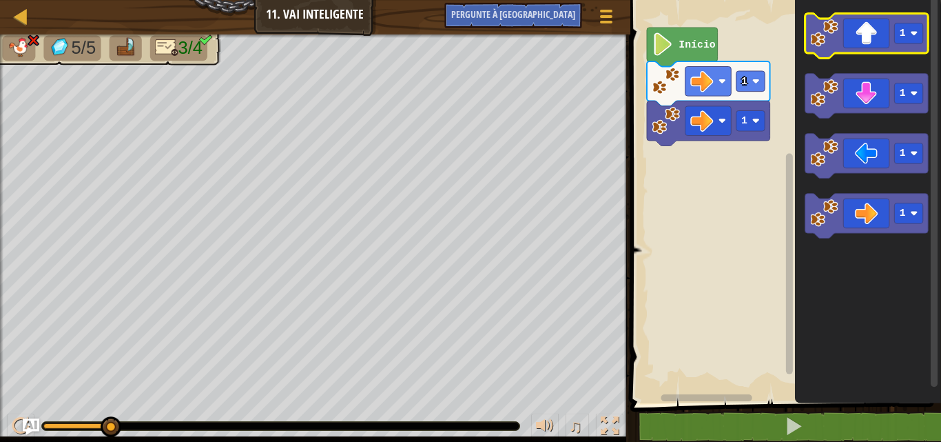
click at [841, 37] on icon "Espaço de trabalho do Blockly" at bounding box center [866, 36] width 123 height 45
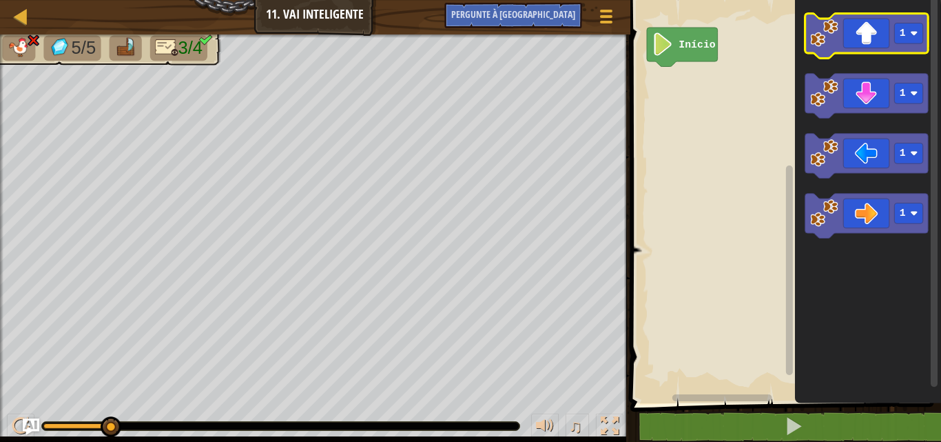
click at [866, 39] on icon "Espaço de trabalho do Blockly" at bounding box center [866, 36] width 123 height 45
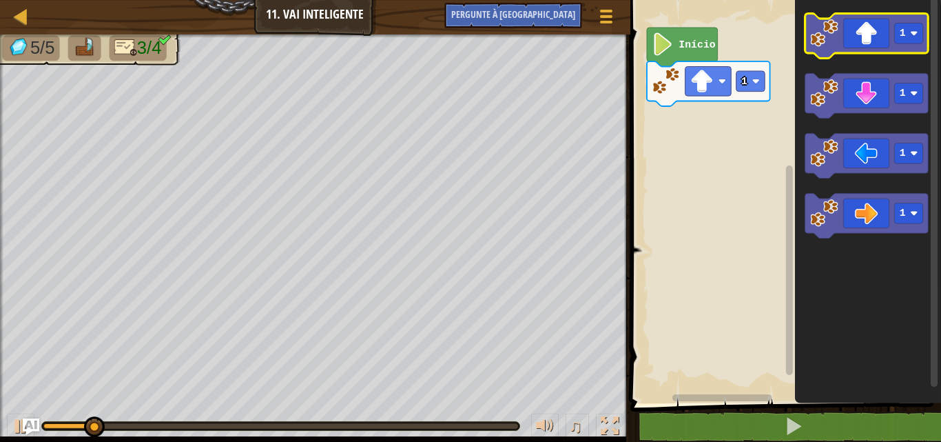
click at [866, 39] on icon "Espaço de trabalho do Blockly" at bounding box center [866, 36] width 123 height 45
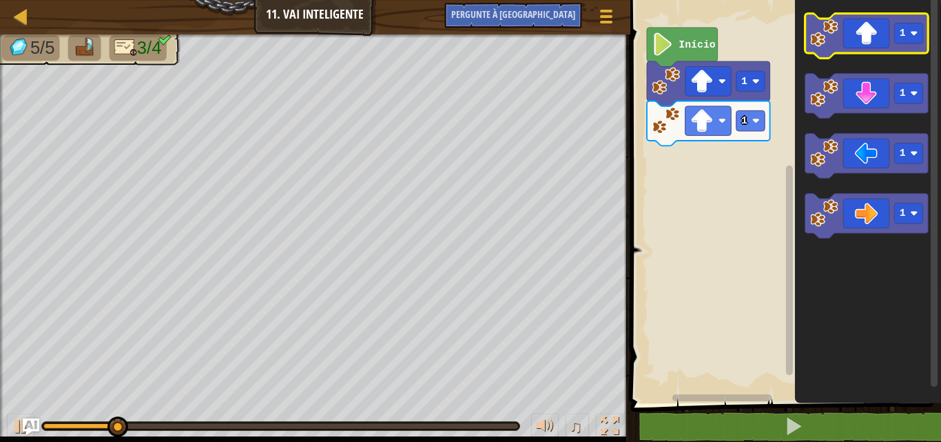
click at [866, 39] on icon "Espaço de trabalho do Blockly" at bounding box center [866, 36] width 123 height 45
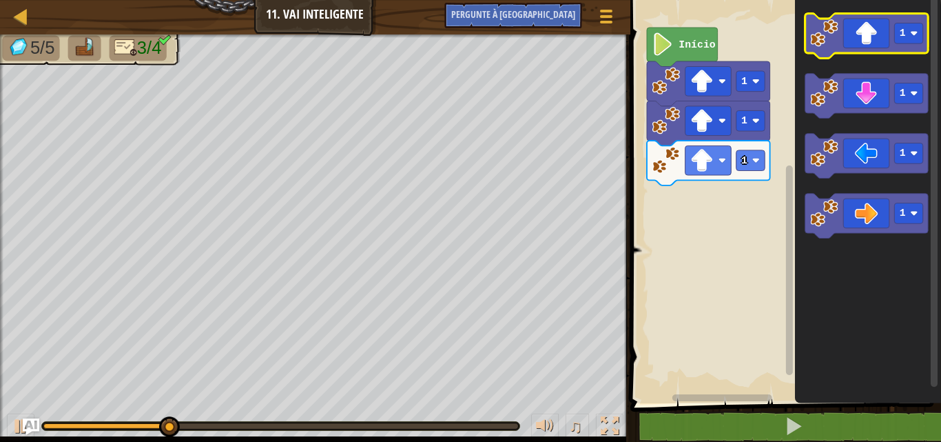
click at [866, 39] on icon "Espaço de trabalho do Blockly" at bounding box center [866, 36] width 123 height 45
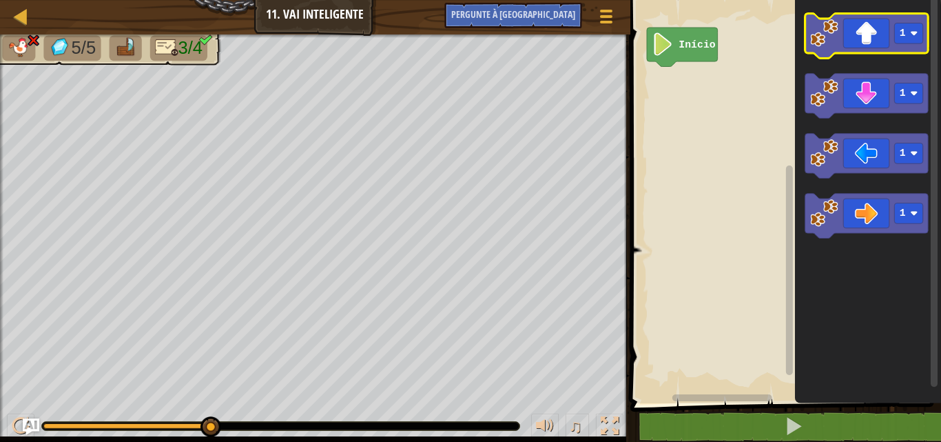
click at [854, 47] on icon "Espaço de trabalho do Blockly" at bounding box center [866, 36] width 123 height 45
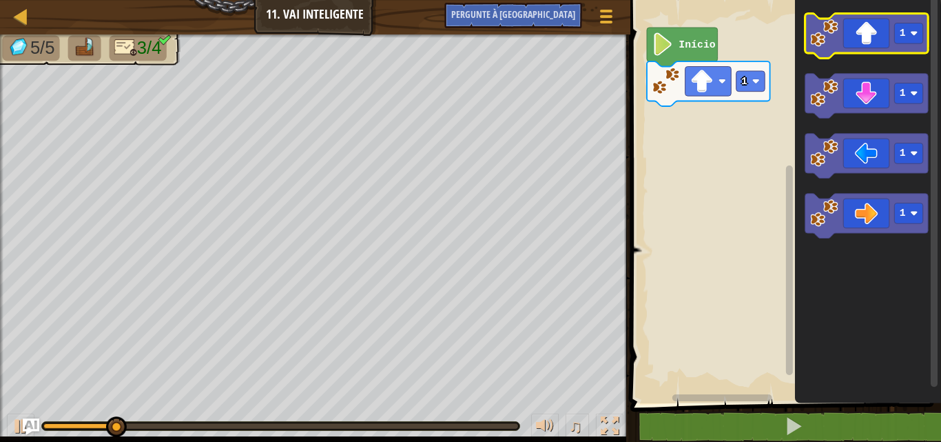
click at [854, 47] on icon "Espaço de trabalho do Blockly" at bounding box center [866, 36] width 123 height 45
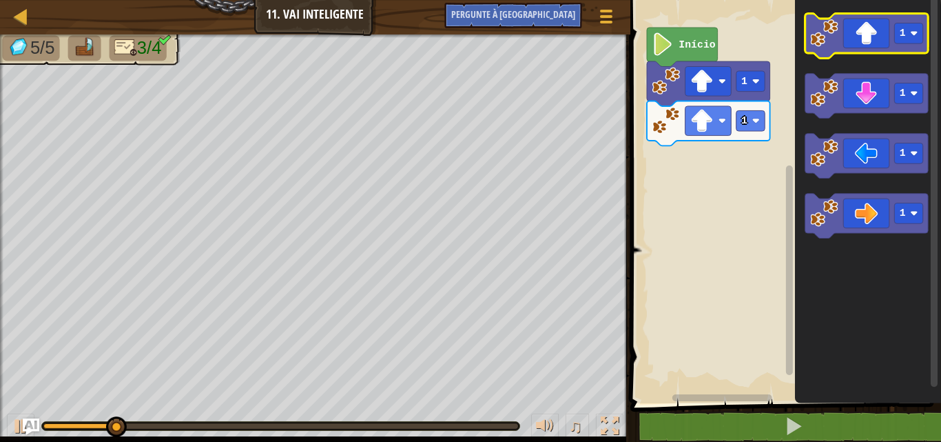
click at [854, 47] on icon "Espaço de trabalho do Blockly" at bounding box center [866, 36] width 123 height 45
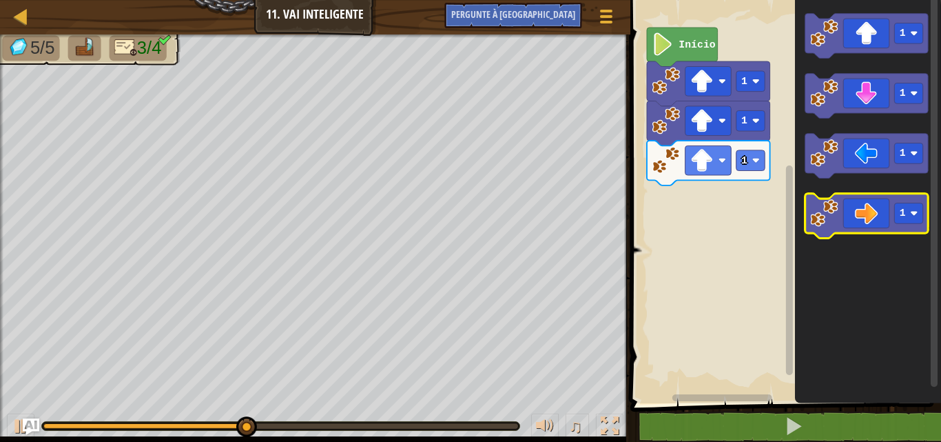
click at [861, 218] on icon "Espaço de trabalho do Blockly" at bounding box center [866, 216] width 123 height 45
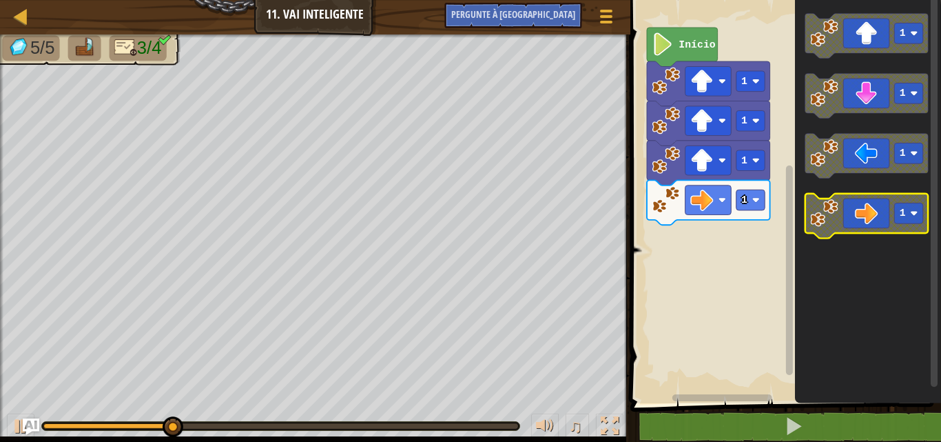
click at [861, 218] on icon "Espaço de trabalho do Blockly" at bounding box center [866, 216] width 123 height 45
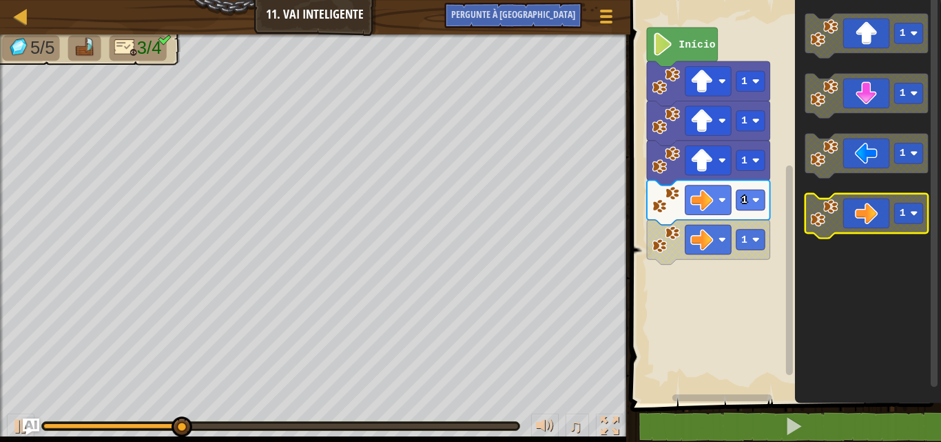
click at [861, 218] on icon "Espaço de trabalho do Blockly" at bounding box center [866, 216] width 123 height 45
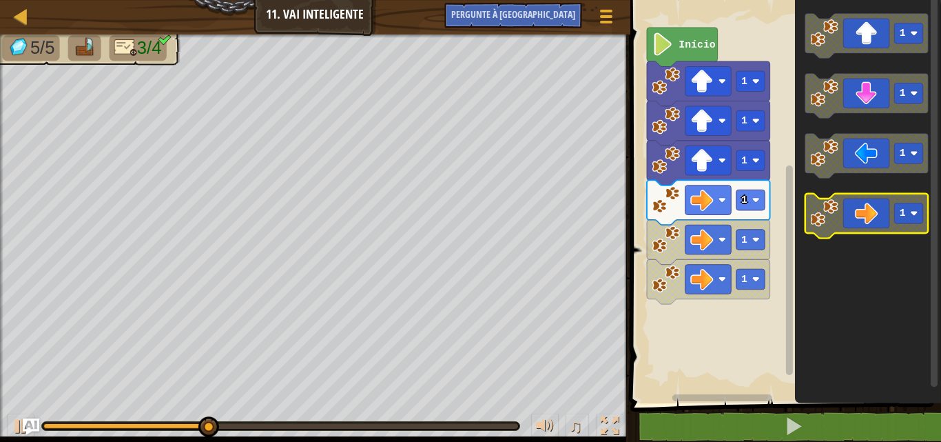
click at [861, 218] on icon "Espaço de trabalho do Blockly" at bounding box center [866, 216] width 123 height 45
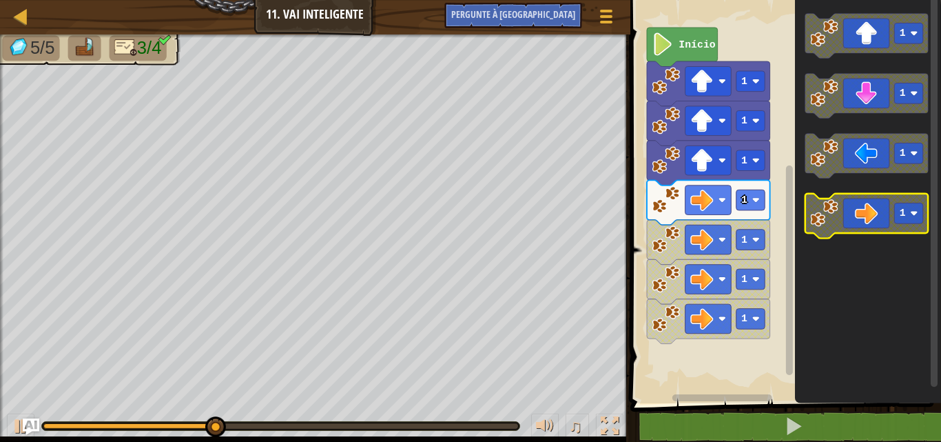
click at [861, 218] on icon "Espaço de trabalho do Blockly" at bounding box center [866, 216] width 123 height 45
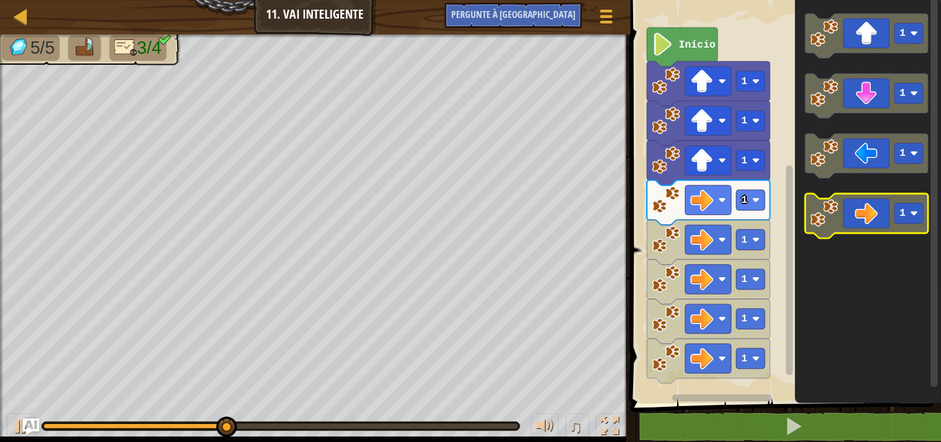
click at [861, 218] on icon "Espaço de trabalho do Blockly" at bounding box center [866, 216] width 123 height 45
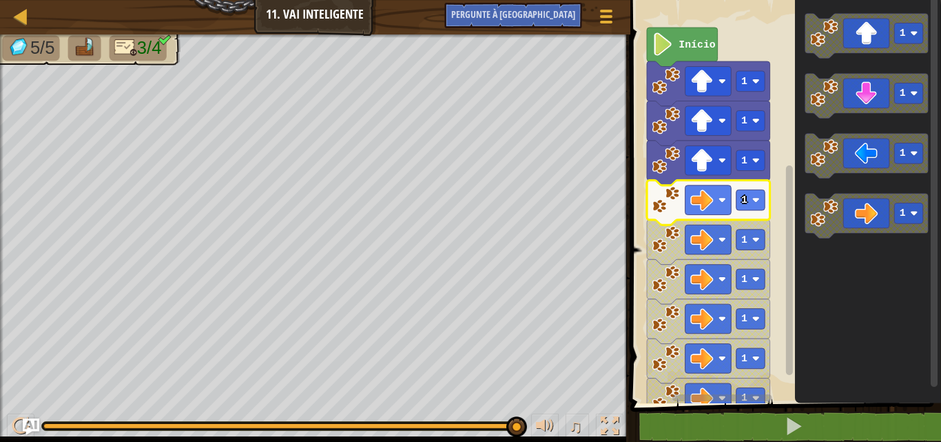
click at [667, 207] on image "Espaço de trabalho do Blockly" at bounding box center [666, 199] width 28 height 28
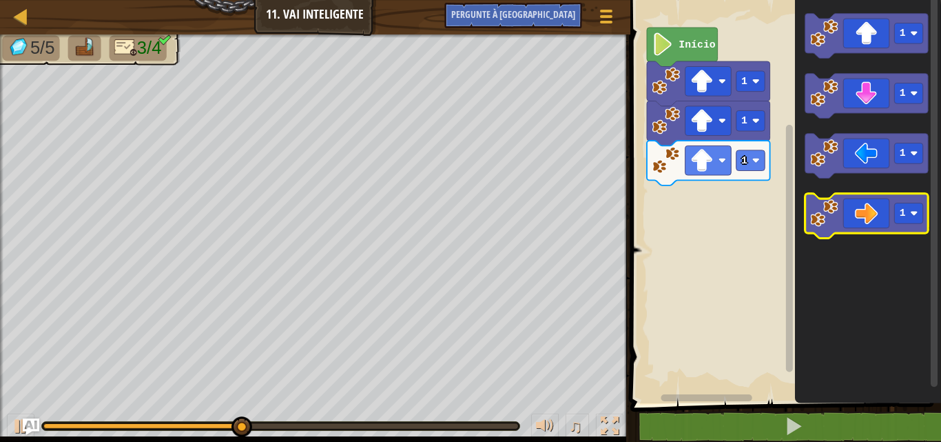
click at [864, 209] on icon "Espaço de trabalho do Blockly" at bounding box center [866, 216] width 123 height 45
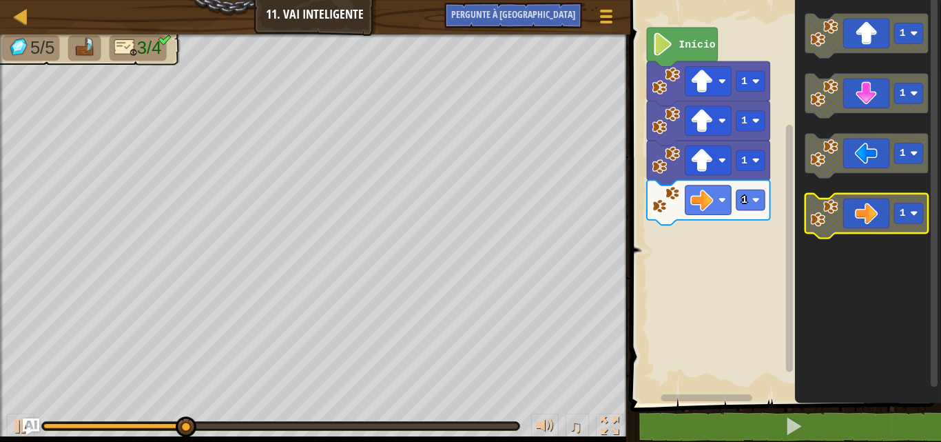
click at [864, 209] on icon "Espaço de trabalho do Blockly" at bounding box center [866, 216] width 123 height 45
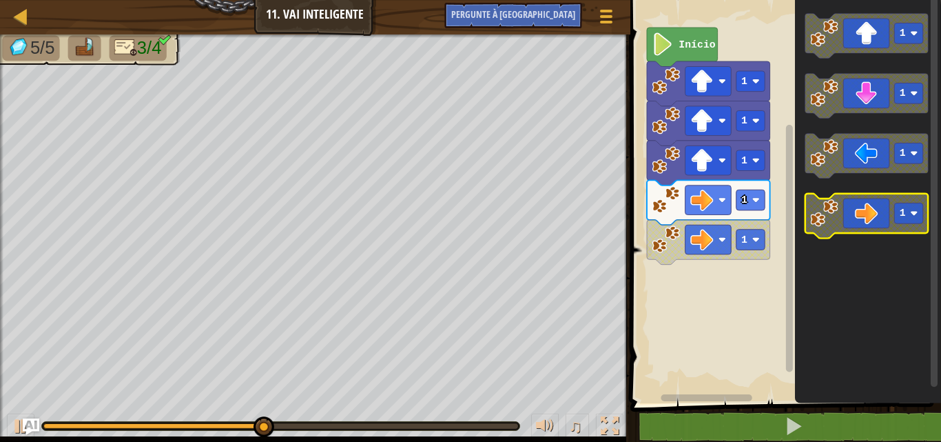
click at [864, 209] on icon "Espaço de trabalho do Blockly" at bounding box center [866, 216] width 123 height 45
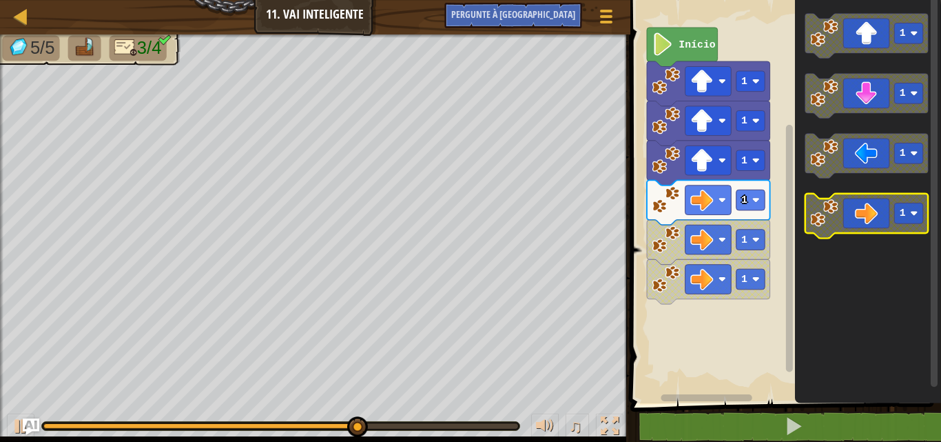
click at [864, 209] on icon "Espaço de trabalho do Blockly" at bounding box center [866, 216] width 123 height 45
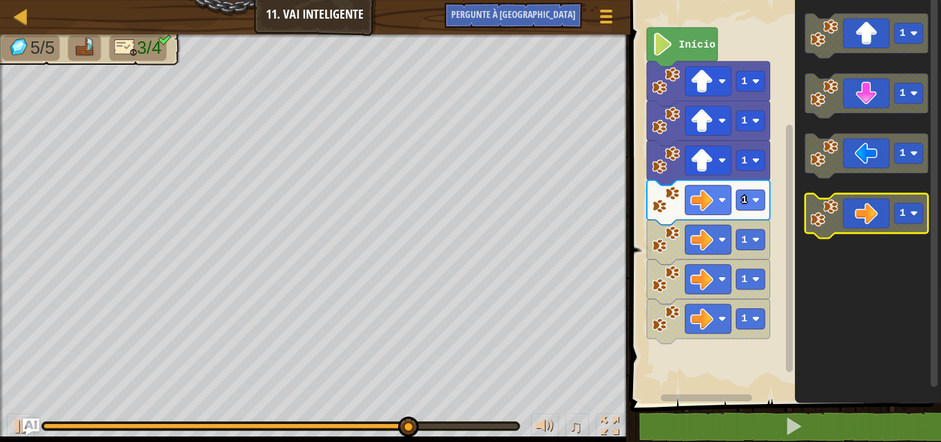
click at [805, 209] on icon "Espaço de trabalho do Blockly" at bounding box center [866, 216] width 123 height 45
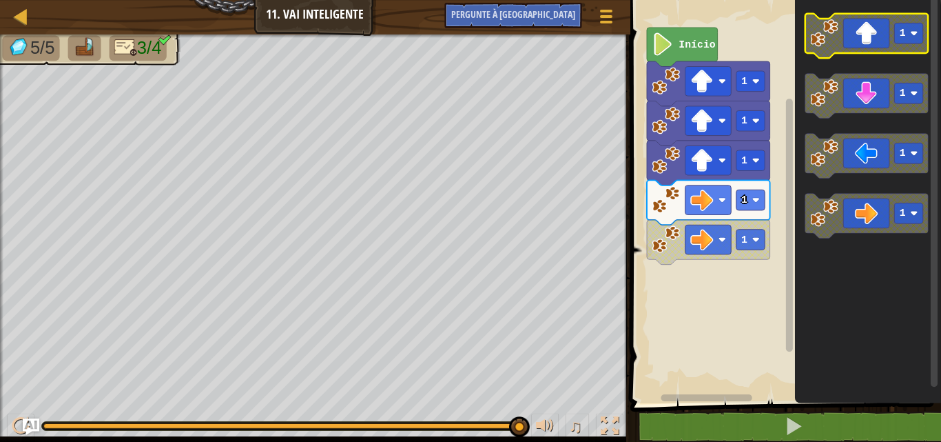
click at [874, 45] on icon "Espaço de trabalho do Blockly" at bounding box center [866, 36] width 123 height 45
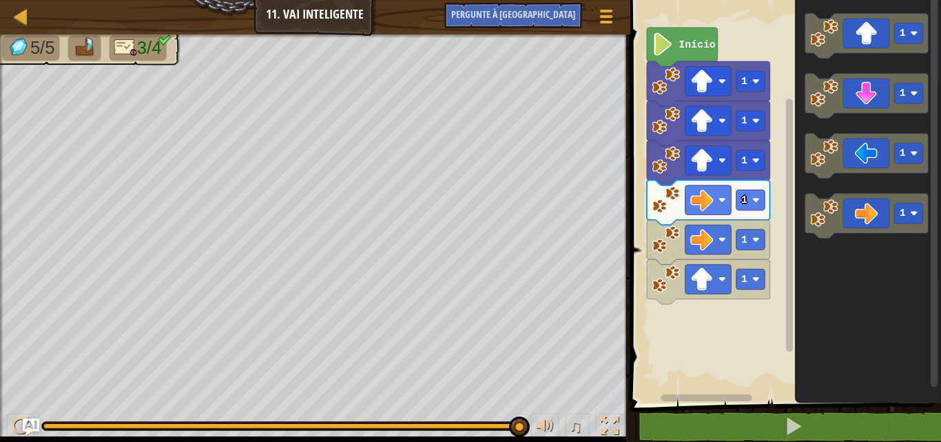
click at [691, 145] on icon "Espaço de trabalho do Blockly" at bounding box center [708, 163] width 123 height 45
click at [666, 122] on image "Espaço de trabalho do Blockly" at bounding box center [666, 120] width 28 height 28
click at [666, 72] on image "Espaço de trabalho do Blockly" at bounding box center [666, 81] width 28 height 28
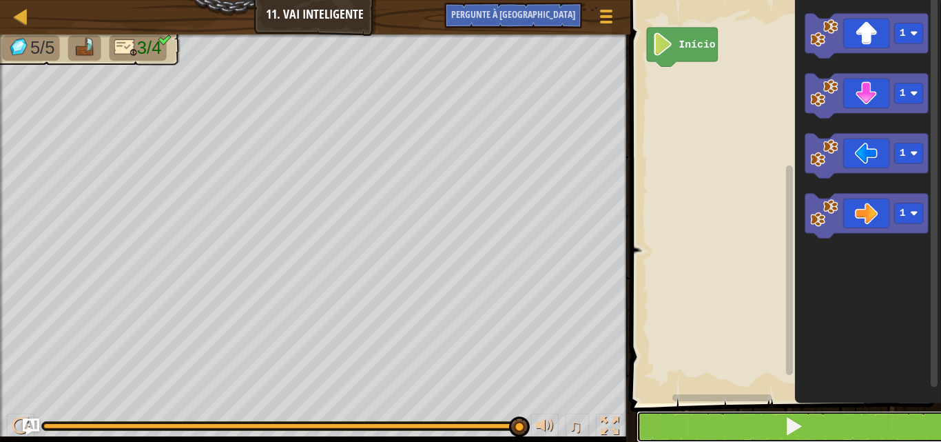
click at [775, 416] on button at bounding box center [794, 427] width 315 height 32
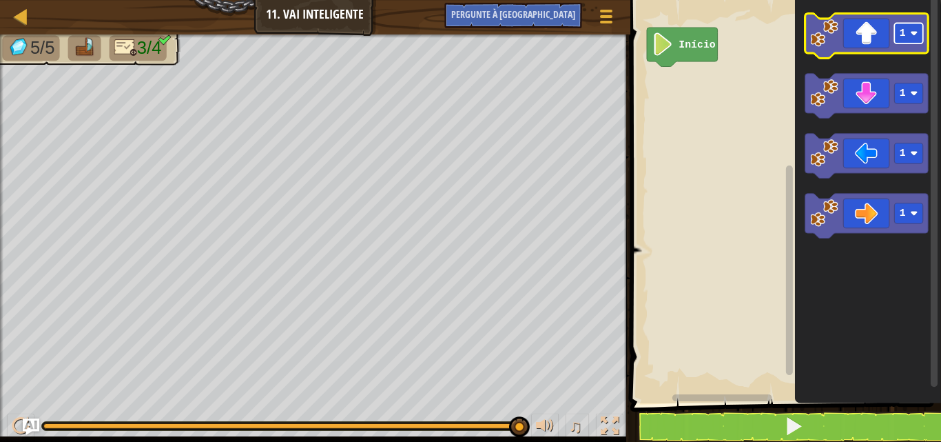
click at [894, 32] on rect "Espaço de trabalho do Blockly" at bounding box center [908, 33] width 29 height 21
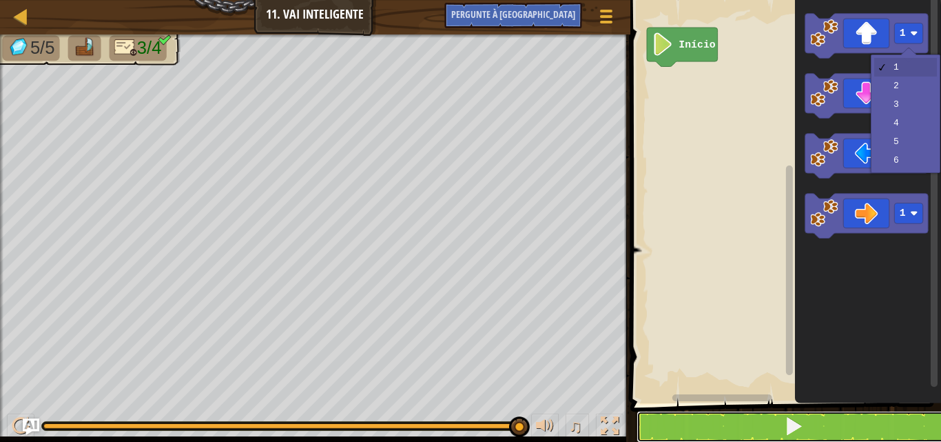
click at [730, 420] on button at bounding box center [794, 427] width 315 height 32
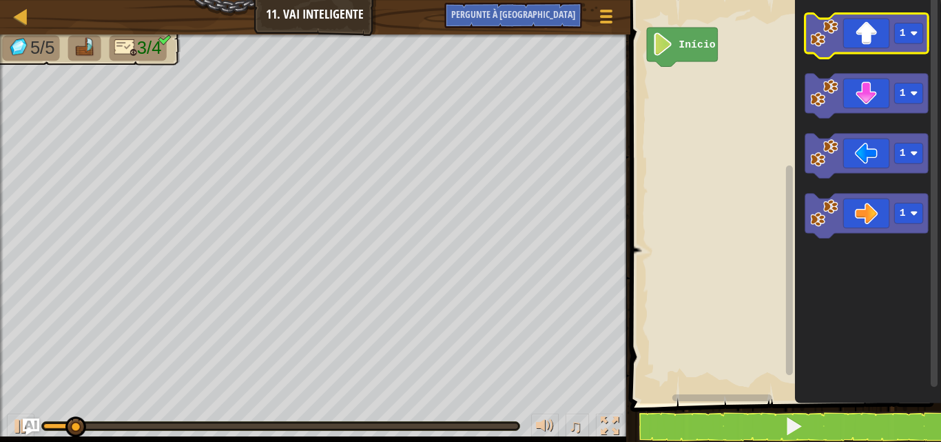
click at [823, 45] on image "Espaço de trabalho do Blockly" at bounding box center [824, 33] width 28 height 28
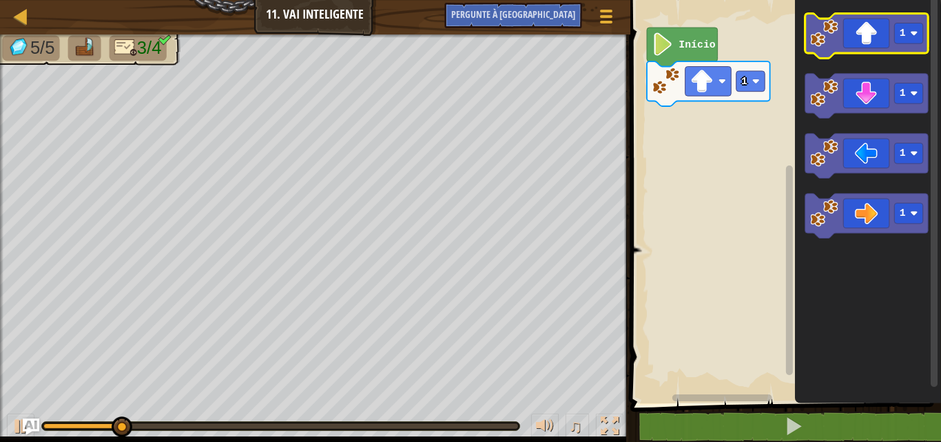
click at [809, 54] on rect "Espaço de trabalho do Blockly" at bounding box center [866, 36] width 123 height 45
click at [818, 41] on image "Espaço de trabalho do Blockly" at bounding box center [824, 33] width 28 height 28
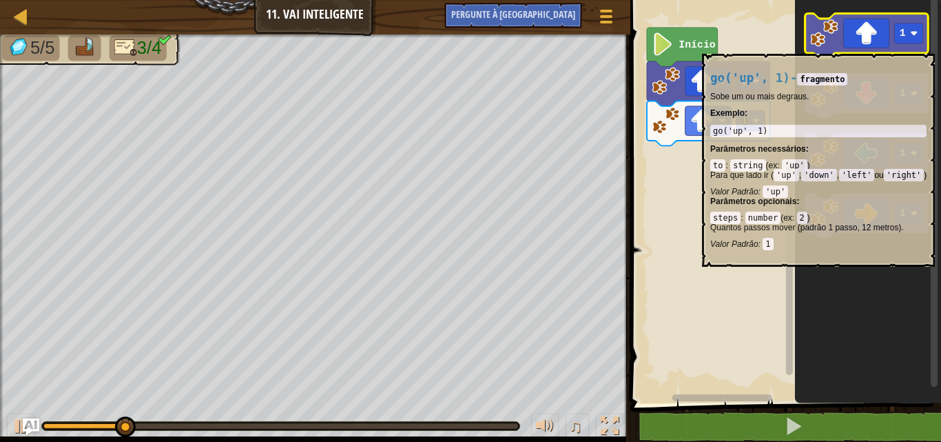
click at [816, 47] on image "Espaço de trabalho do Blockly" at bounding box center [824, 33] width 28 height 28
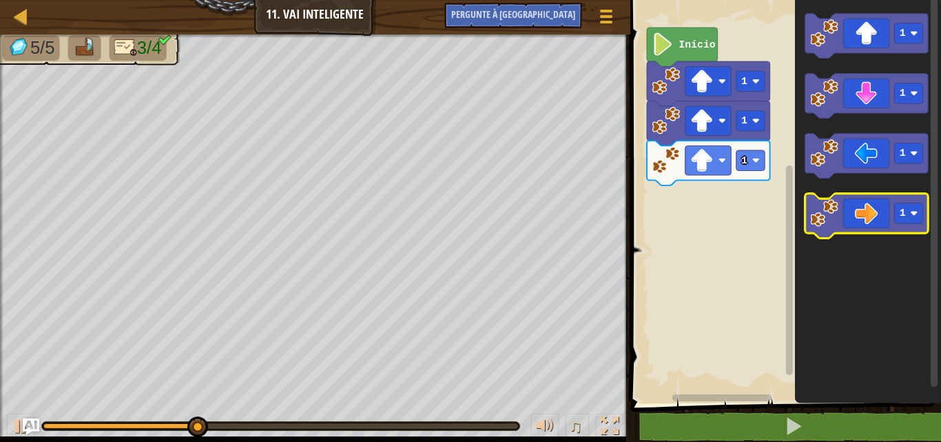
click at [820, 209] on image "Espaço de trabalho do Blockly" at bounding box center [824, 213] width 28 height 28
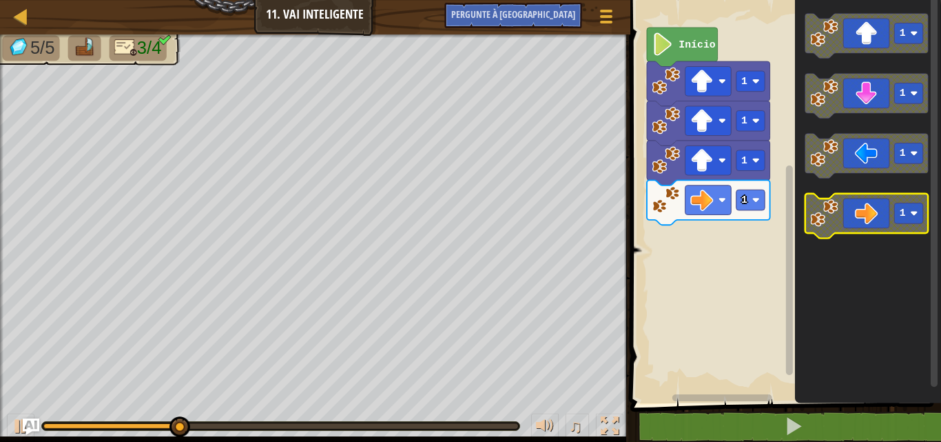
click at [820, 209] on image "Espaço de trabalho do Blockly" at bounding box center [824, 213] width 28 height 28
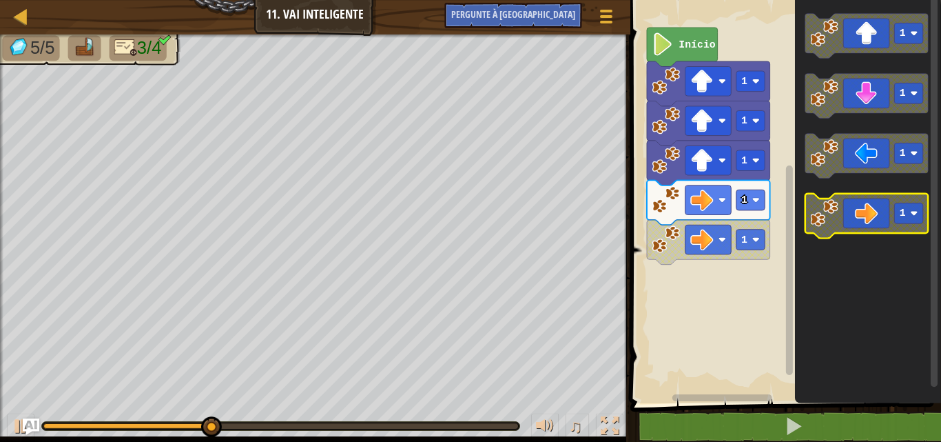
click at [820, 209] on image "Espaço de trabalho do Blockly" at bounding box center [824, 213] width 28 height 28
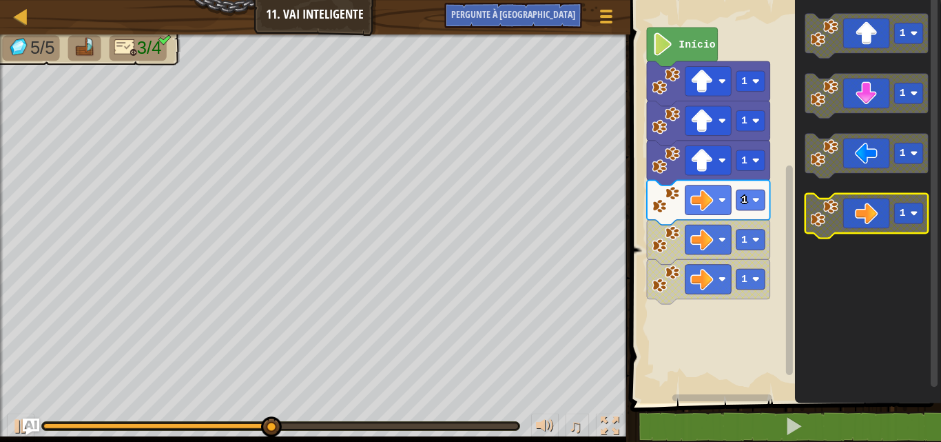
click at [820, 209] on image "Espaço de trabalho do Blockly" at bounding box center [824, 213] width 28 height 28
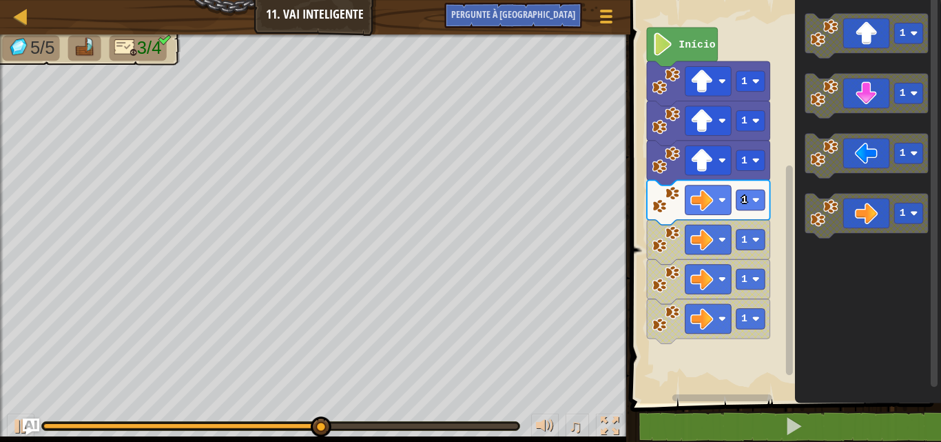
click at [675, 409] on span at bounding box center [787, 182] width 322 height 459
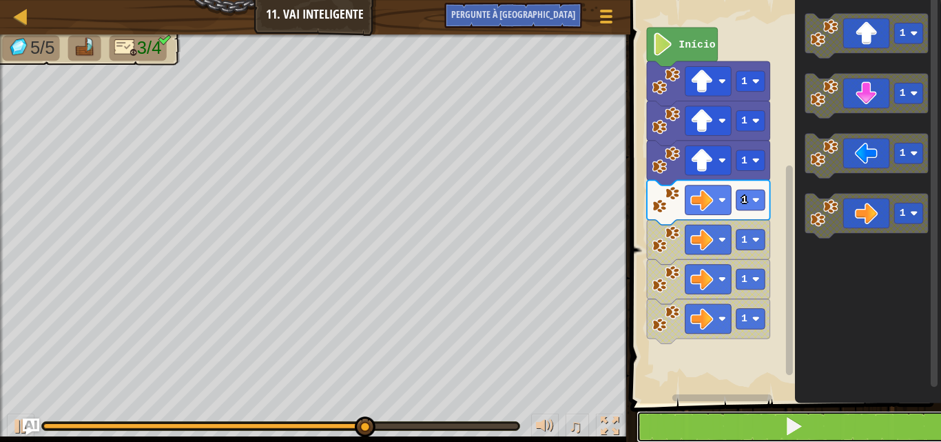
click at [670, 418] on button at bounding box center [794, 427] width 315 height 32
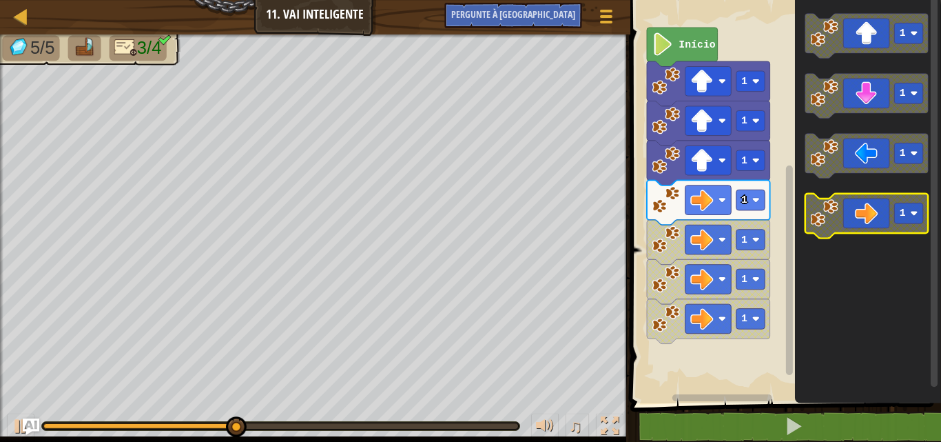
click at [898, 216] on rect "Espaço de trabalho do Blockly" at bounding box center [908, 213] width 29 height 21
click at [834, 220] on image "Espaço de trabalho do Blockly" at bounding box center [824, 213] width 28 height 28
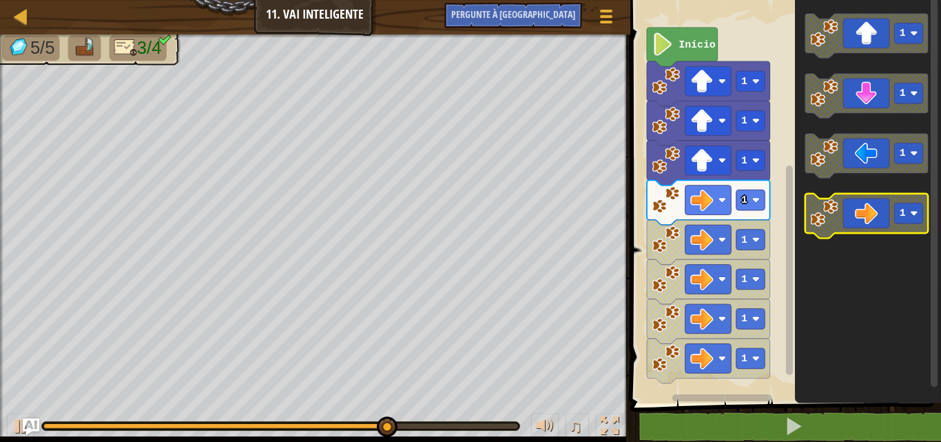
click at [834, 220] on image "Espaço de trabalho do Blockly" at bounding box center [824, 213] width 28 height 28
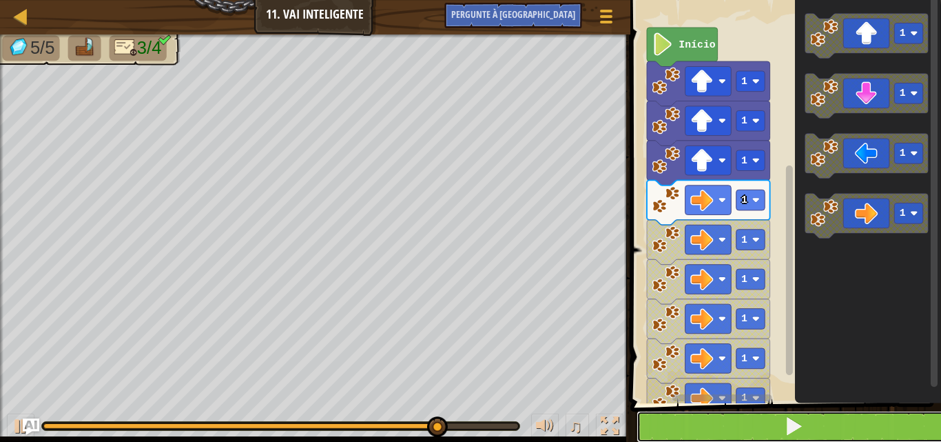
click at [664, 419] on button at bounding box center [794, 427] width 315 height 32
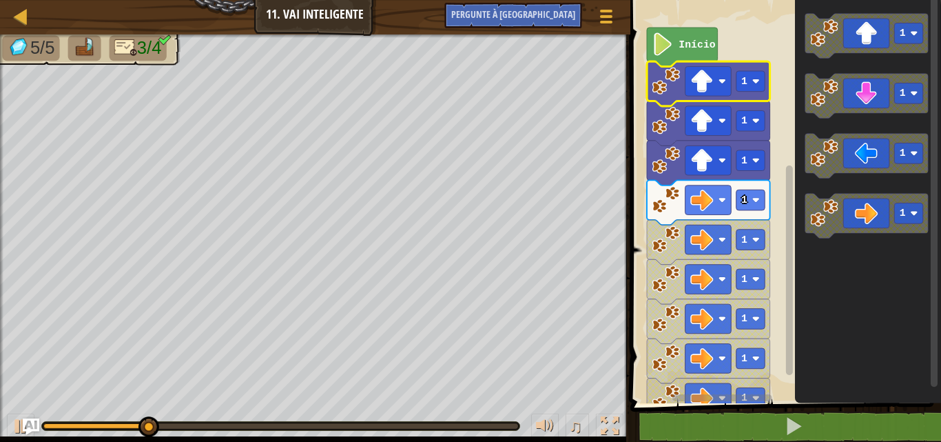
click at [677, 78] on image "Espaço de trabalho do Blockly" at bounding box center [666, 81] width 28 height 28
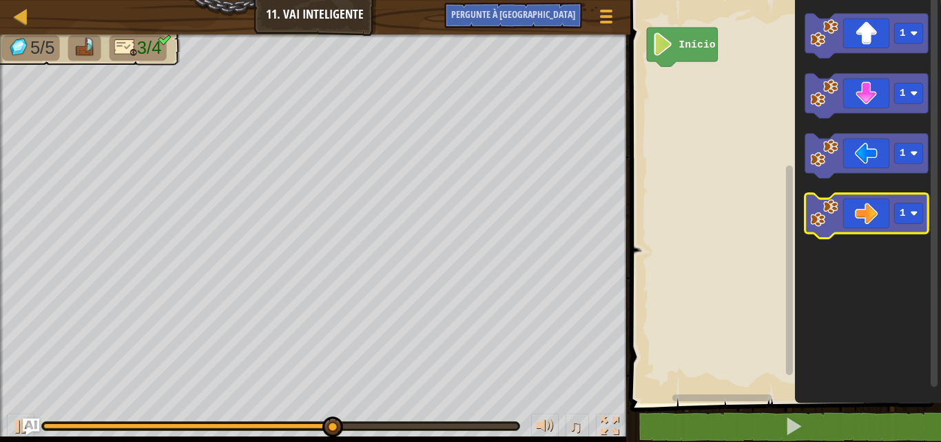
click at [828, 218] on image "Espaço de trabalho do Blockly" at bounding box center [824, 213] width 28 height 28
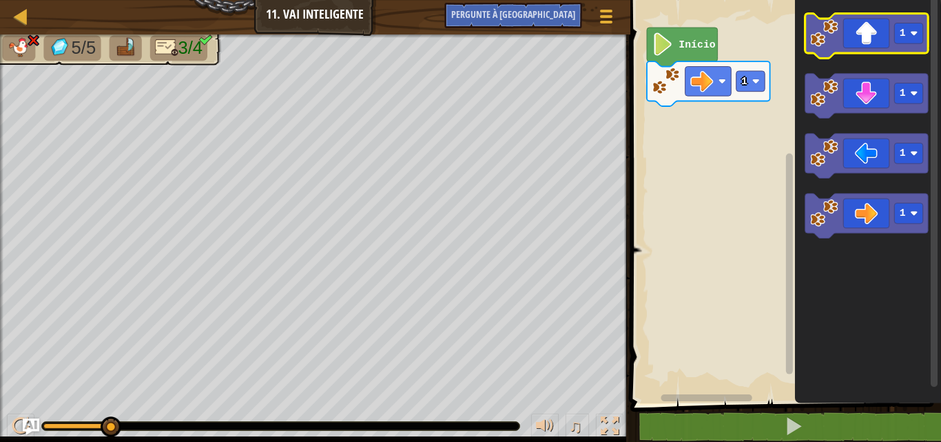
click at [884, 43] on icon "Espaço de trabalho do Blockly" at bounding box center [866, 36] width 123 height 45
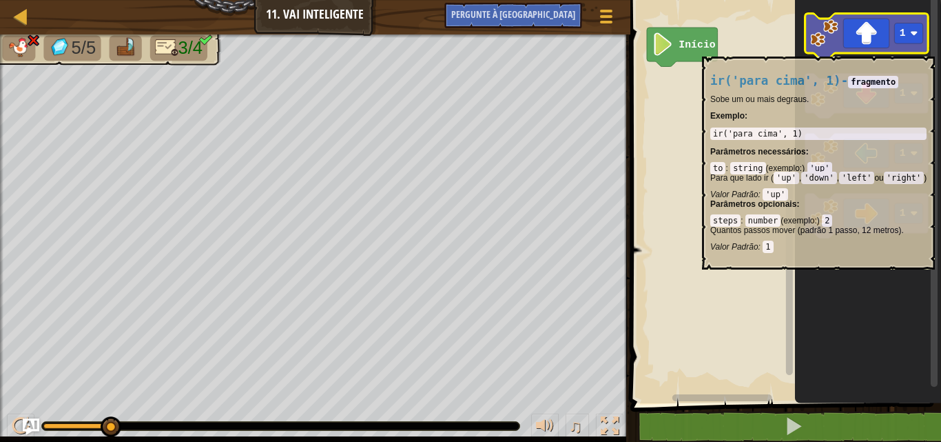
click at [840, 50] on icon "Espaço de trabalho do Blockly" at bounding box center [866, 36] width 123 height 45
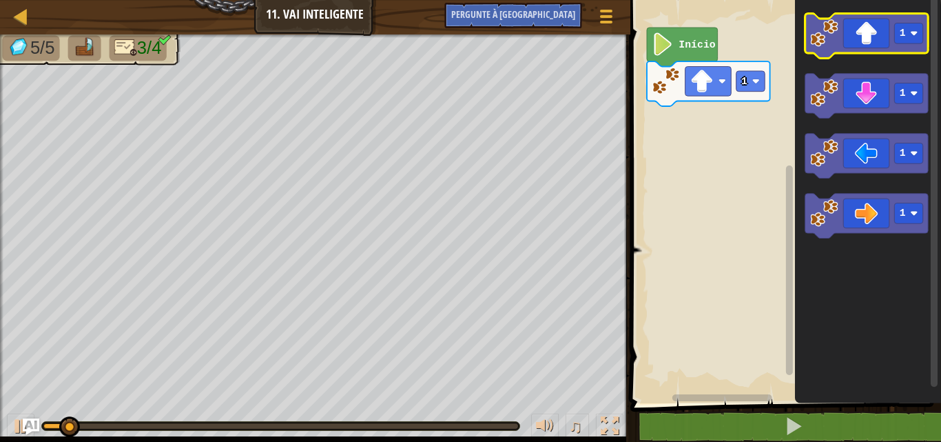
click at [840, 50] on icon "Espaço de trabalho do Blockly" at bounding box center [866, 36] width 123 height 45
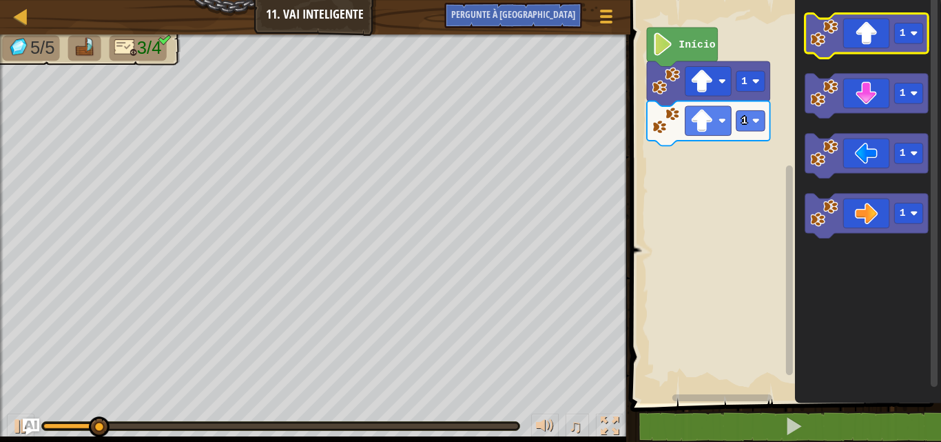
click at [840, 50] on icon "Espaço de trabalho do Blockly" at bounding box center [866, 36] width 123 height 45
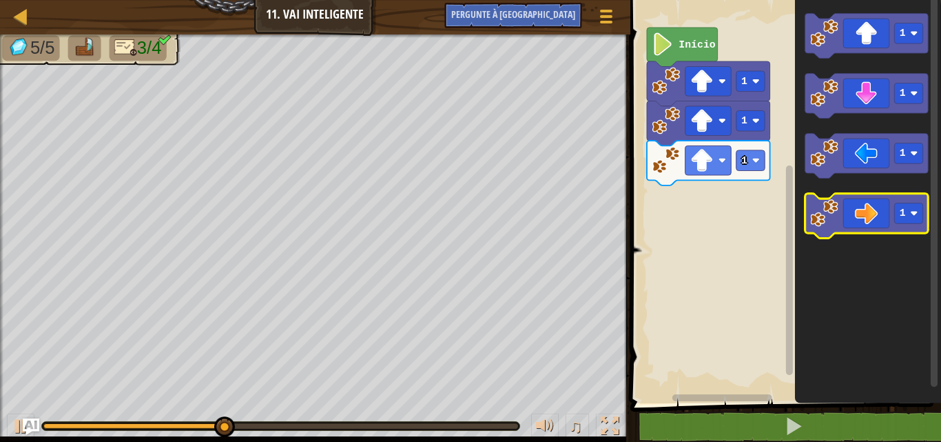
click at [827, 209] on image "Espaço de trabalho do Blockly" at bounding box center [824, 213] width 28 height 28
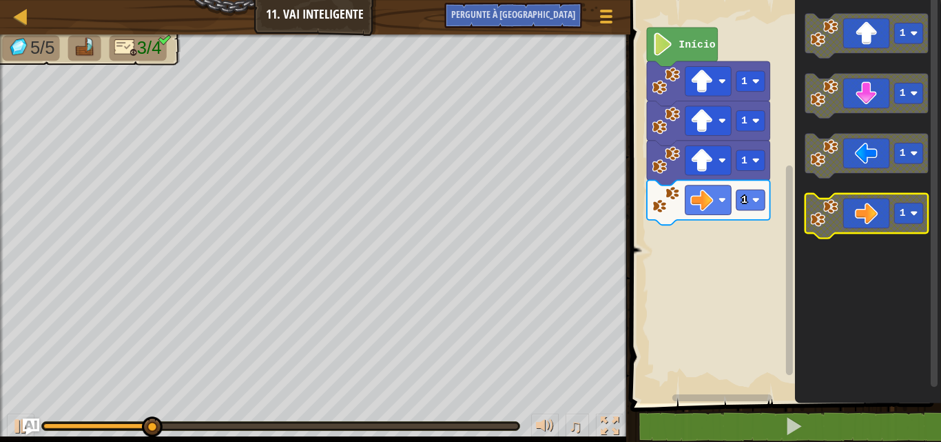
click at [827, 211] on image "Espaço de trabalho do Blockly" at bounding box center [824, 213] width 28 height 28
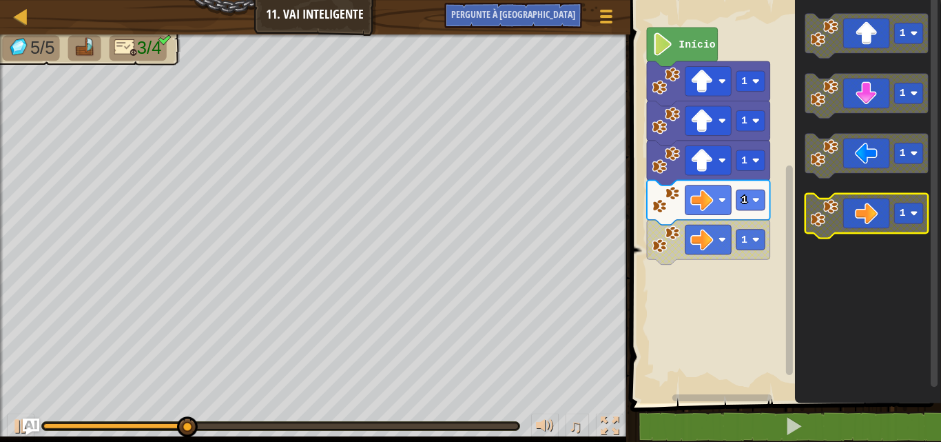
click at [830, 213] on image "Espaço de trabalho do Blockly" at bounding box center [824, 213] width 28 height 28
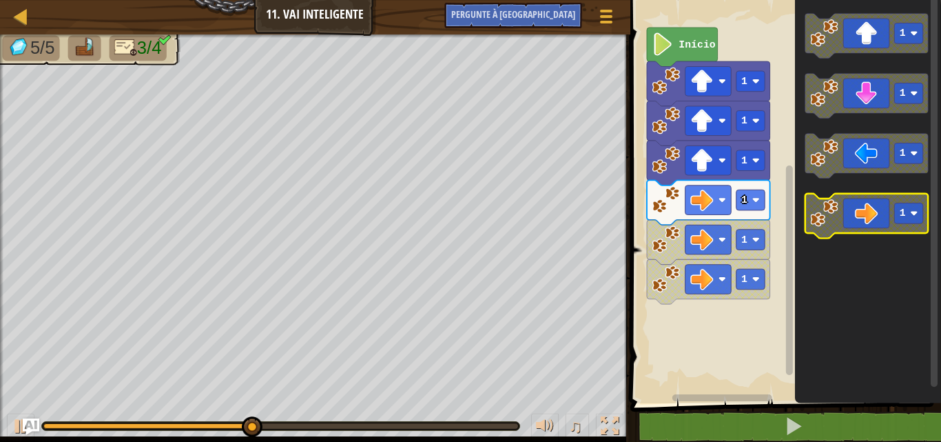
click at [834, 209] on image "Espaço de trabalho do Blockly" at bounding box center [824, 213] width 28 height 28
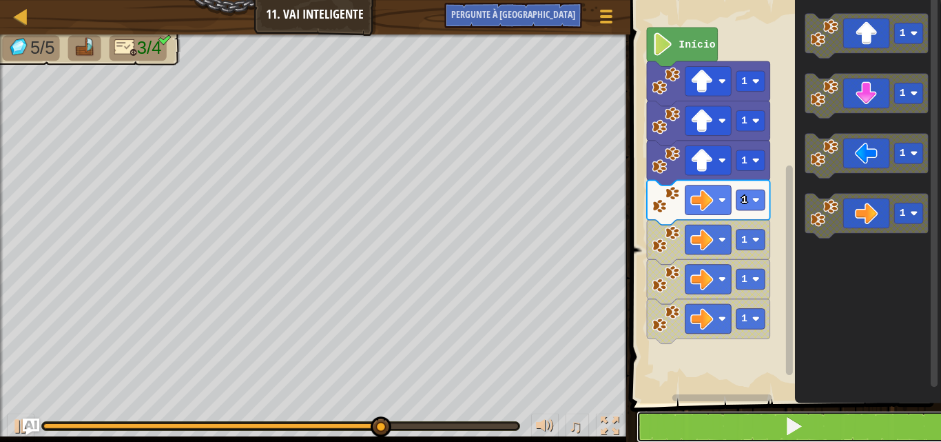
click at [691, 423] on button at bounding box center [794, 427] width 315 height 32
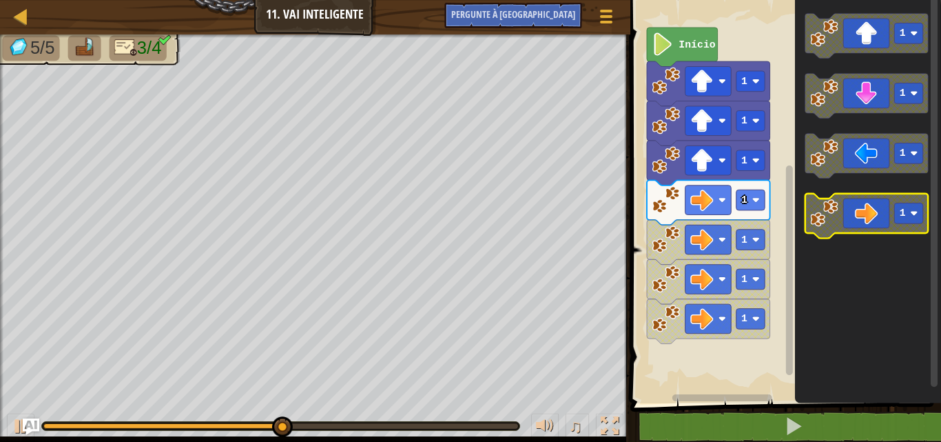
click at [855, 229] on icon "Espaço de trabalho do Blockly" at bounding box center [866, 216] width 123 height 45
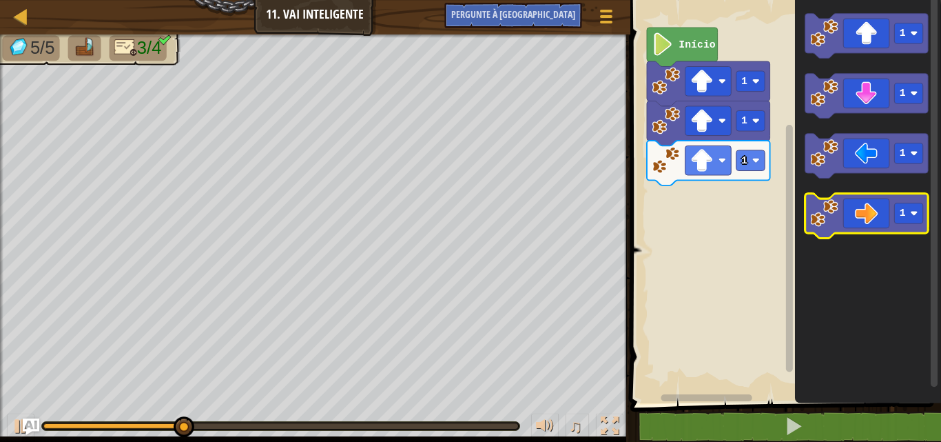
click at [839, 229] on icon "Espaço de trabalho do Blockly" at bounding box center [866, 216] width 123 height 45
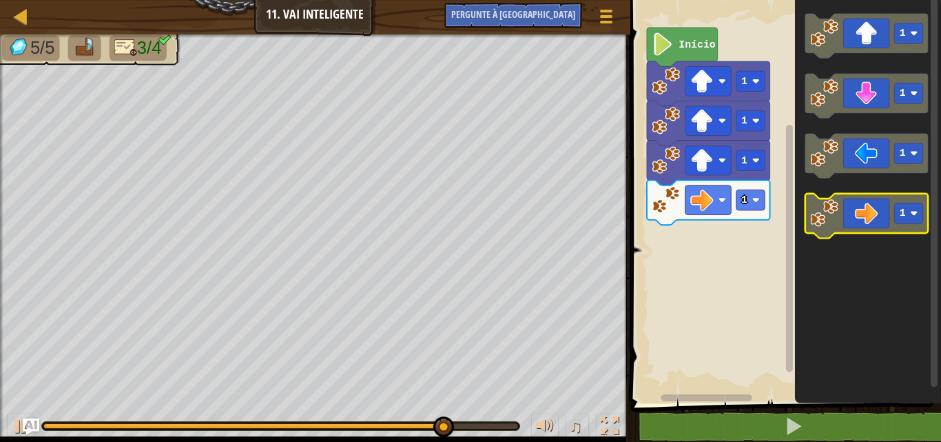
click at [856, 218] on icon "Espaço de trabalho do Blockly" at bounding box center [866, 216] width 123 height 45
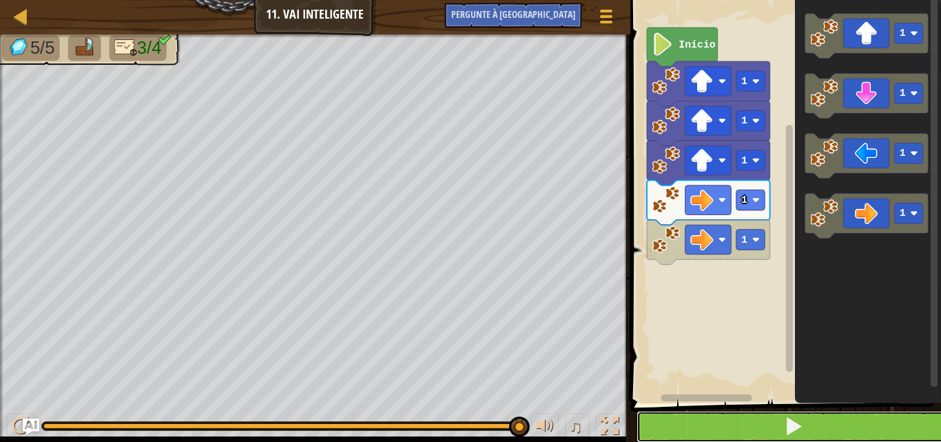
click at [705, 420] on button at bounding box center [794, 427] width 315 height 32
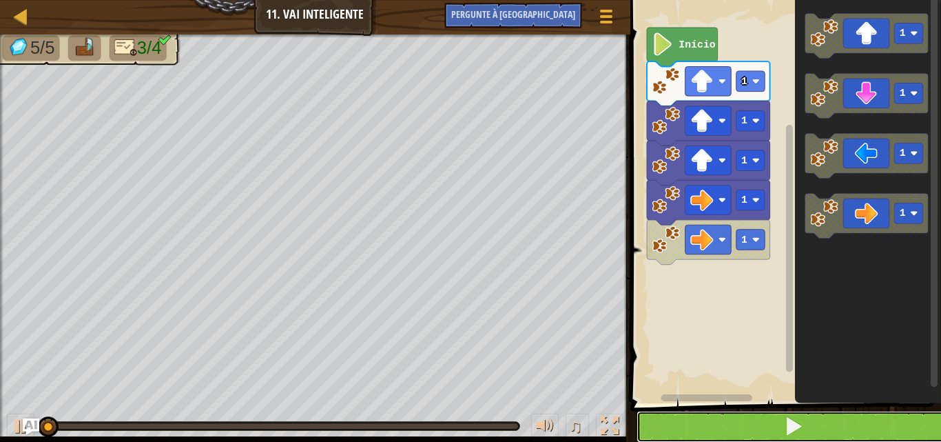
click at [705, 420] on button at bounding box center [794, 427] width 315 height 32
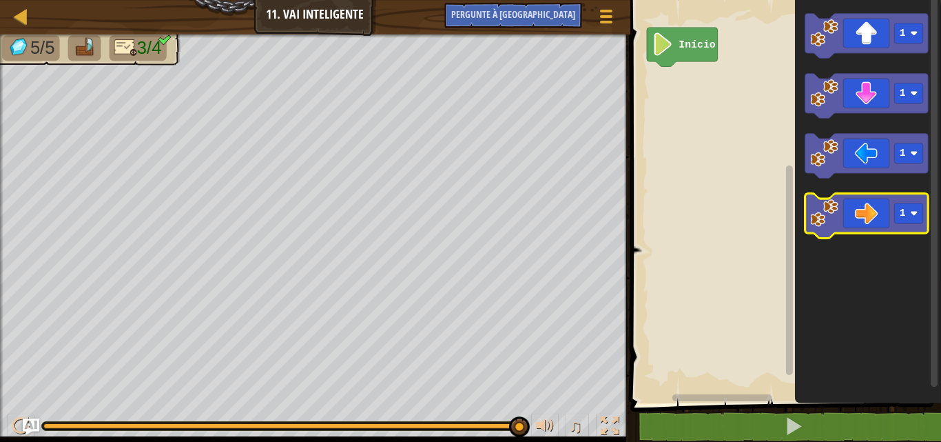
click at [835, 223] on image "Espaço de trabalho do Blockly" at bounding box center [824, 213] width 28 height 28
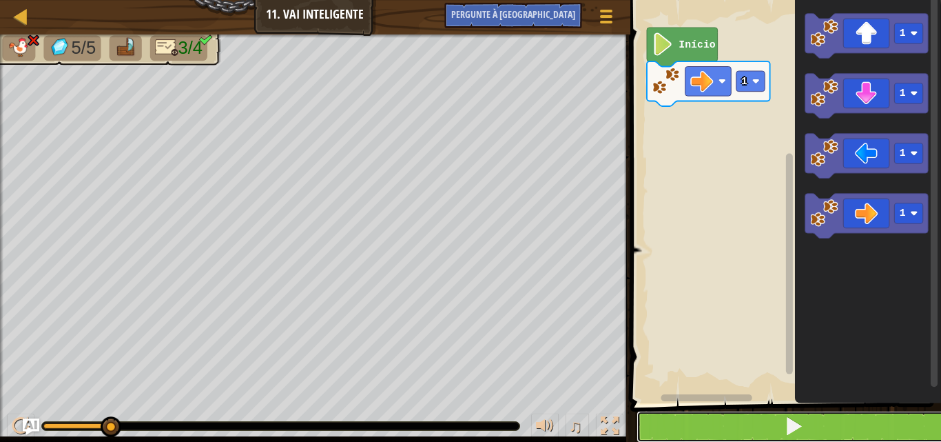
click at [820, 439] on button at bounding box center [794, 427] width 315 height 32
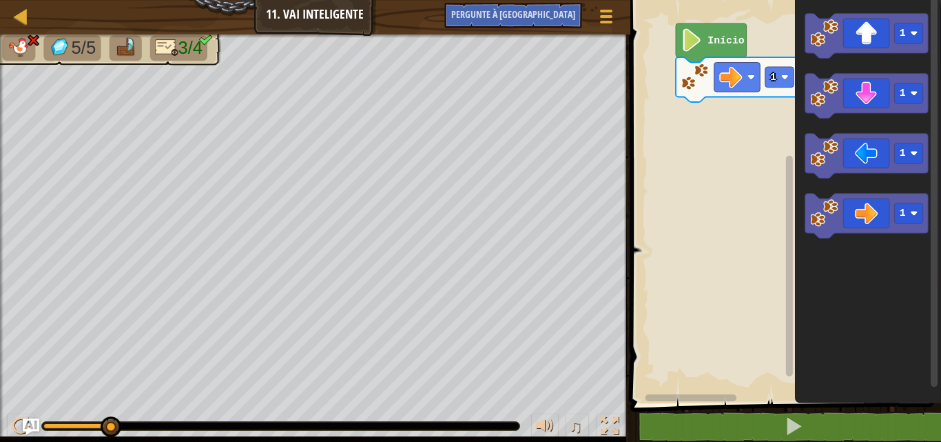
click at [692, 81] on rect "Espaço de trabalho do Blockly" at bounding box center [783, 198] width 315 height 410
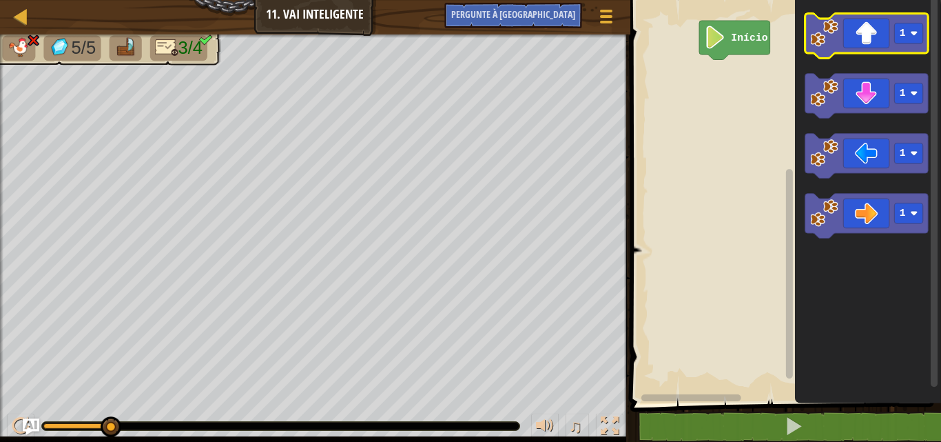
click at [899, 51] on icon "Espaço de trabalho do Blockly" at bounding box center [866, 36] width 123 height 45
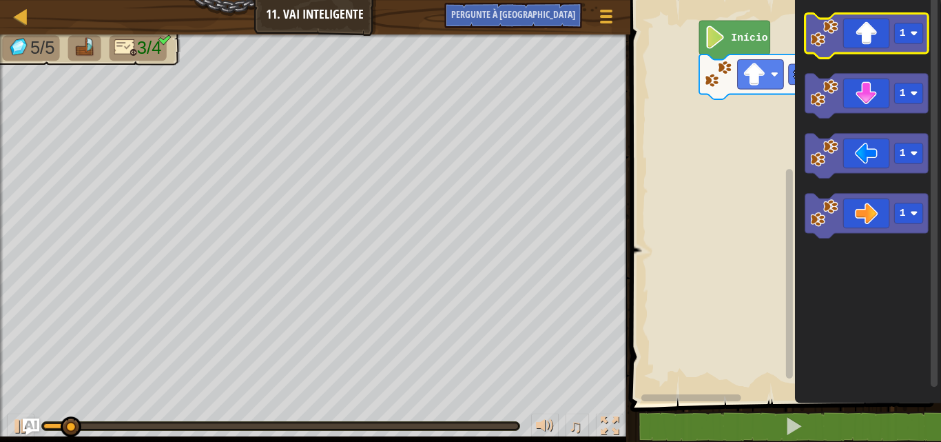
click at [899, 51] on icon "Espaço de trabalho do Blockly" at bounding box center [866, 36] width 123 height 45
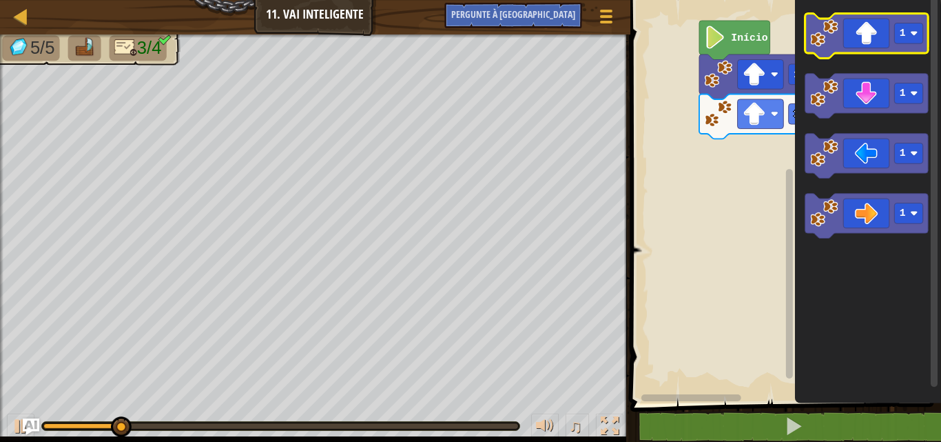
click at [899, 51] on icon "Espaço de trabalho do Blockly" at bounding box center [866, 36] width 123 height 45
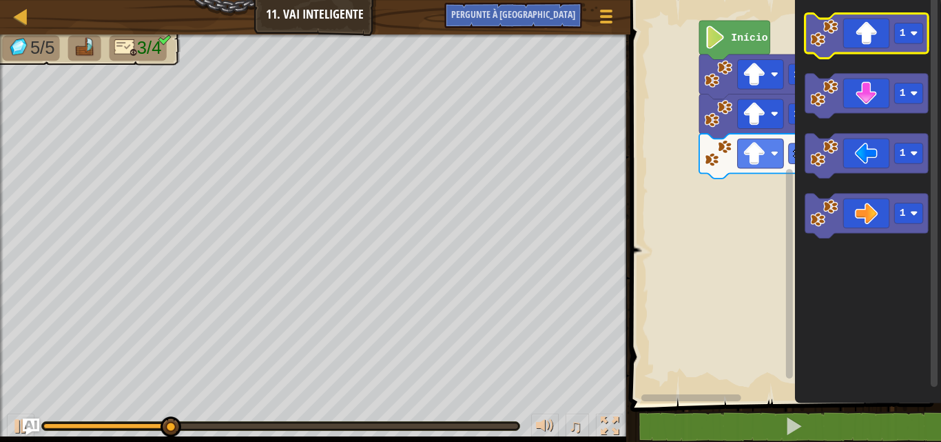
click at [899, 50] on icon "Espaço de trabalho do Blockly" at bounding box center [866, 36] width 123 height 45
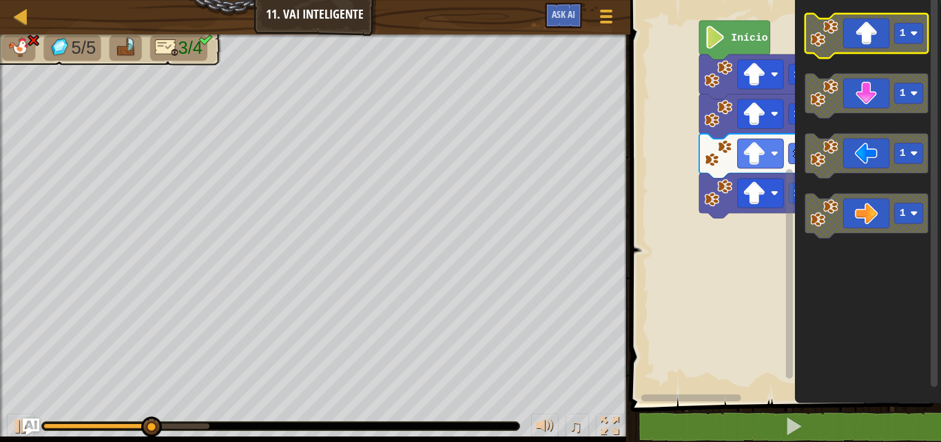
click at [899, 50] on icon "Espaço de trabalho do Blockly" at bounding box center [866, 36] width 123 height 45
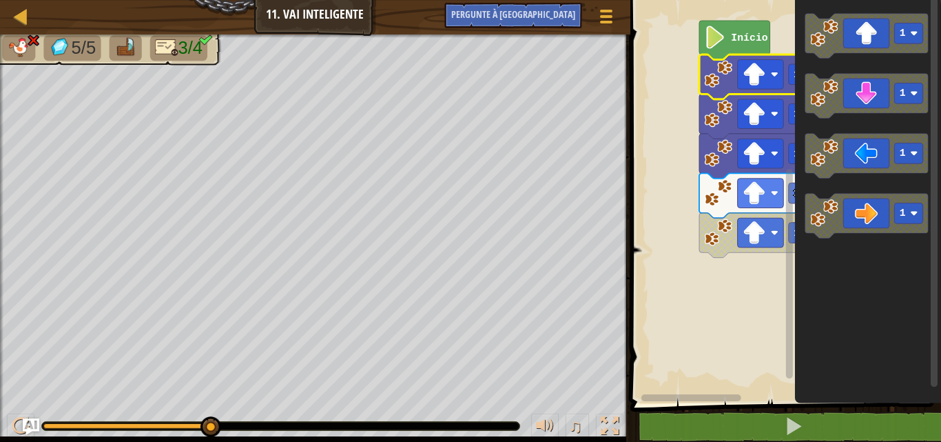
click at [729, 83] on image "Espaço de trabalho do Blockly" at bounding box center [718, 74] width 28 height 28
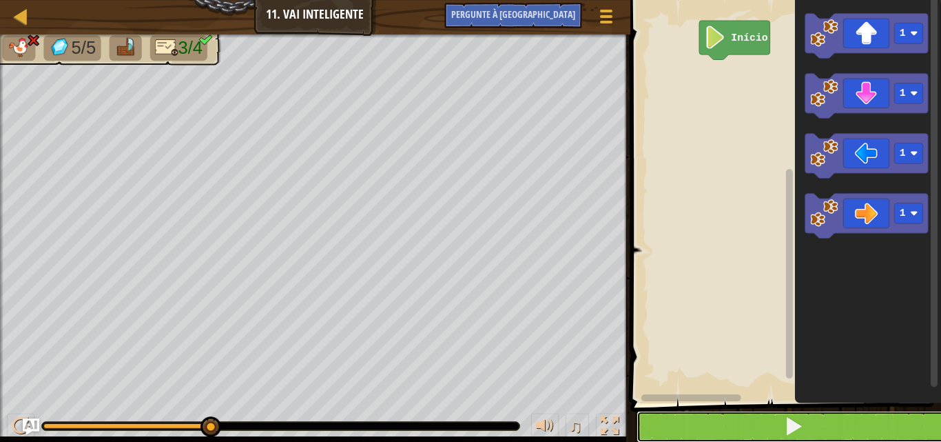
click at [853, 426] on button at bounding box center [794, 427] width 315 height 32
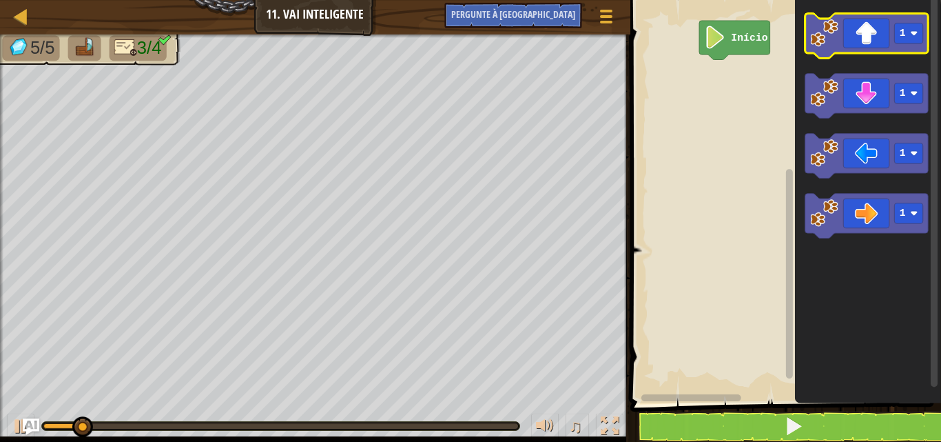
click at [819, 28] on image "Espaço de trabalho do Blockly" at bounding box center [824, 33] width 28 height 28
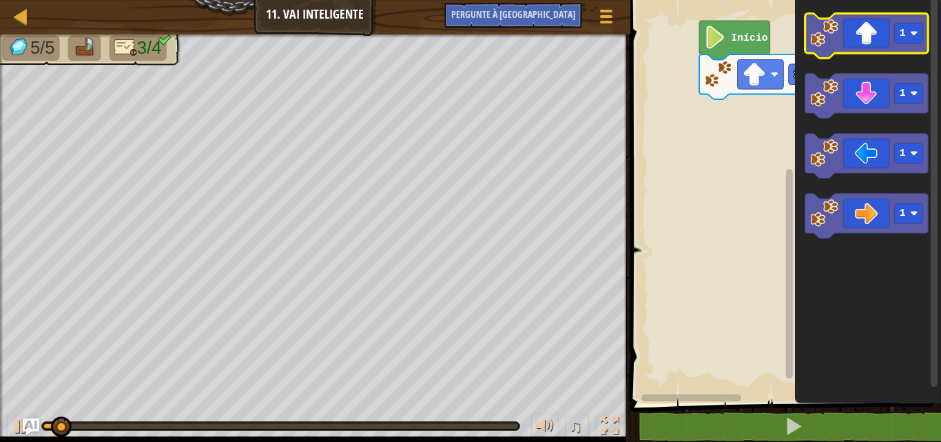
click at [819, 28] on image "Espaço de trabalho do Blockly" at bounding box center [824, 33] width 28 height 28
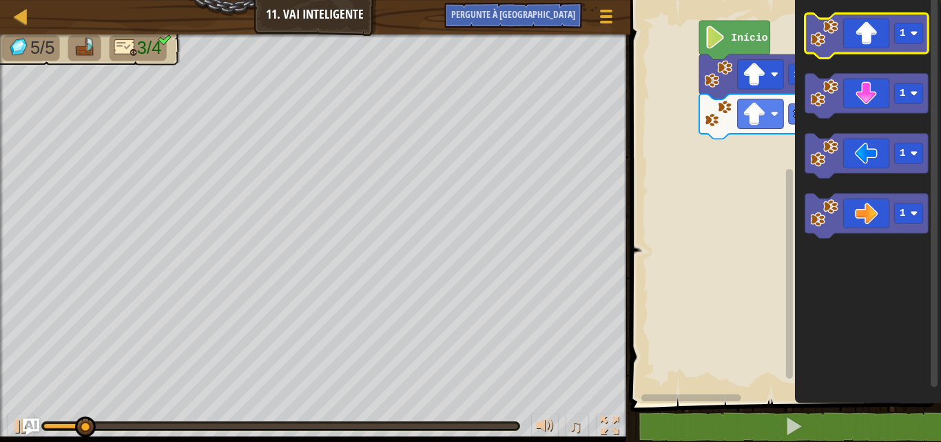
click at [819, 28] on image "Espaço de trabalho do Blockly" at bounding box center [824, 33] width 28 height 28
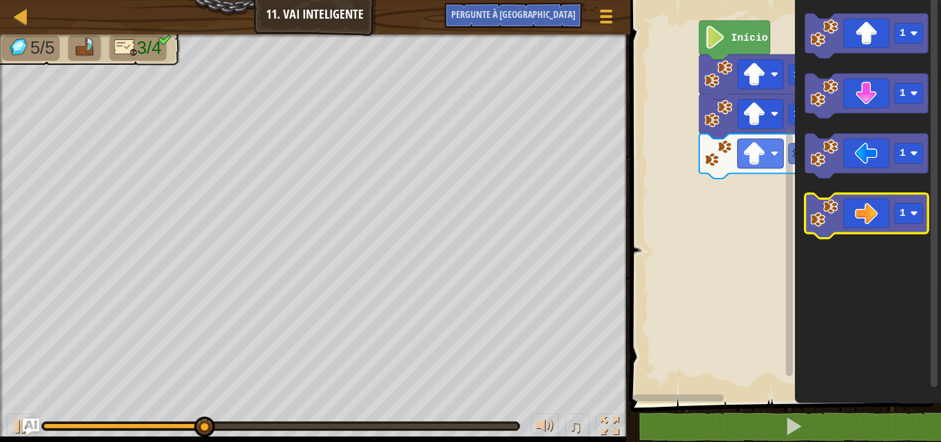
click at [827, 213] on image "Espaço de trabalho do Blockly" at bounding box center [824, 213] width 28 height 28
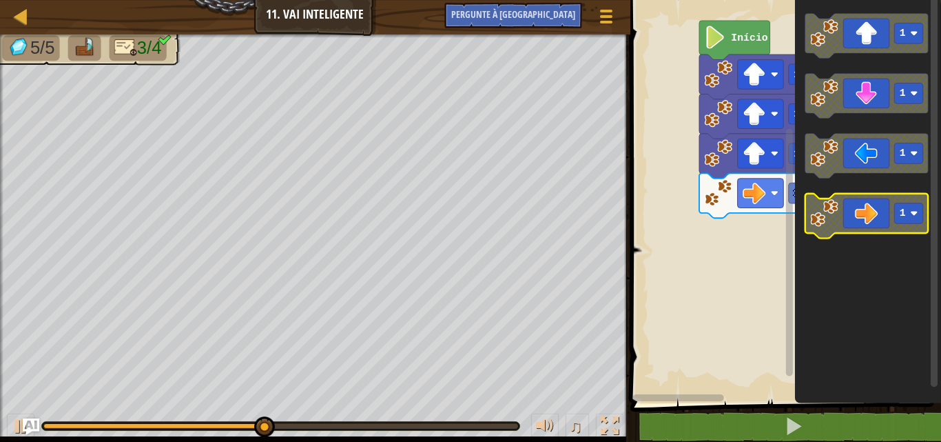
click at [874, 205] on icon "Espaço de trabalho do Blockly" at bounding box center [866, 216] width 123 height 45
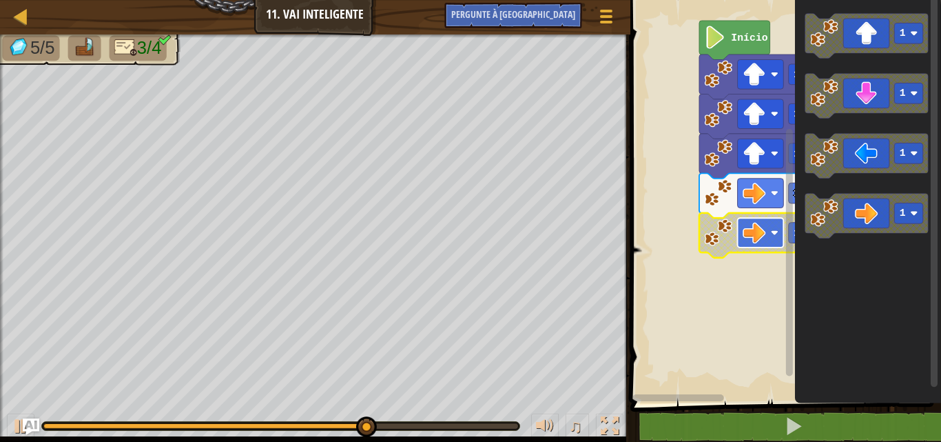
click at [747, 222] on image "Espaço de trabalho do Blockly" at bounding box center [754, 232] width 23 height 23
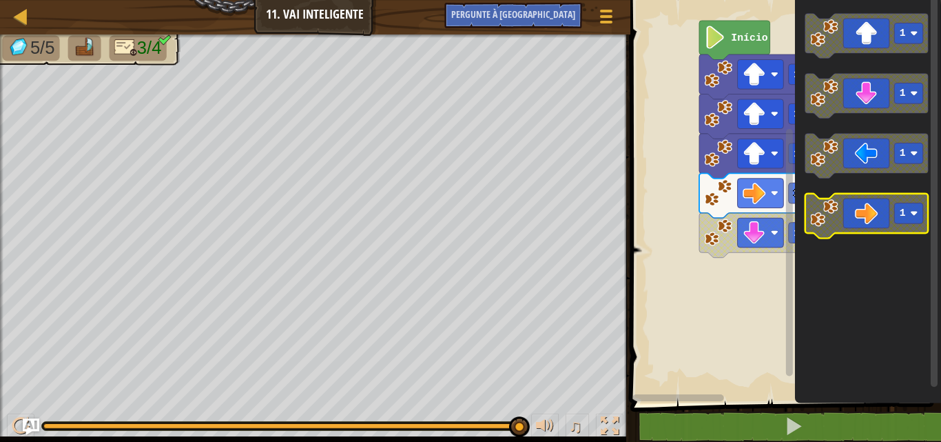
click at [826, 235] on icon "Espaço de trabalho do Blockly" at bounding box center [866, 216] width 123 height 45
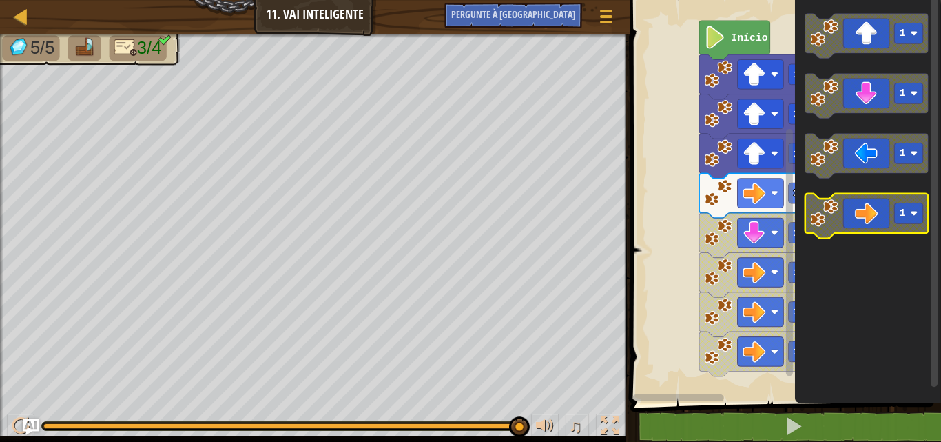
click at [826, 235] on icon "Espaço de trabalho do Blockly" at bounding box center [866, 216] width 123 height 45
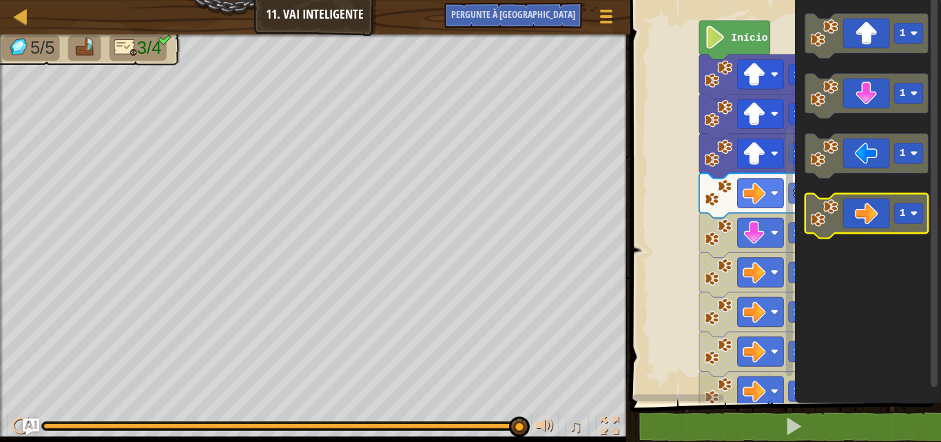
click at [826, 235] on icon "Espaço de trabalho do Blockly" at bounding box center [866, 216] width 123 height 45
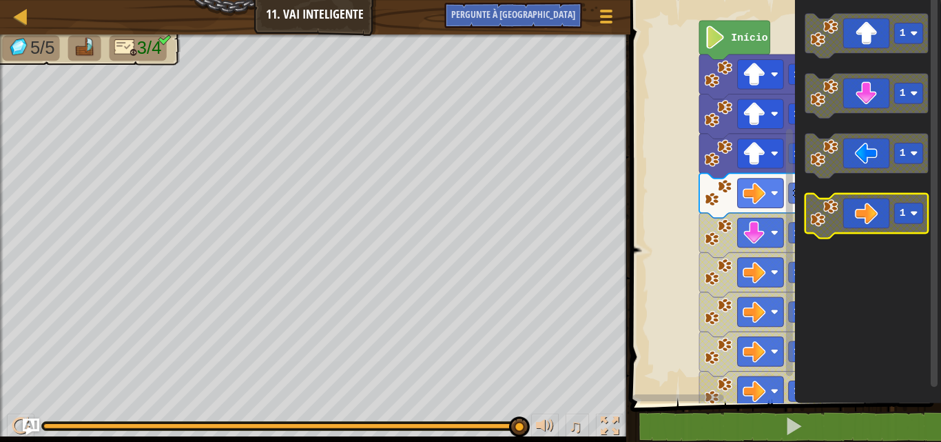
click at [826, 235] on icon "Espaço de trabalho do Blockly" at bounding box center [866, 216] width 123 height 45
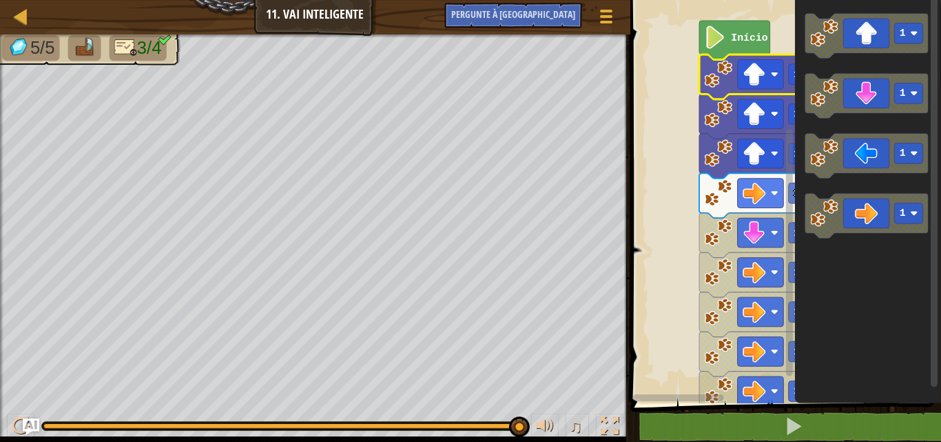
click at [725, 74] on image "Espaço de trabalho do Blockly" at bounding box center [718, 74] width 28 height 28
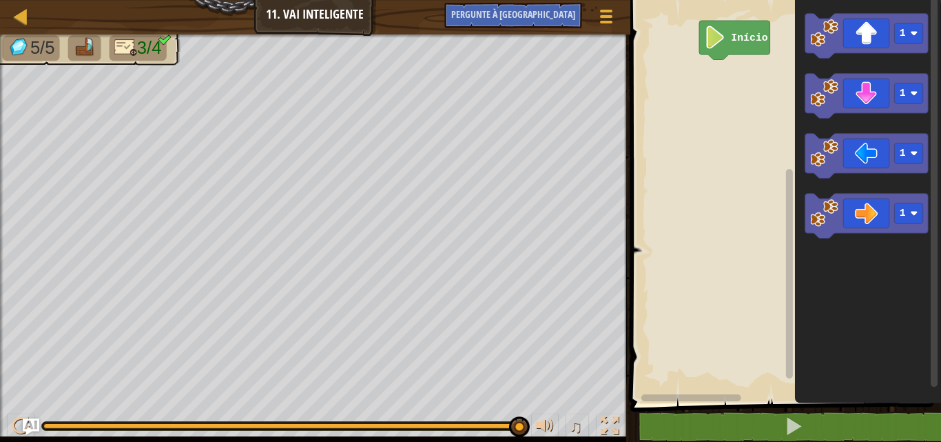
click at [789, 176] on rect "Espaço de trabalho do Blockly" at bounding box center [789, 273] width 7 height 209
click at [914, 25] on rect "Espaço de trabalho do Blockly" at bounding box center [908, 33] width 29 height 21
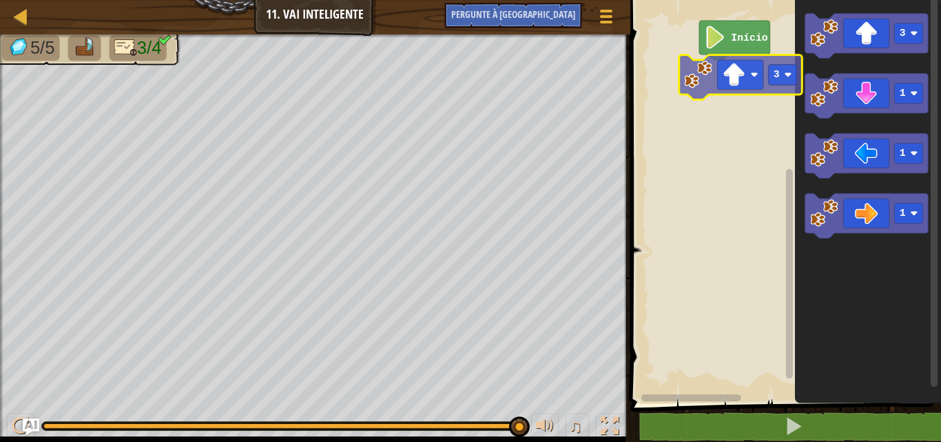
click at [742, 72] on div "Início 3 3 1 1 1 3" at bounding box center [783, 198] width 315 height 410
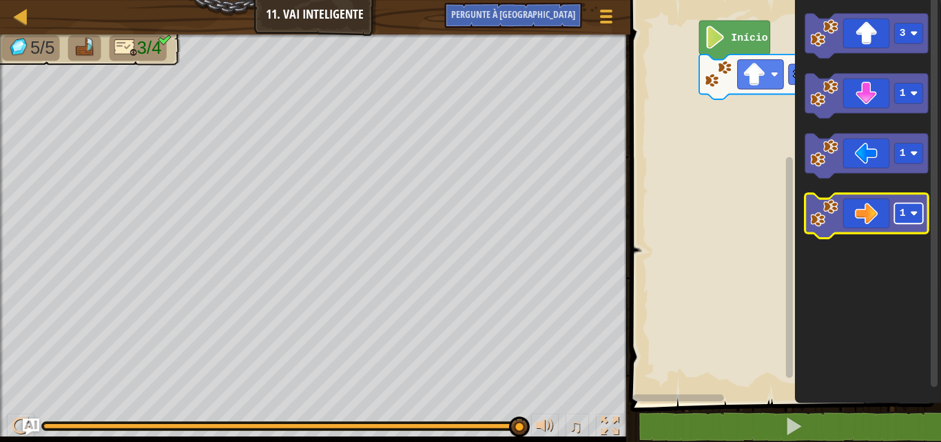
click at [915, 205] on rect "Espaço de trabalho do Blockly" at bounding box center [908, 213] width 29 height 21
click at [822, 198] on icon "Espaço de trabalho do Blockly" at bounding box center [866, 216] width 123 height 45
click at [823, 210] on g "4" at bounding box center [866, 216] width 123 height 45
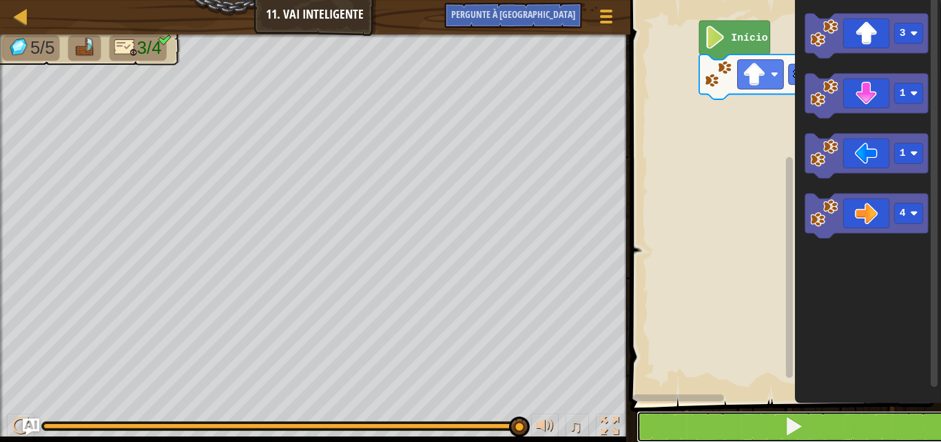
click at [722, 414] on button at bounding box center [794, 427] width 315 height 32
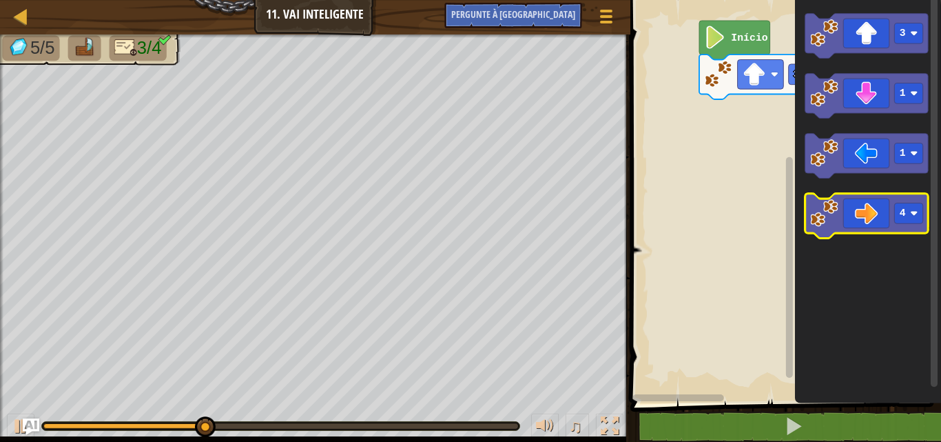
click at [860, 218] on icon "Espaço de trabalho do Blockly" at bounding box center [866, 216] width 123 height 45
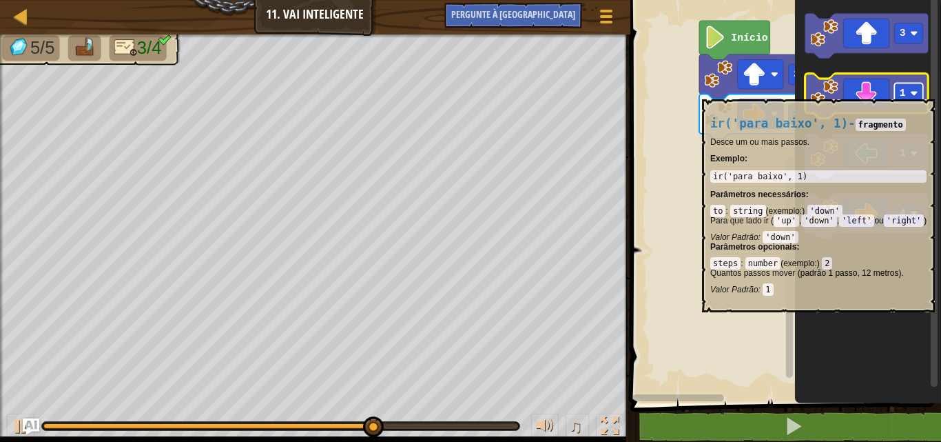
click at [916, 92] on image "Espaço de trabalho do Blockly" at bounding box center [914, 94] width 8 height 8
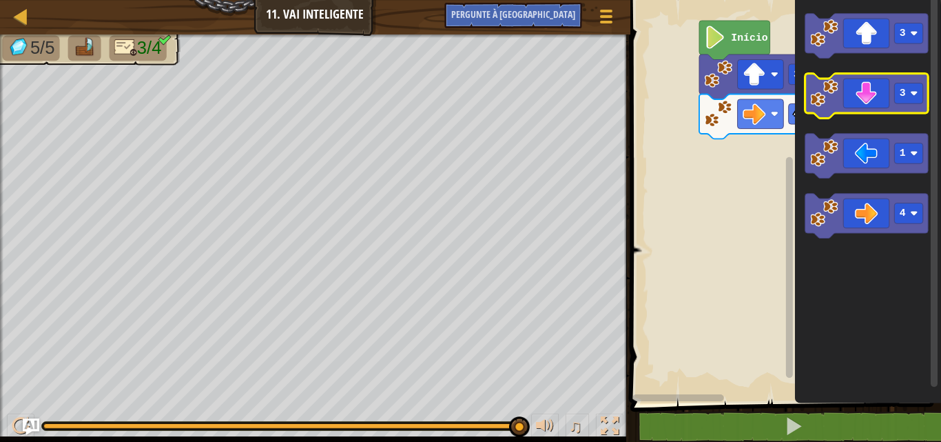
click at [856, 97] on icon "Espaço de trabalho do Blockly" at bounding box center [866, 96] width 123 height 45
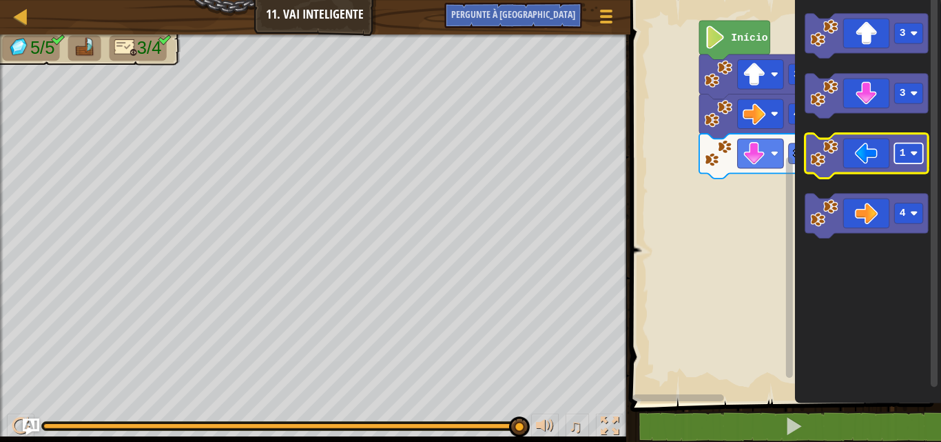
click at [909, 152] on rect "Espaço de trabalho do Blockly" at bounding box center [908, 153] width 29 height 21
click at [885, 156] on icon "Espaço de trabalho do Blockly" at bounding box center [866, 156] width 123 height 45
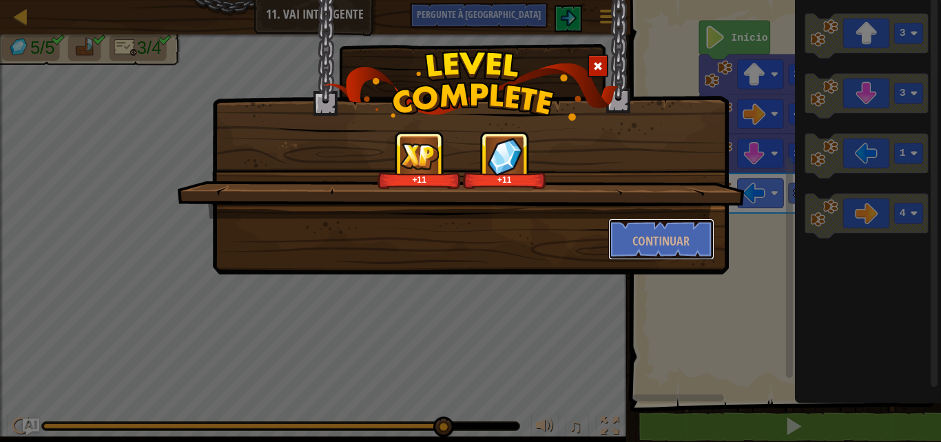
click at [684, 216] on div "+11 +11 Continuar" at bounding box center [471, 195] width 488 height 129
click at [688, 242] on font "Continuar" at bounding box center [661, 240] width 57 height 17
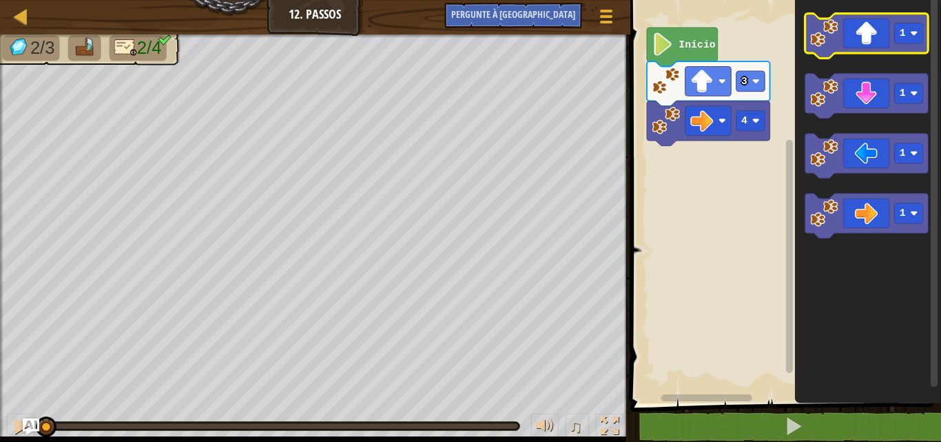
click at [867, 37] on icon "Espaço de trabalho do Blockly" at bounding box center [866, 36] width 123 height 45
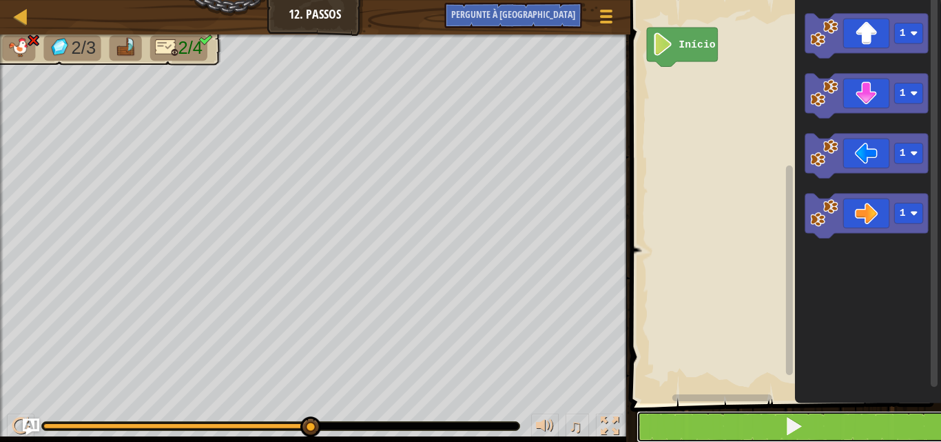
click at [657, 415] on button at bounding box center [794, 427] width 315 height 32
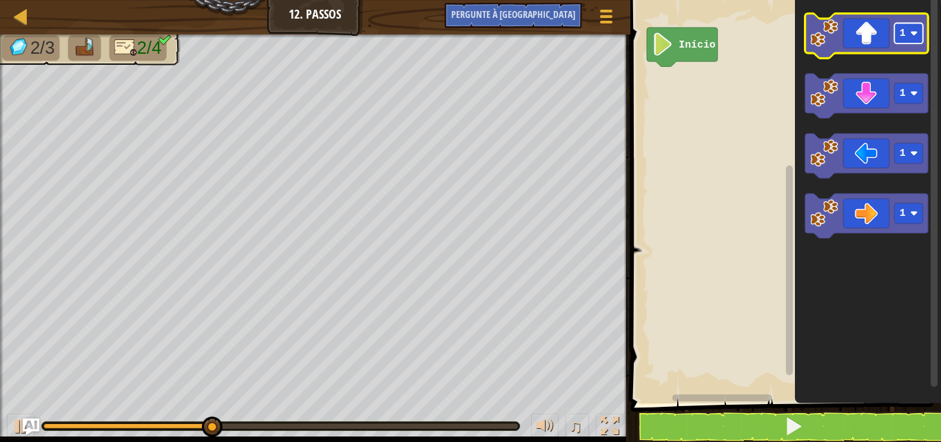
click at [907, 33] on rect "Espaço de trabalho do Blockly" at bounding box center [908, 33] width 29 height 21
click at [894, 44] on icon "Espaço de trabalho do Blockly" at bounding box center [866, 36] width 123 height 45
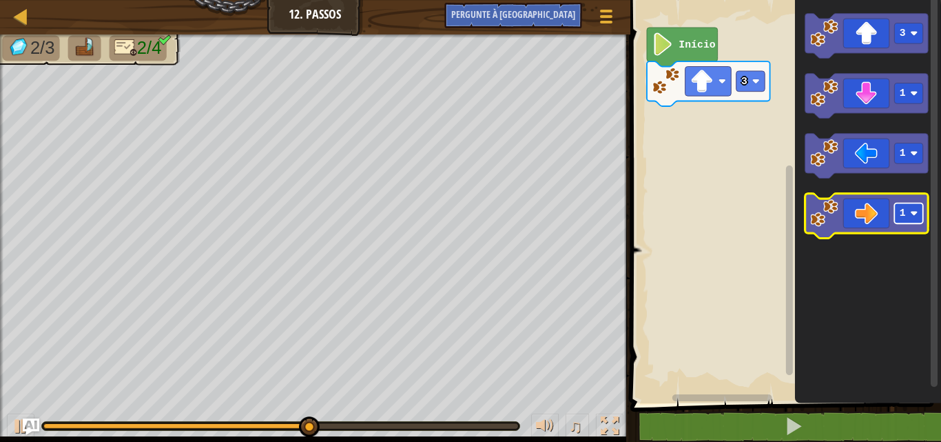
click at [914, 210] on image "Espaço de trabalho do Blockly" at bounding box center [914, 213] width 8 height 8
click at [855, 216] on icon "Espaço de trabalho do Blockly" at bounding box center [866, 216] width 123 height 45
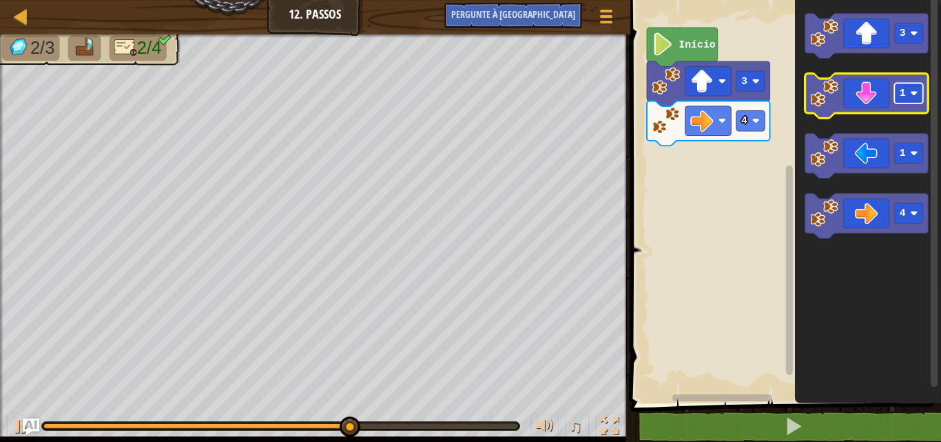
click at [896, 87] on rect "Espaço de trabalho do Blockly" at bounding box center [908, 93] width 29 height 21
click at [905, 96] on rect "Espaço de trabalho do Blockly" at bounding box center [908, 93] width 29 height 21
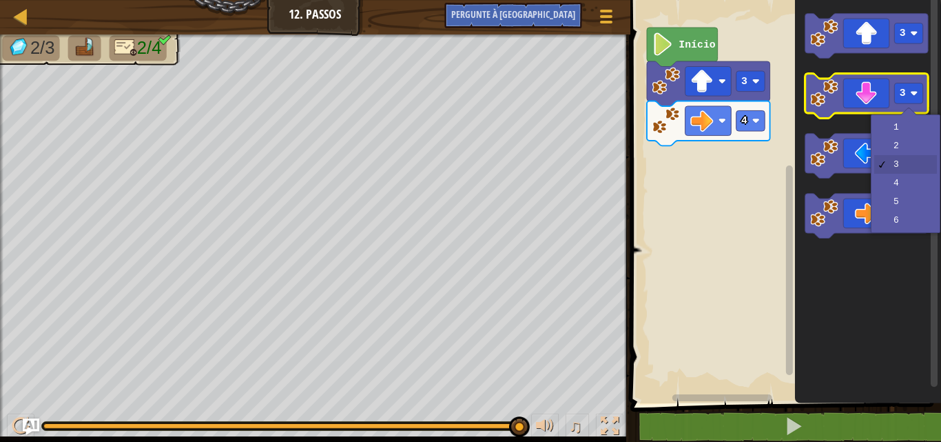
click at [850, 102] on icon "Espaço de trabalho do Blockly" at bounding box center [866, 96] width 123 height 45
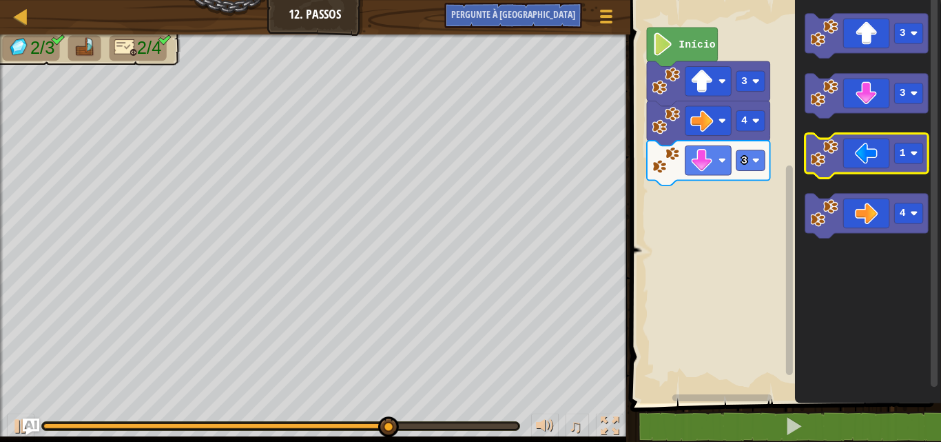
click at [865, 164] on icon "Espaço de trabalho do Blockly" at bounding box center [866, 156] width 123 height 45
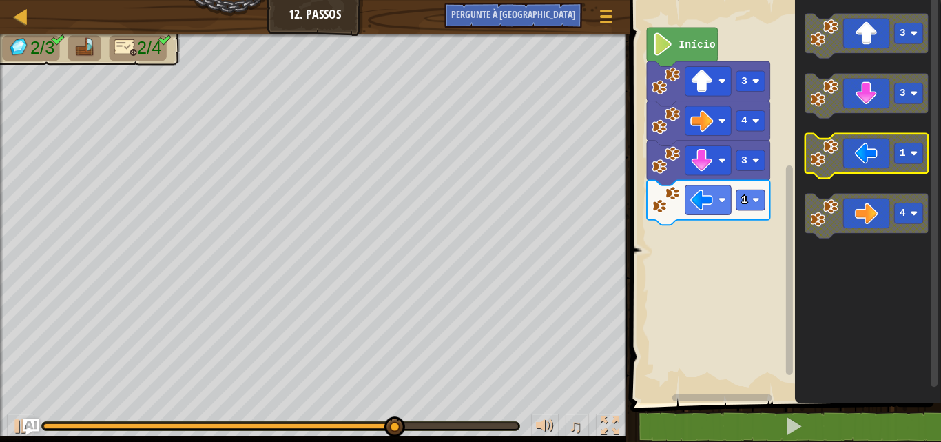
click at [876, 159] on icon "Espaço de trabalho do Blockly" at bounding box center [866, 156] width 123 height 45
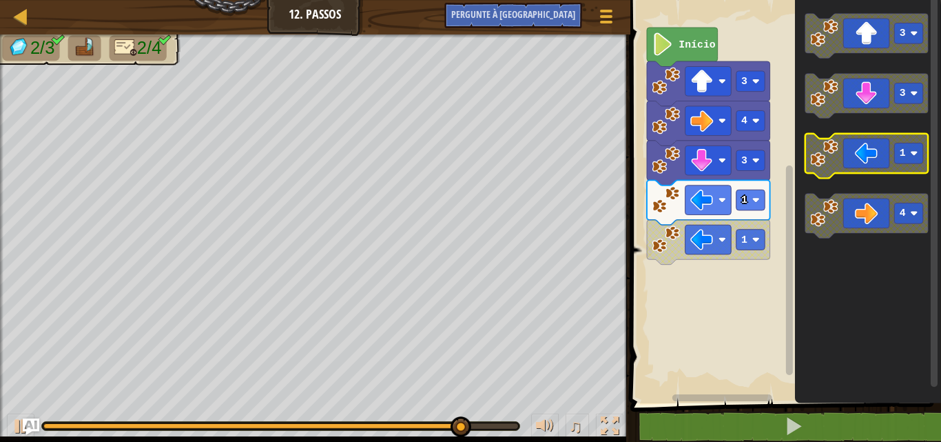
click at [912, 147] on rect "Espaço de trabalho do Blockly" at bounding box center [908, 153] width 29 height 21
click at [903, 162] on rect "Espaço de trabalho do Blockly" at bounding box center [908, 153] width 29 height 21
click at [845, 165] on icon "Espaço de trabalho do Blockly" at bounding box center [866, 156] width 123 height 45
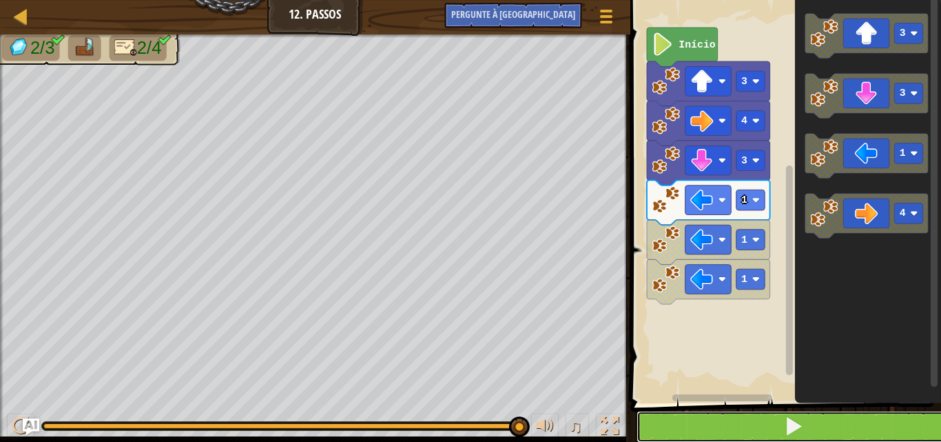
click at [648, 426] on button at bounding box center [794, 427] width 315 height 32
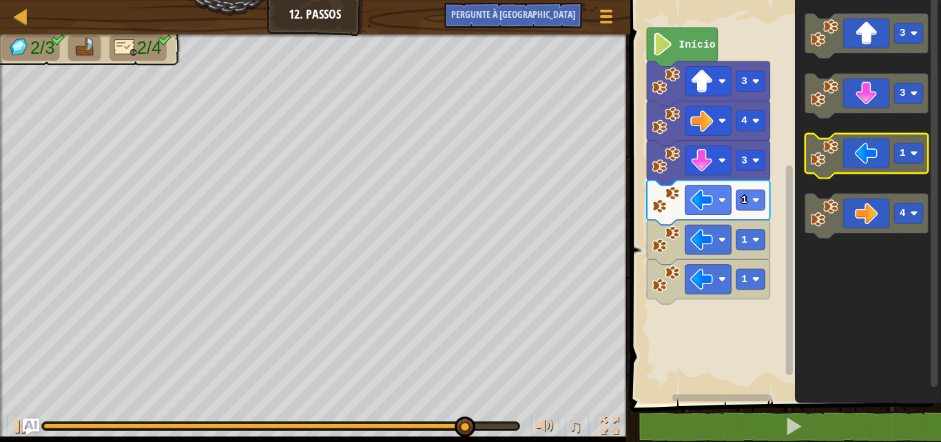
click at [907, 147] on rect "Espaço de trabalho do Blockly" at bounding box center [908, 153] width 29 height 21
click at [897, 152] on rect "Espaço de trabalho do Blockly" at bounding box center [908, 153] width 29 height 21
click at [870, 161] on icon "Espaço de trabalho do Blockly" at bounding box center [866, 156] width 123 height 45
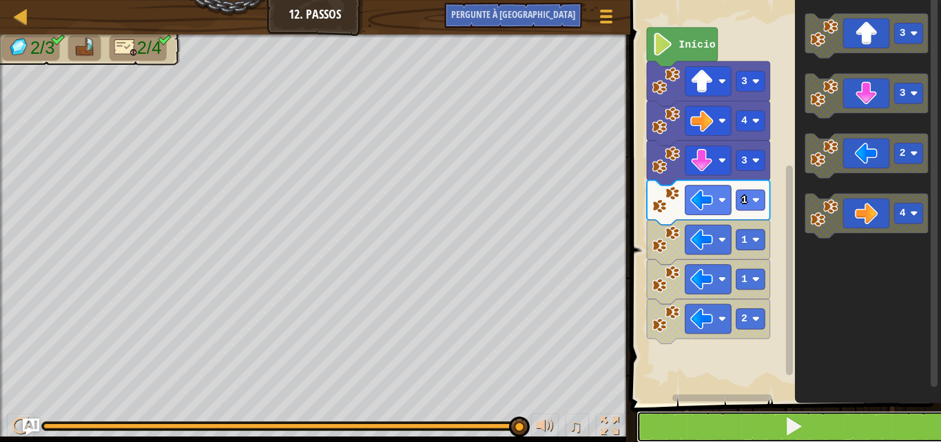
click at [655, 420] on button at bounding box center [794, 427] width 315 height 32
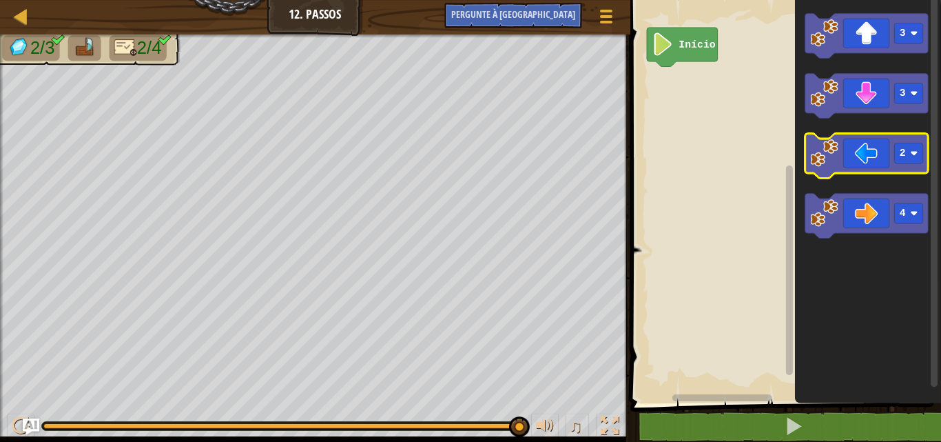
click at [837, 148] on image "Espaço de trabalho do Blockly" at bounding box center [824, 153] width 28 height 28
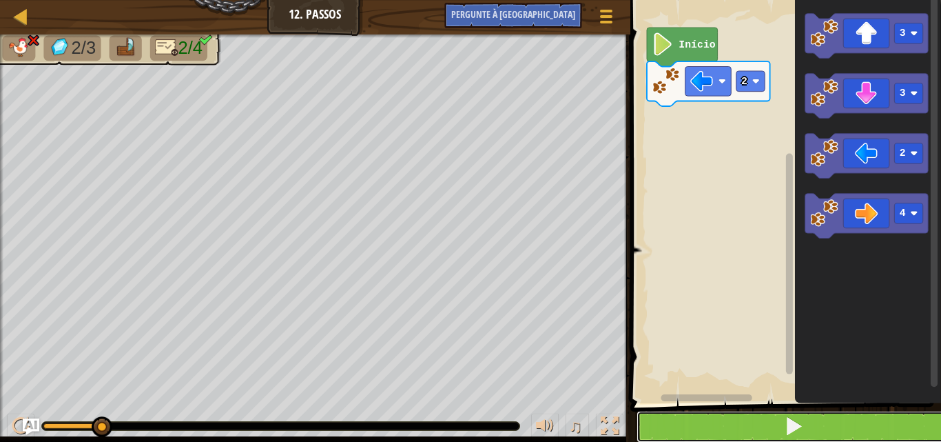
click at [700, 413] on button at bounding box center [794, 427] width 315 height 32
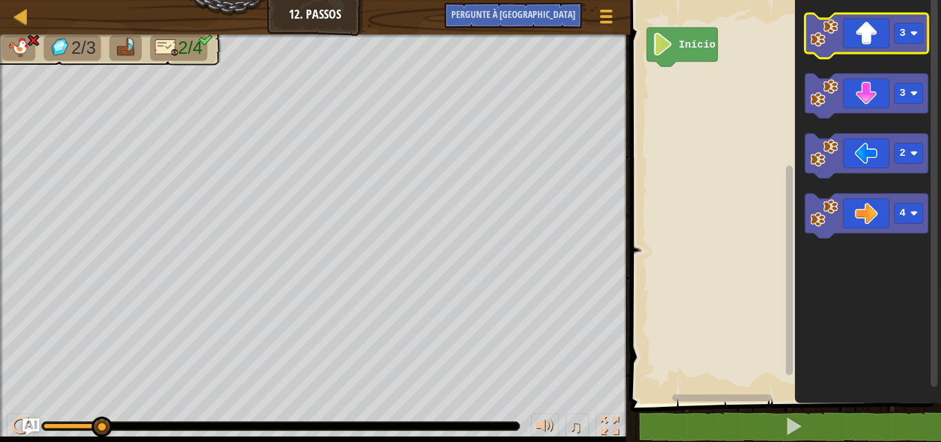
click at [860, 33] on icon "Espaço de trabalho do Blockly" at bounding box center [866, 36] width 123 height 45
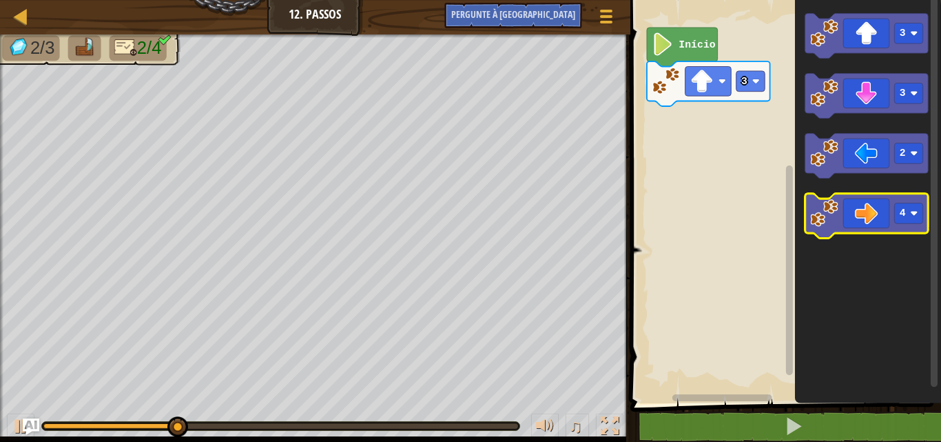
click at [831, 228] on icon "Espaço de trabalho do Blockly" at bounding box center [866, 216] width 123 height 45
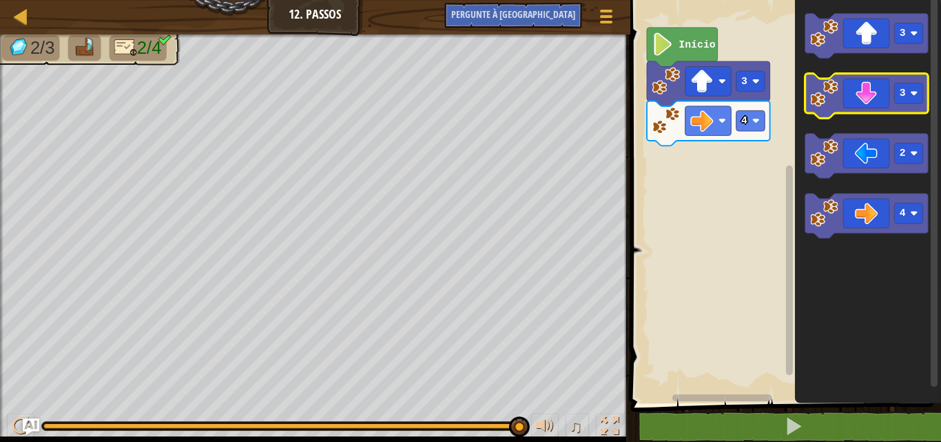
click at [867, 88] on icon "Espaço de trabalho do Blockly" at bounding box center [866, 96] width 123 height 45
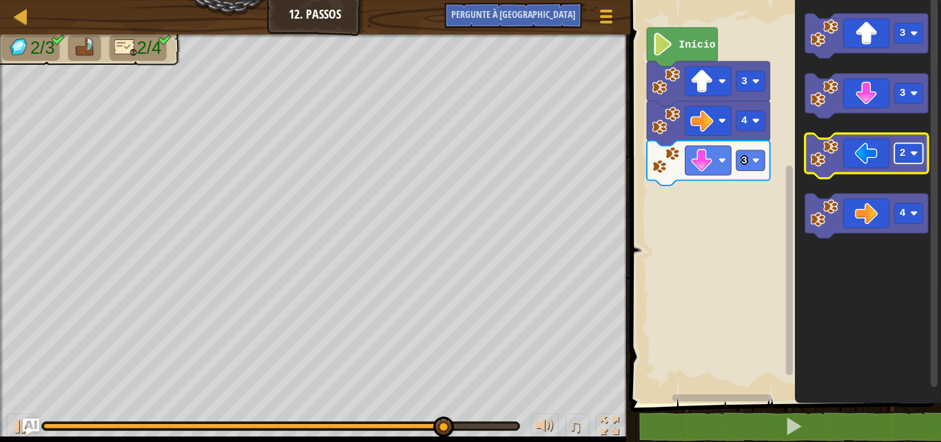
click at [903, 145] on rect "Espaço de trabalho do Blockly" at bounding box center [908, 153] width 29 height 21
click at [856, 143] on icon "Espaço de trabalho do Blockly" at bounding box center [866, 156] width 123 height 45
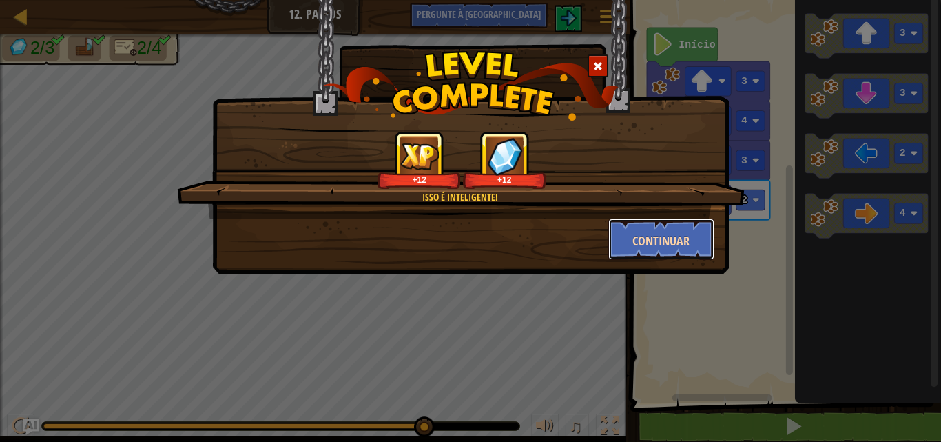
click at [699, 231] on button "Continuar" at bounding box center [661, 238] width 107 height 41
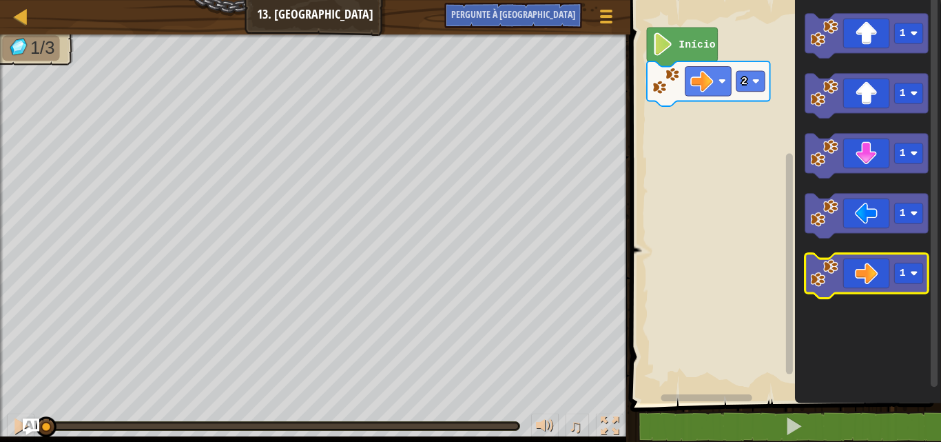
click at [839, 275] on icon "Espaço de trabalho do Blockly" at bounding box center [866, 276] width 123 height 45
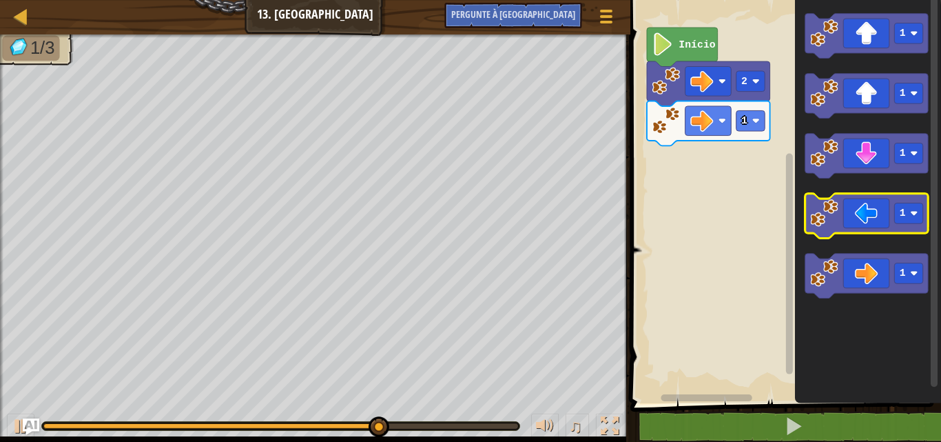
click at [830, 233] on icon "Espaço de trabalho do Blockly" at bounding box center [866, 216] width 123 height 45
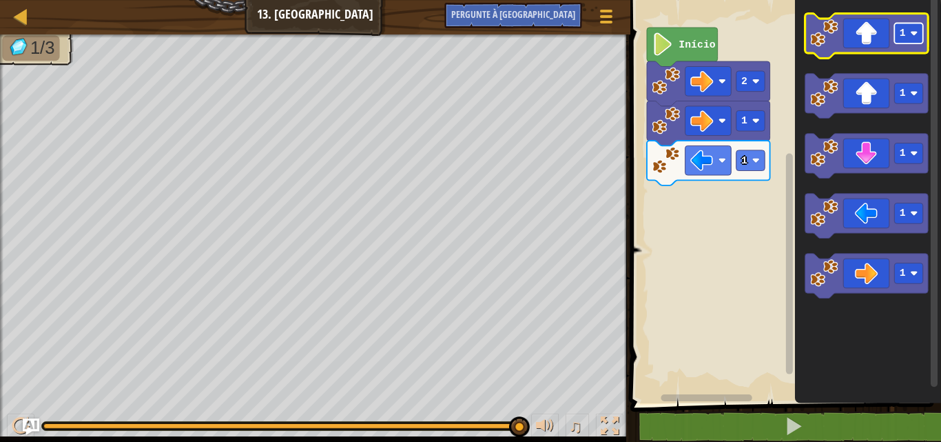
click at [914, 43] on rect "Espaço de trabalho do Blockly" at bounding box center [908, 33] width 29 height 21
click at [878, 48] on icon "Espaço de trabalho do Blockly" at bounding box center [866, 36] width 123 height 45
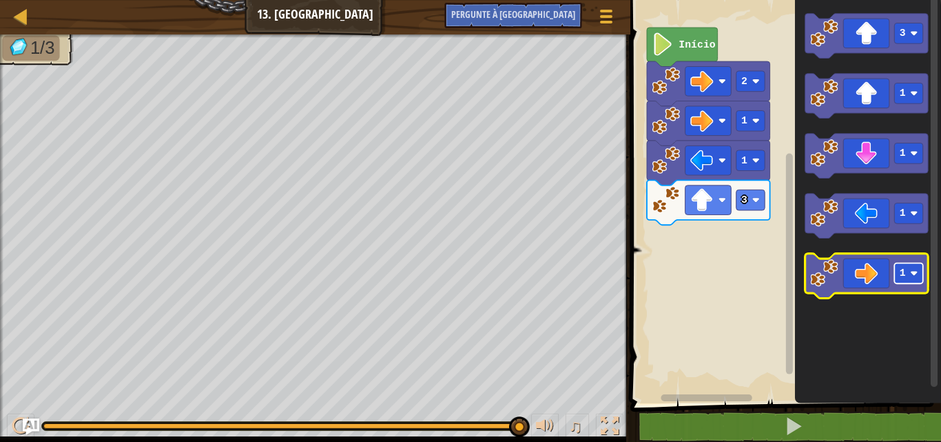
click at [909, 274] on rect "Espaço de trabalho do Blockly" at bounding box center [908, 273] width 29 height 21
click at [852, 263] on icon "Espaço de trabalho do Blockly" at bounding box center [866, 276] width 123 height 45
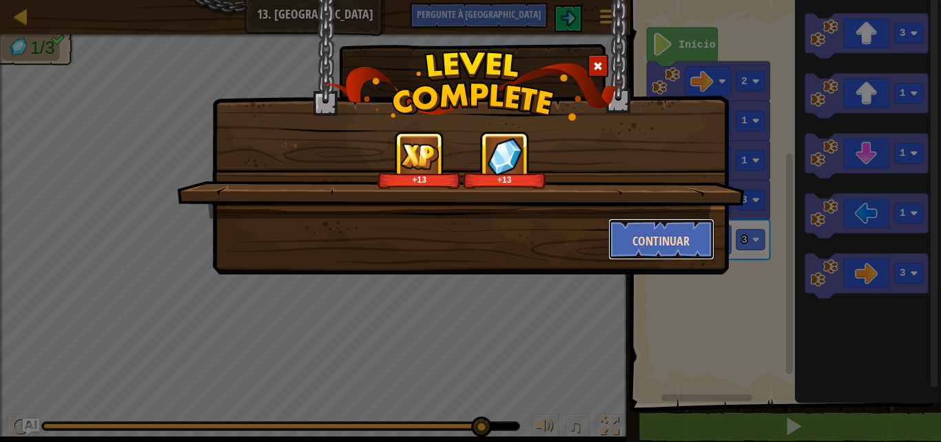
click at [688, 229] on button "Continuar" at bounding box center [661, 238] width 107 height 41
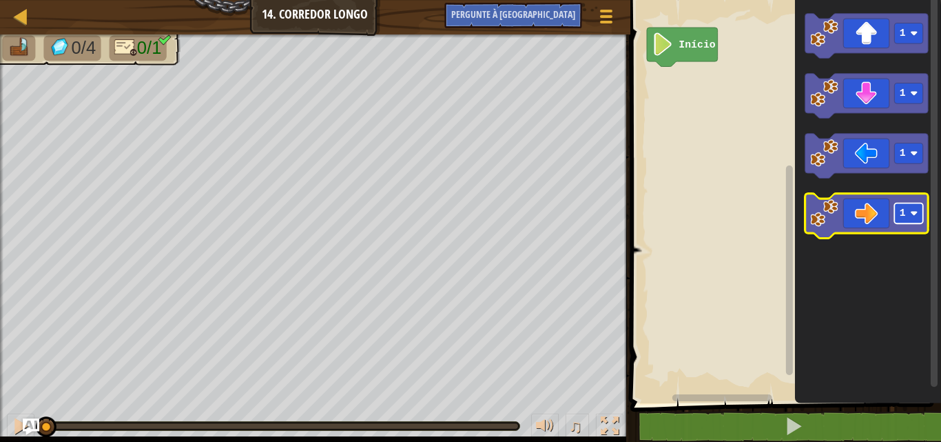
click at [907, 212] on rect "Espaço de trabalho do Blockly" at bounding box center [908, 213] width 29 height 21
click at [921, 223] on rect "Espaço de trabalho do Blockly" at bounding box center [908, 213] width 29 height 21
click at [865, 219] on icon "Espaço de trabalho do Blockly" at bounding box center [866, 216] width 123 height 45
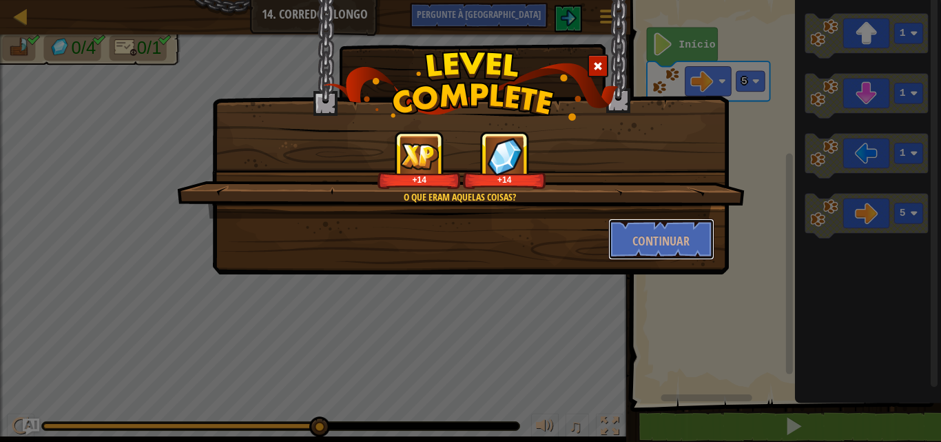
drag, startPoint x: 677, startPoint y: 226, endPoint x: 672, endPoint y: 199, distance: 27.3
click at [670, 206] on div "O que eram aquelas coisas? +14 +14 Continuar" at bounding box center [471, 195] width 488 height 129
click at [666, 241] on font "Continuar" at bounding box center [661, 240] width 57 height 17
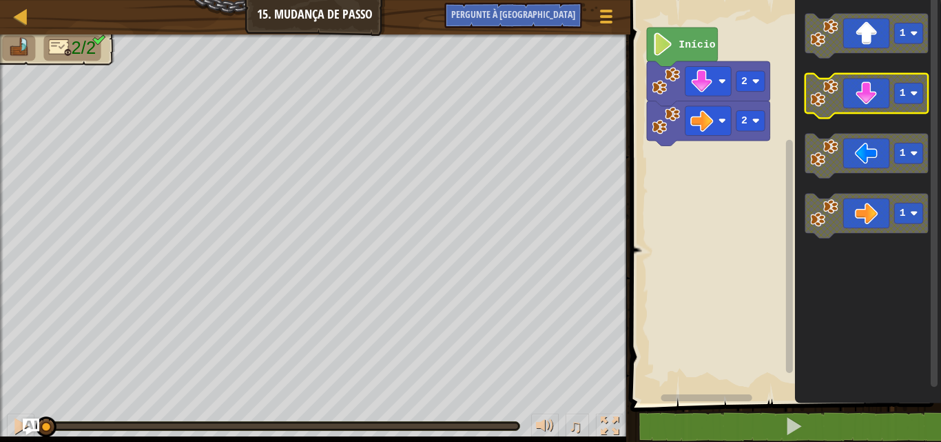
click at [842, 92] on icon "Espaço de trabalho do Blockly" at bounding box center [866, 96] width 123 height 45
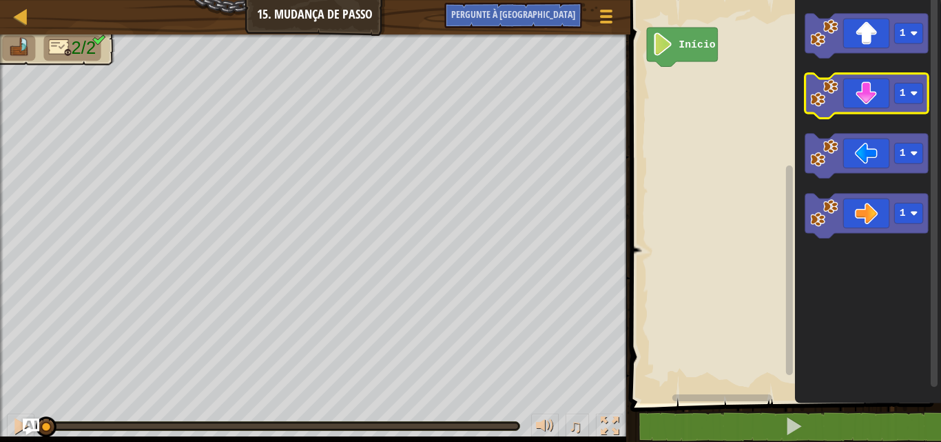
click at [855, 102] on icon "Espaço de trabalho do Blockly" at bounding box center [866, 96] width 123 height 45
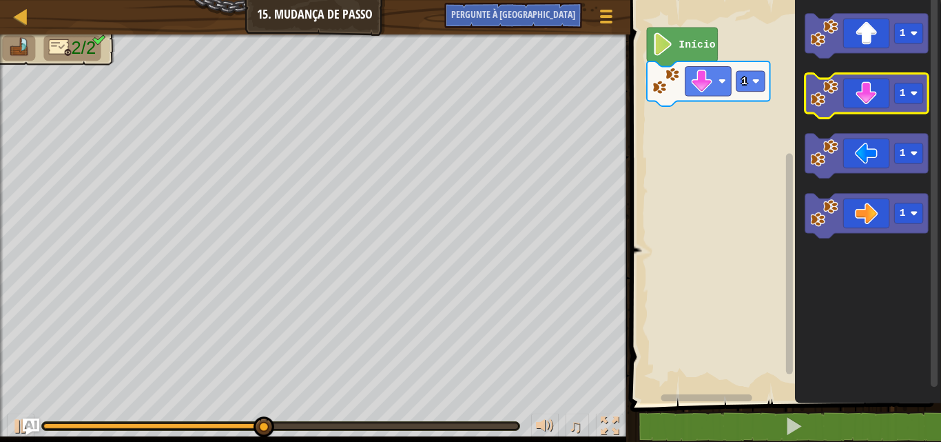
click at [872, 99] on icon "Espaço de trabalho do Blockly" at bounding box center [866, 96] width 123 height 45
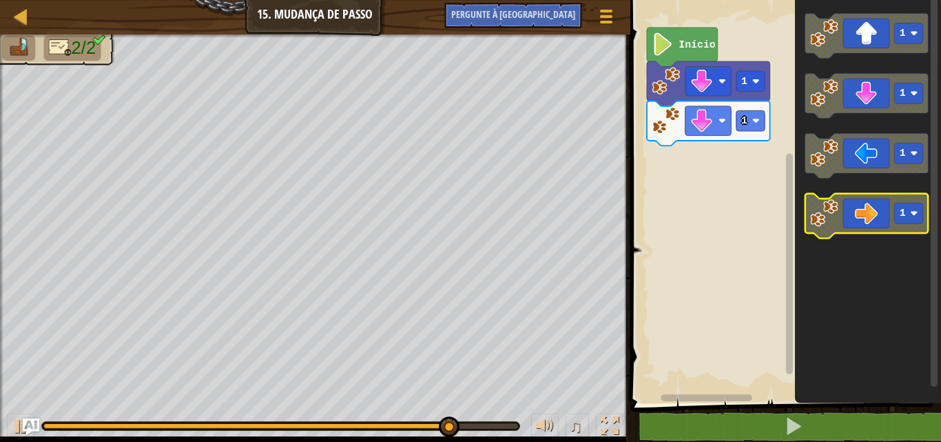
click at [914, 208] on rect "Espaço de trabalho do Blockly" at bounding box center [908, 213] width 29 height 21
click at [870, 227] on icon "Espaço de trabalho do Blockly" at bounding box center [866, 216] width 123 height 45
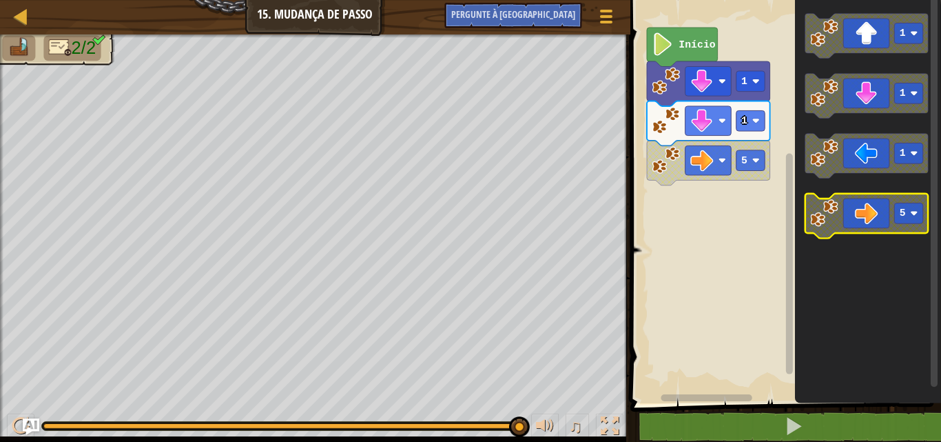
click at [870, 227] on icon "Espaço de trabalho do Blockly" at bounding box center [866, 216] width 123 height 45
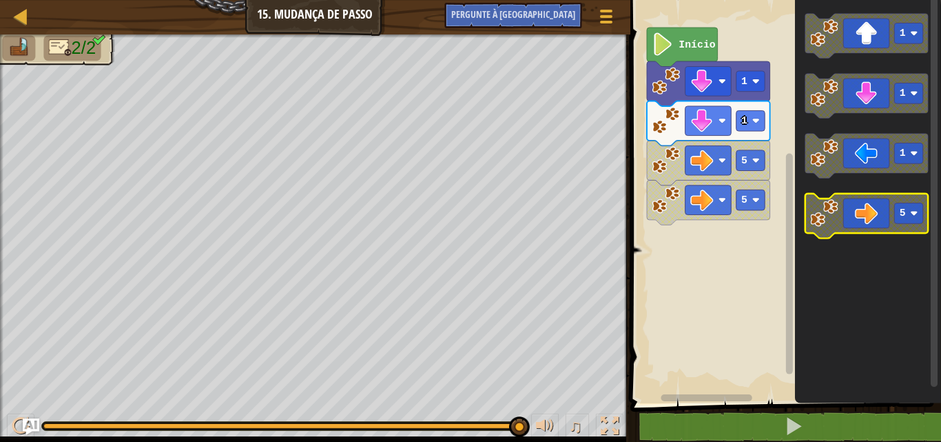
click at [870, 227] on icon "Espaço de trabalho do Blockly" at bounding box center [866, 216] width 123 height 45
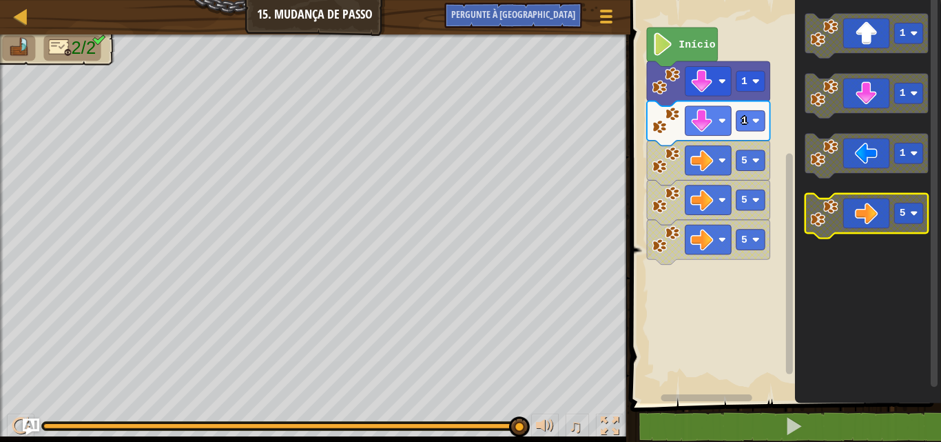
click at [870, 227] on icon "Espaço de trabalho do Blockly" at bounding box center [866, 216] width 123 height 45
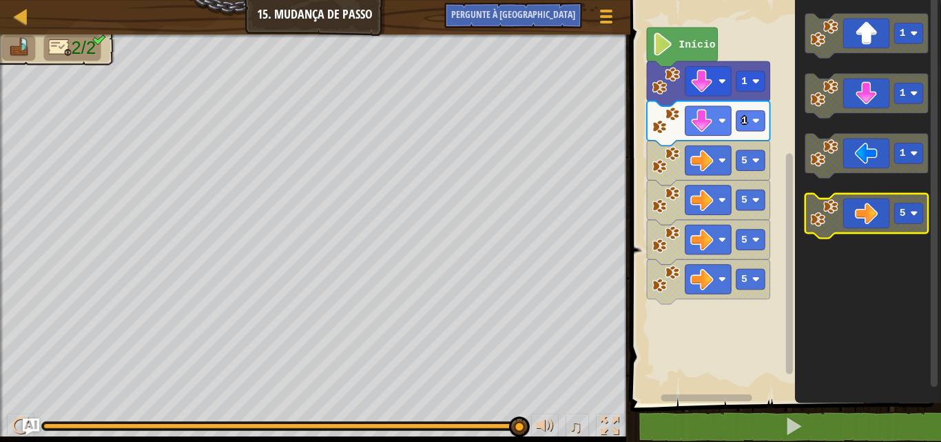
click at [870, 227] on icon "Espaço de trabalho do Blockly" at bounding box center [866, 216] width 123 height 45
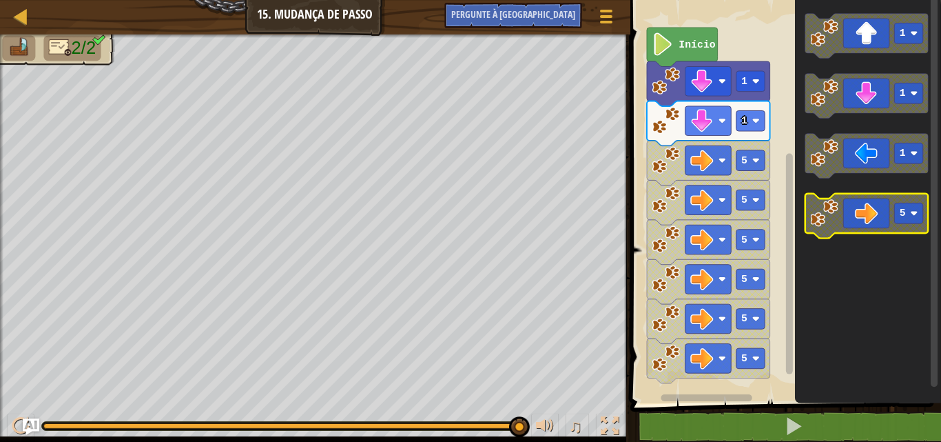
click at [870, 227] on icon "Espaço de trabalho do Blockly" at bounding box center [866, 216] width 123 height 45
